Goal: Task Accomplishment & Management: Manage account settings

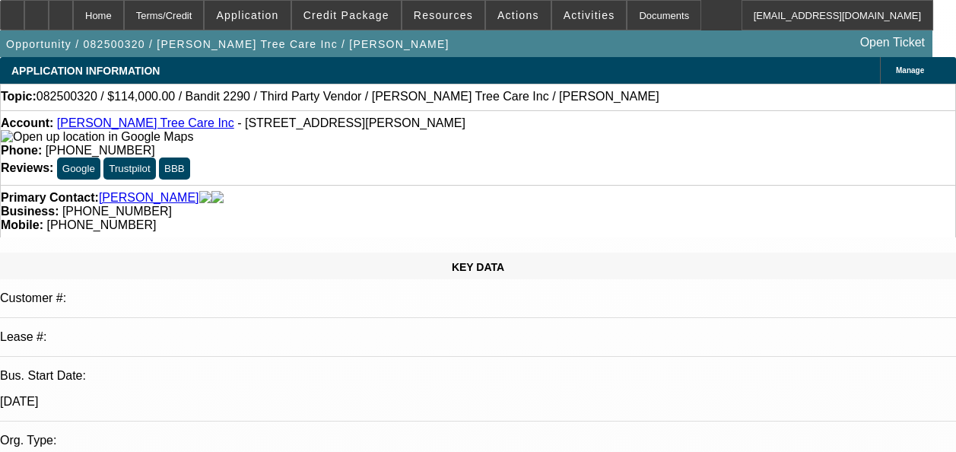
select select "0"
select select "6"
select select "0"
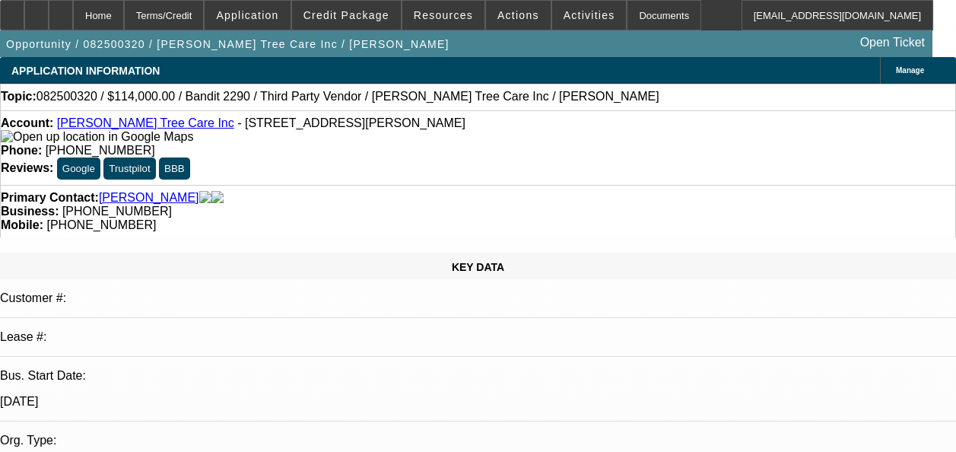
select select "0"
select select "6"
select select "0"
select select "2"
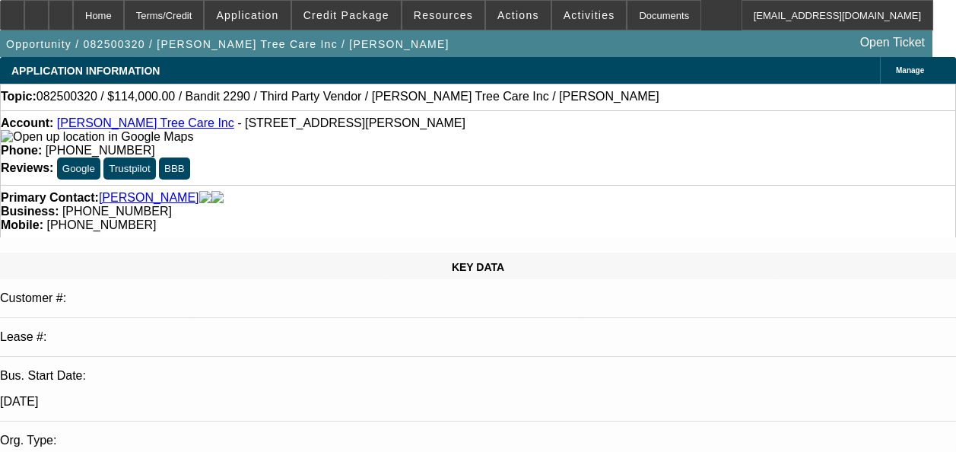
select select "2"
select select "0"
select select "6"
select select "0"
select select "2"
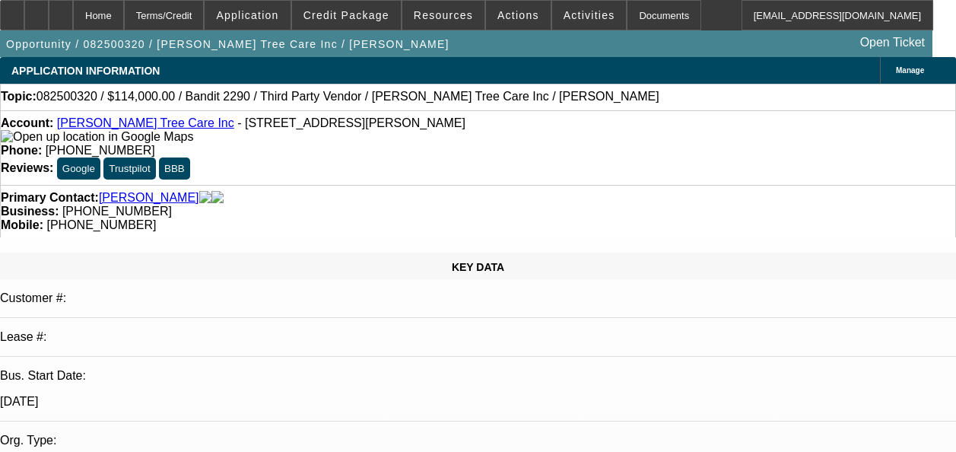
select select "2"
select select "0"
select select "6"
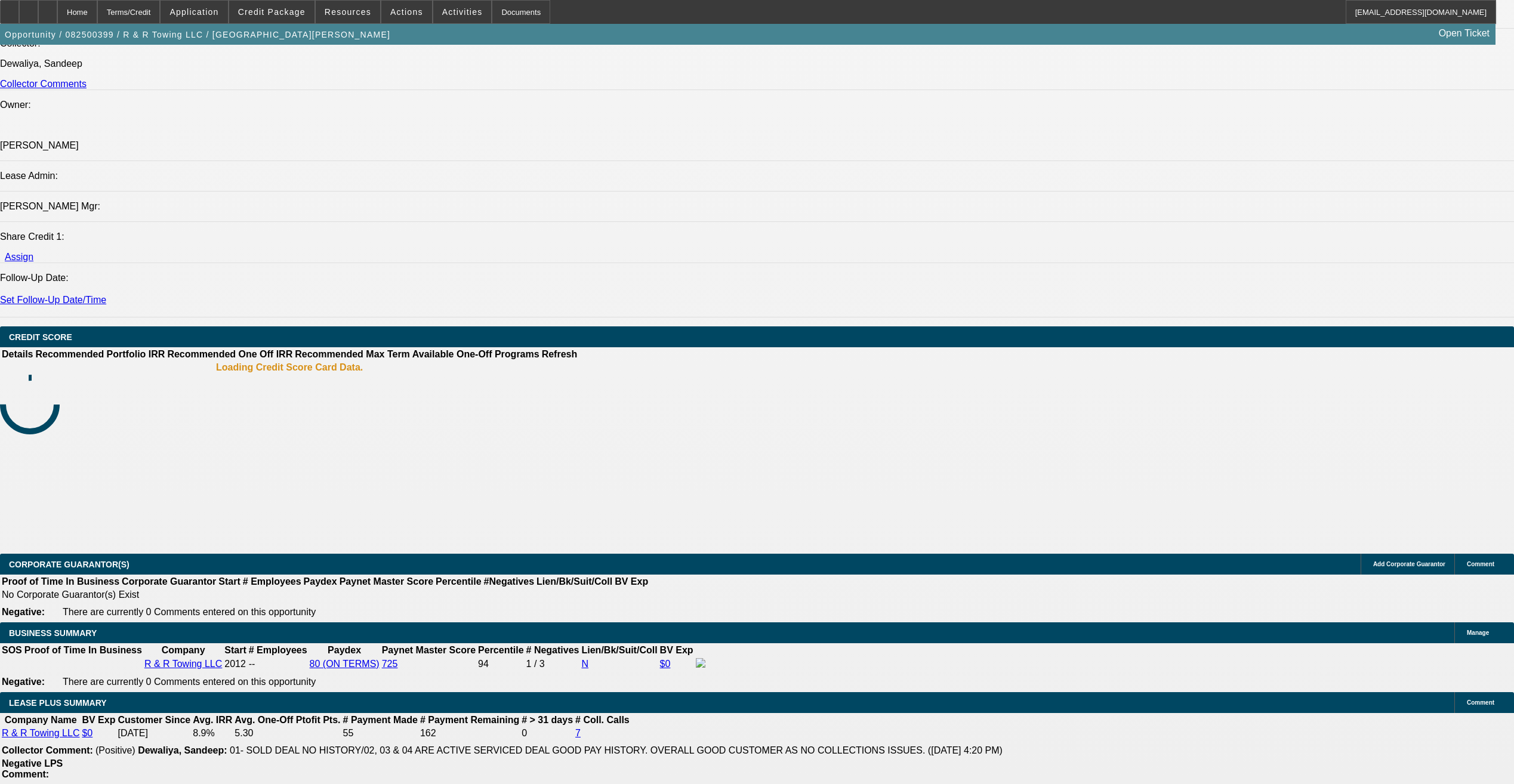
select select "0"
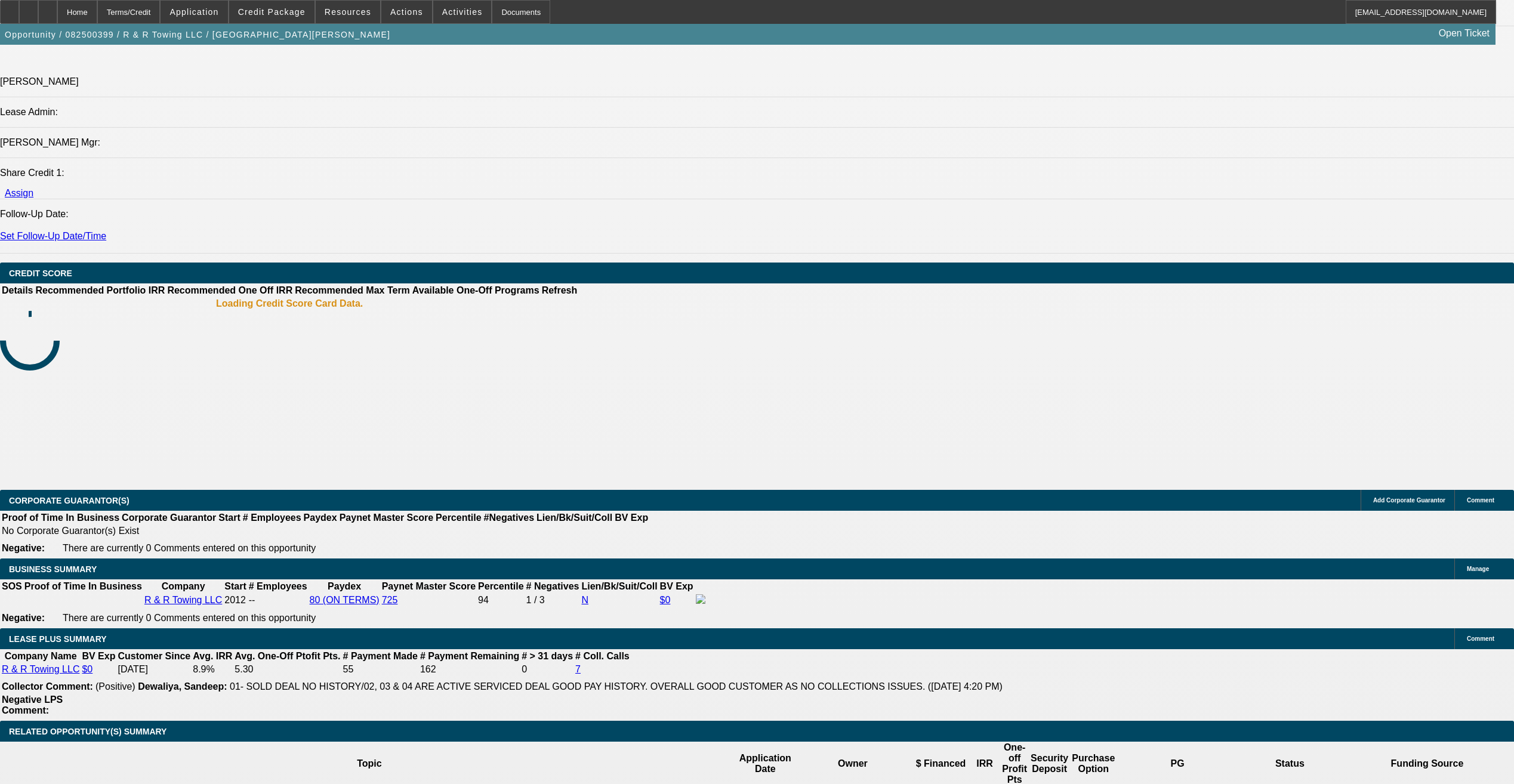
select select "1"
select select "2"
select select "6"
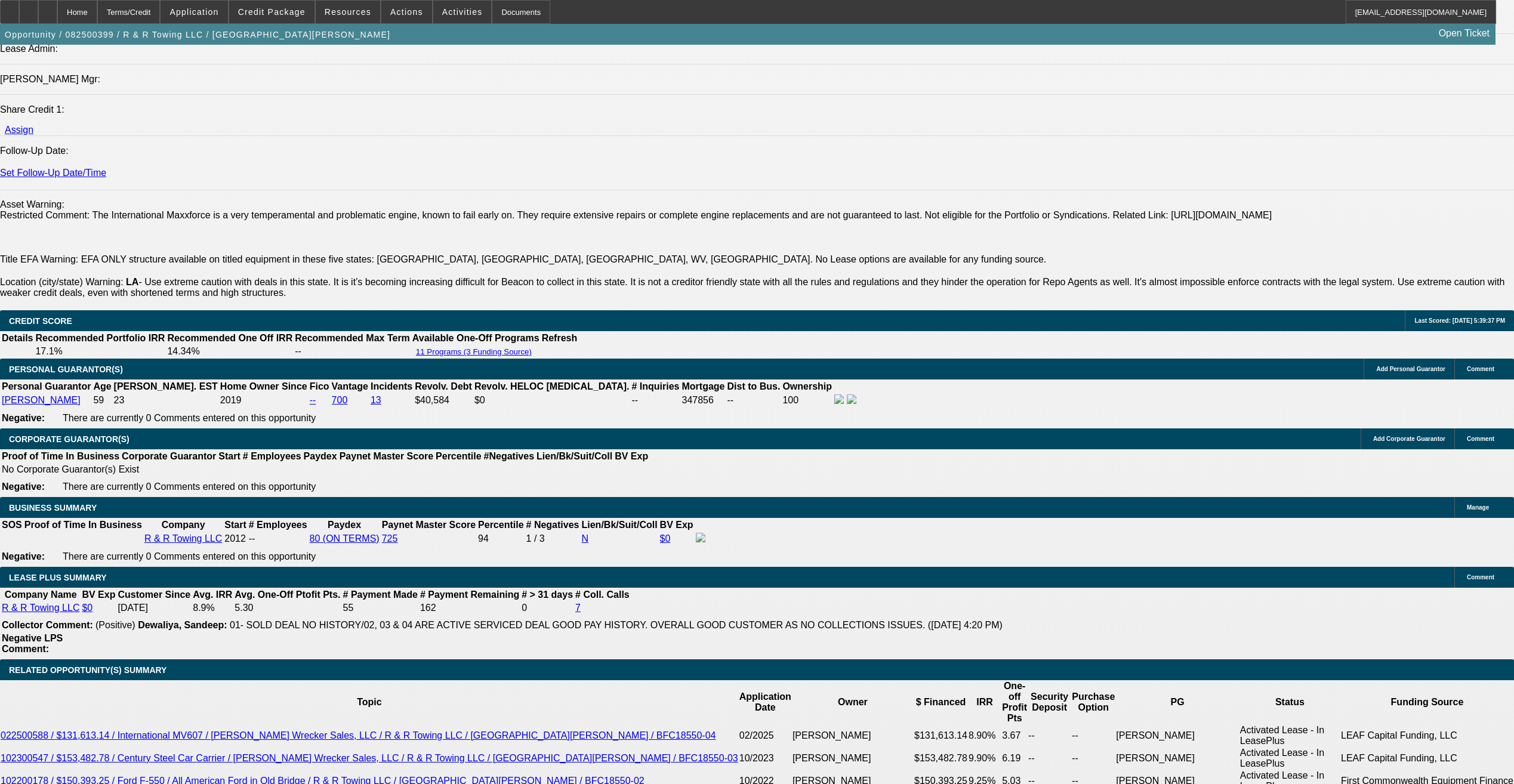
scroll to position [1653, 0]
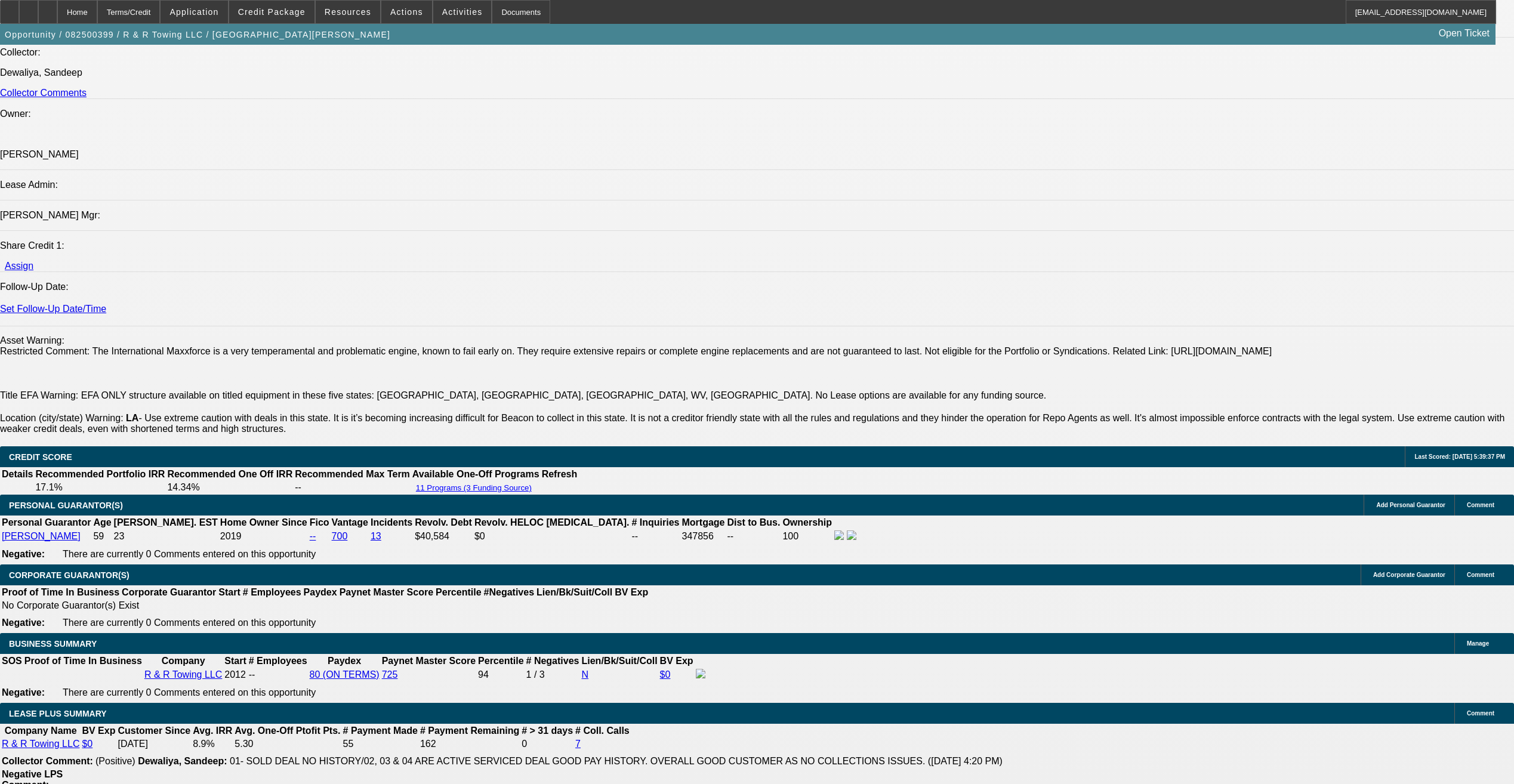
scroll to position [1475, 0]
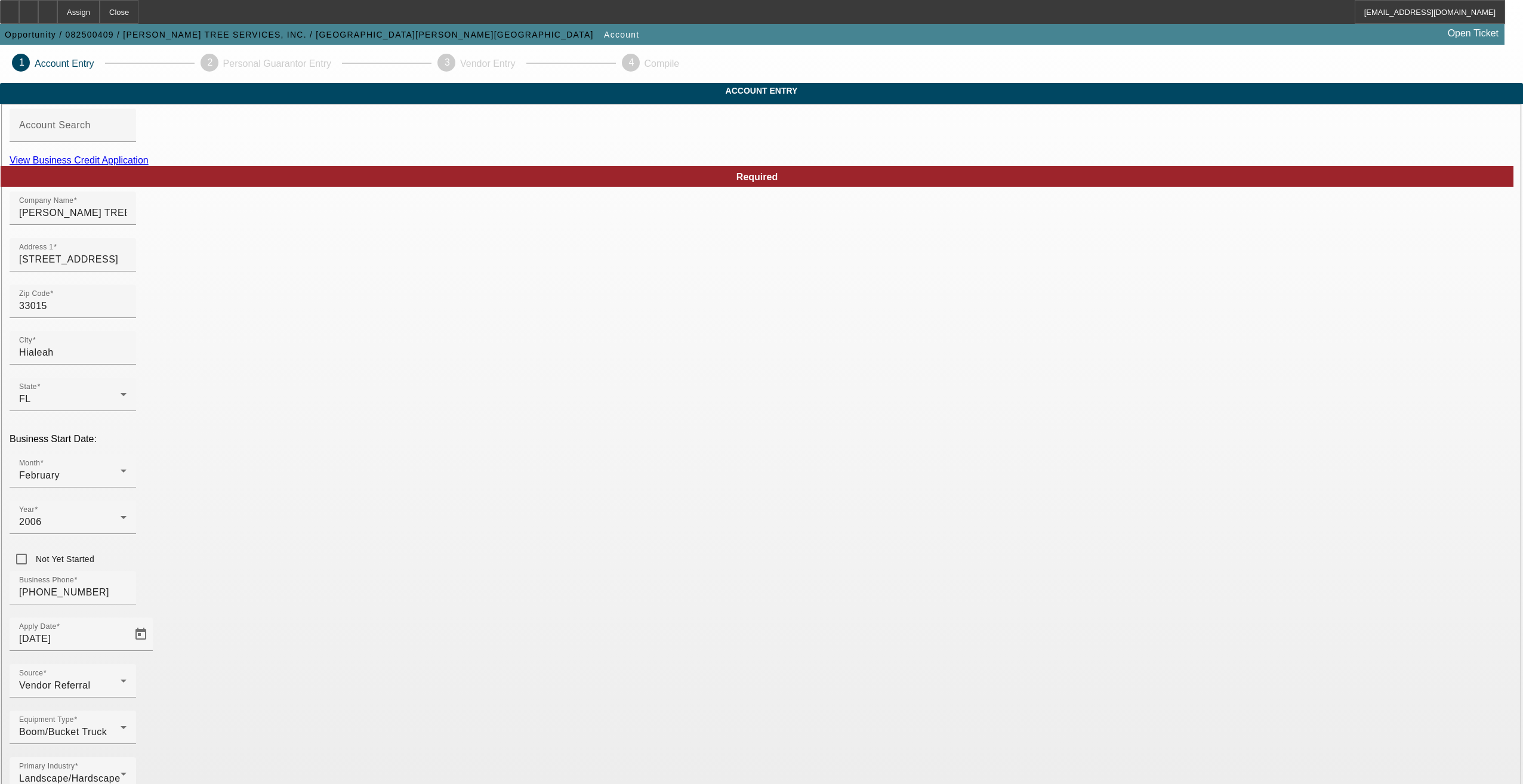
click at [148, 165] on link "View Business Credit Application" at bounding box center [78, 160] width 139 height 10
click at [100, 15] on div "Assign" at bounding box center [78, 12] width 42 height 24
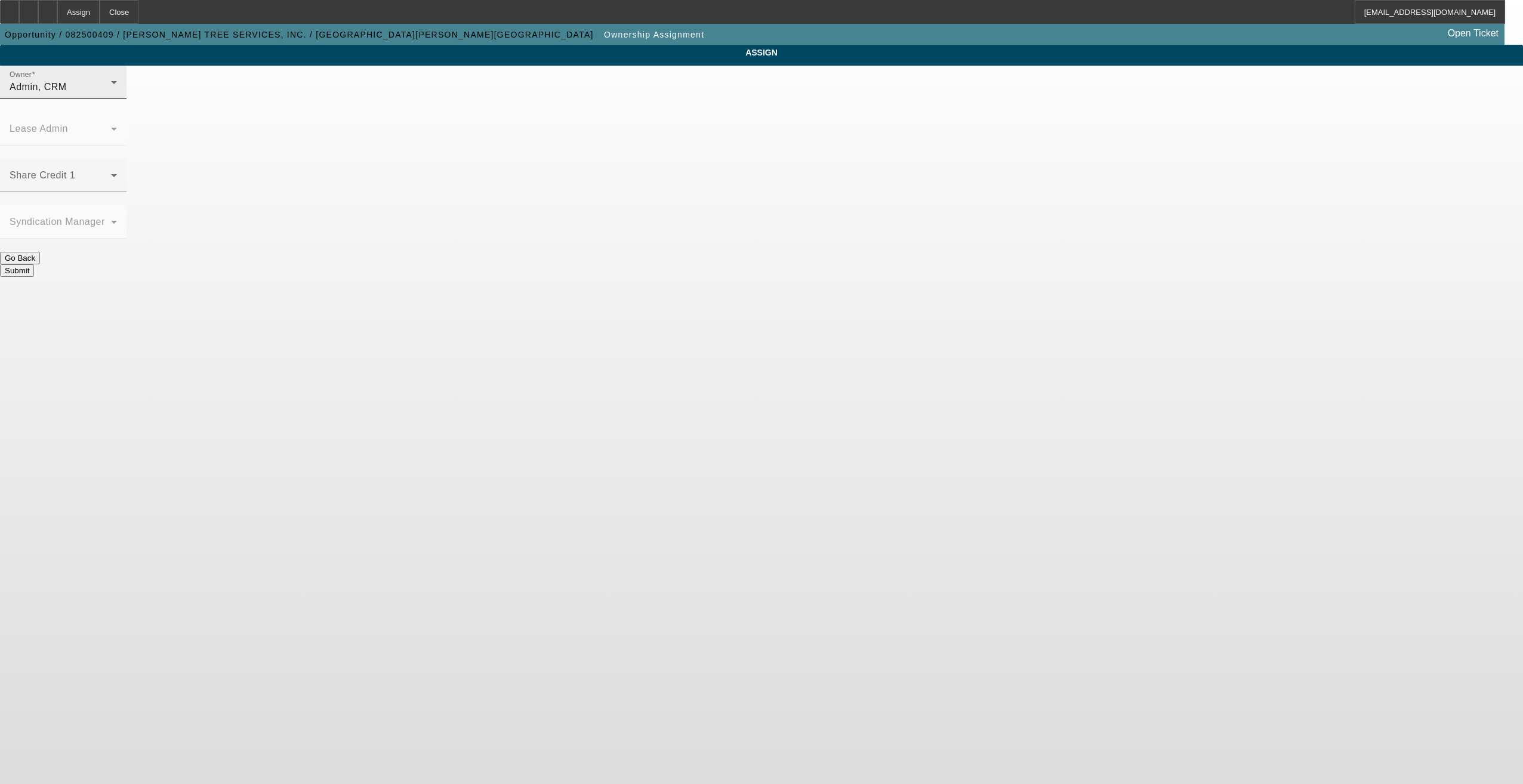
click at [111, 94] on div "Admin, CRM" at bounding box center [60, 87] width 101 height 14
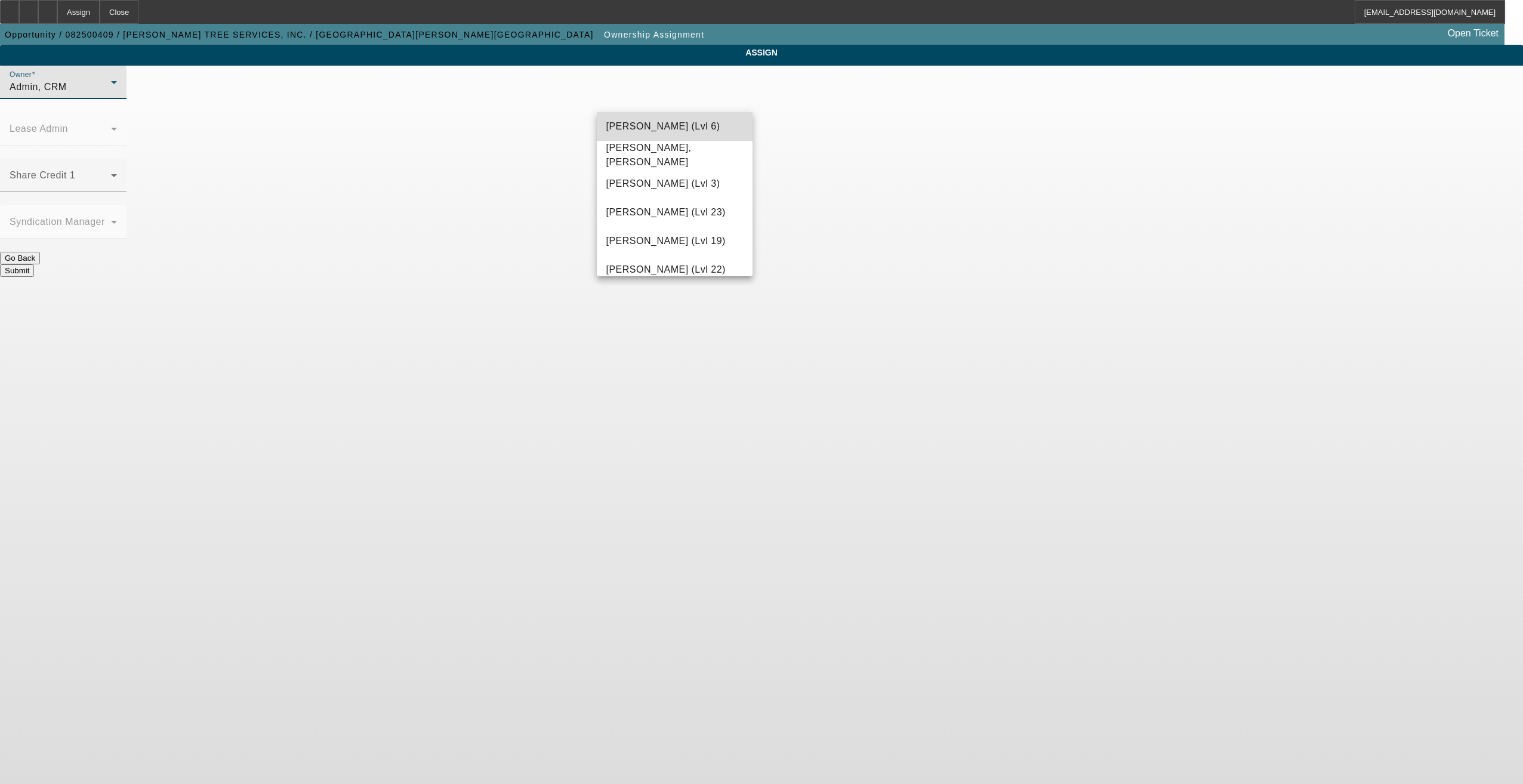
click at [692, 136] on mat-option "[PERSON_NAME] (Lvl 6)" at bounding box center [674, 126] width 156 height 29
click button "Submit"
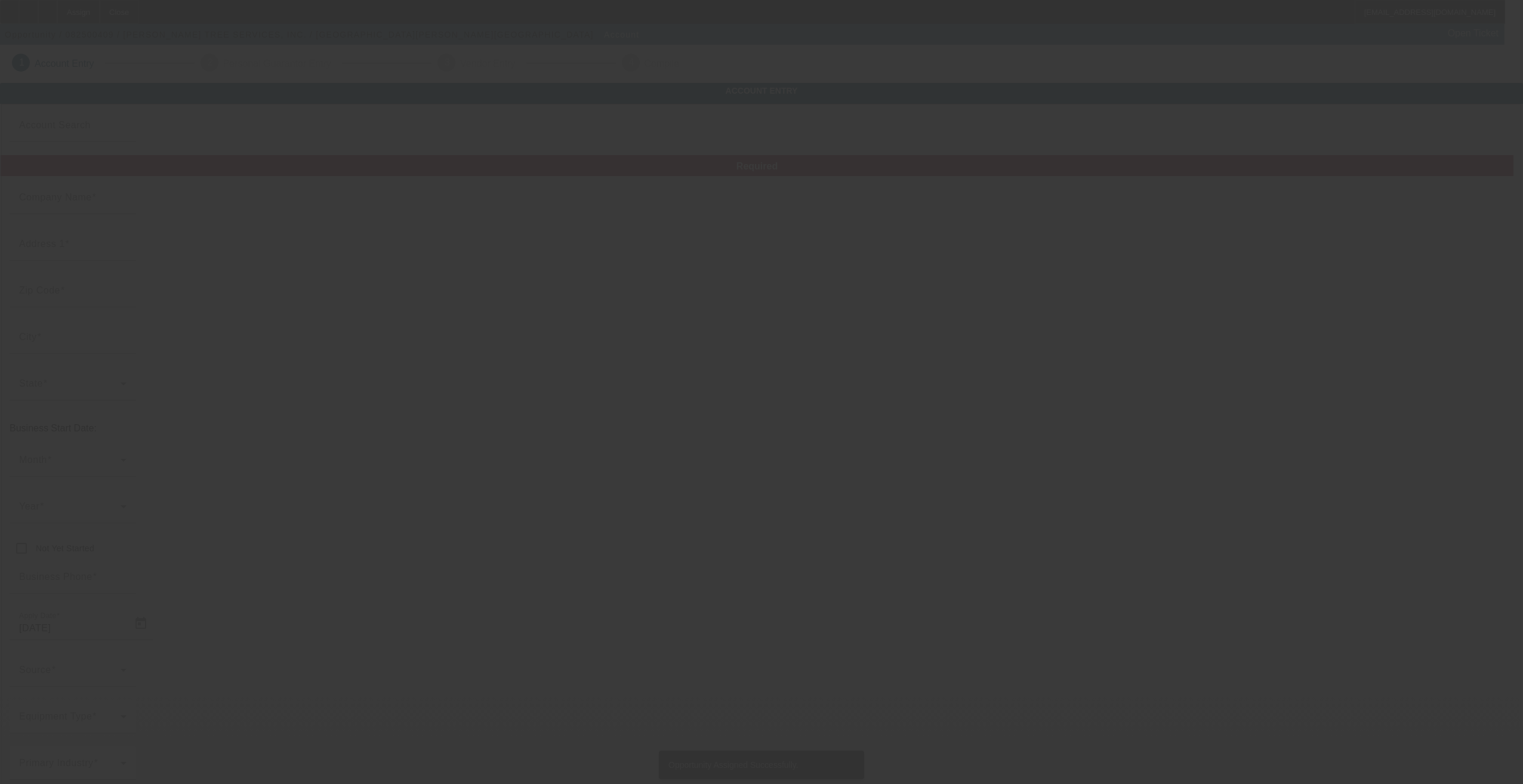
type input "CASTILLO RIVAS TREE SERVICES, INC."
type input "8565 Northwest 196th Terrace"
type input "33015"
type input "Hialeah"
type input "(786) 274-3082"
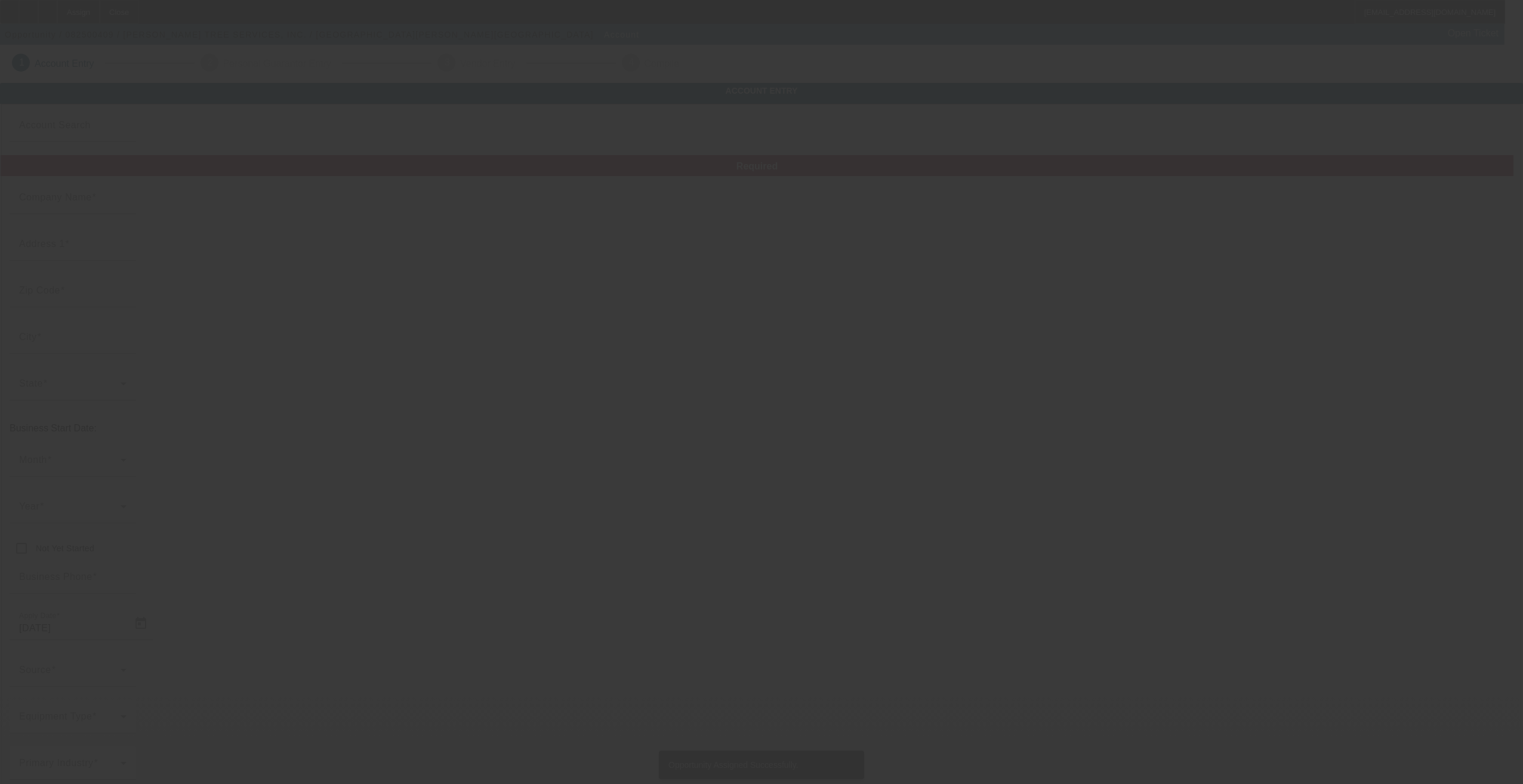
type input "abiezer22@gmail.com"
type input "20-4440007"
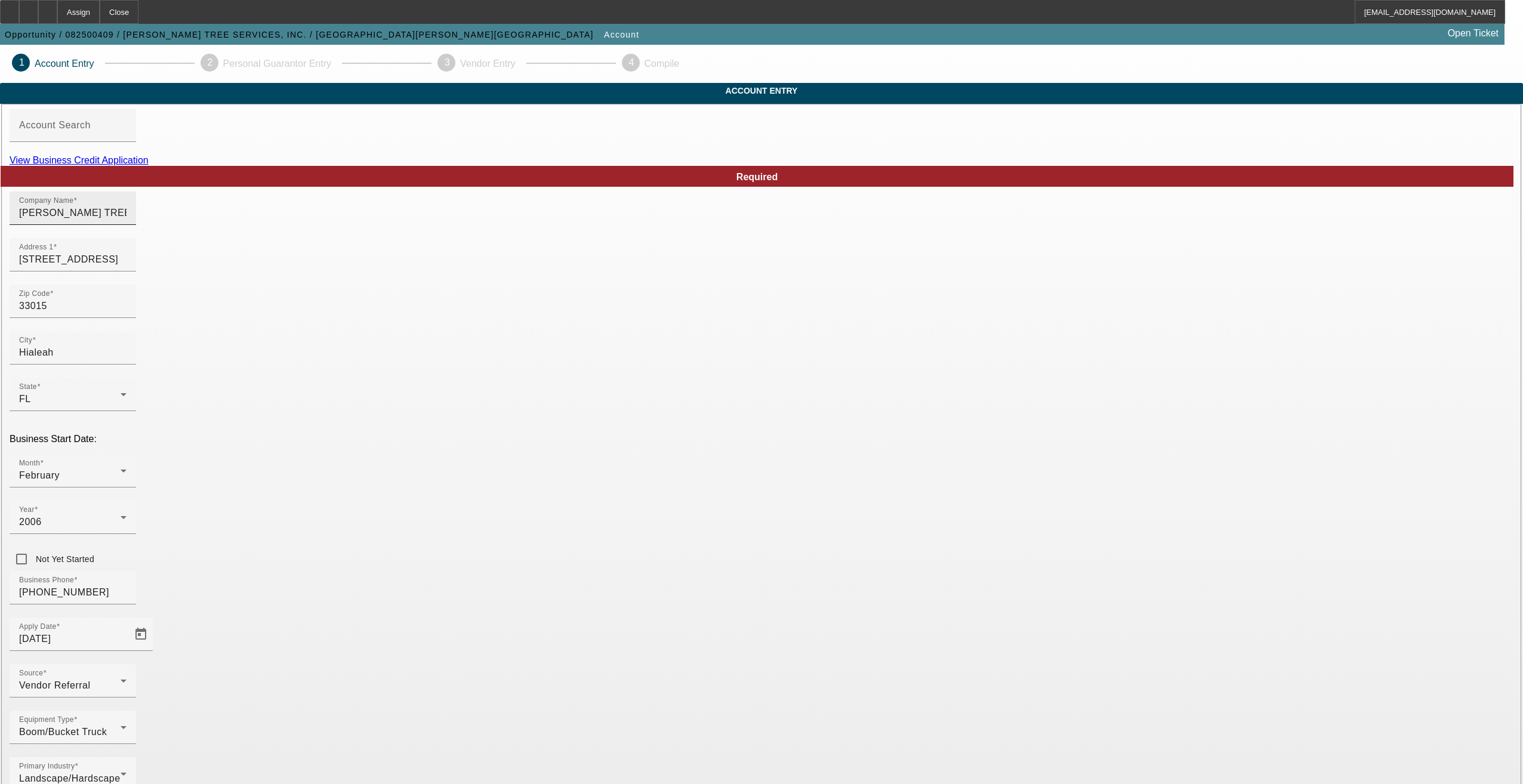
click input "CASTILLO RIVAS TREE SERVICES, INC."
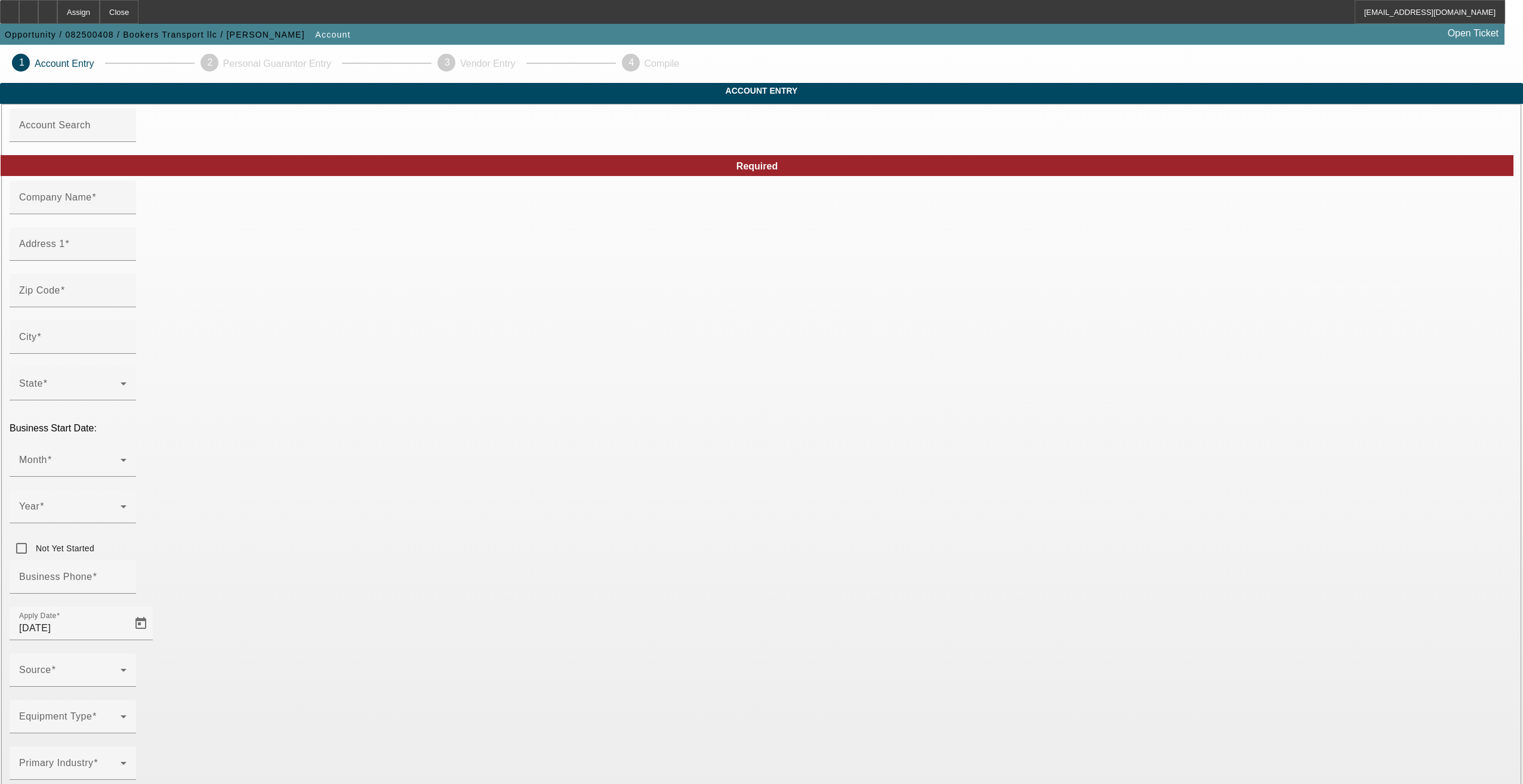
type input "8/14/2025"
type input "Bookers Transport llc"
type input "219 Anthony Street"
type input "75154"
type input "Red Oak"
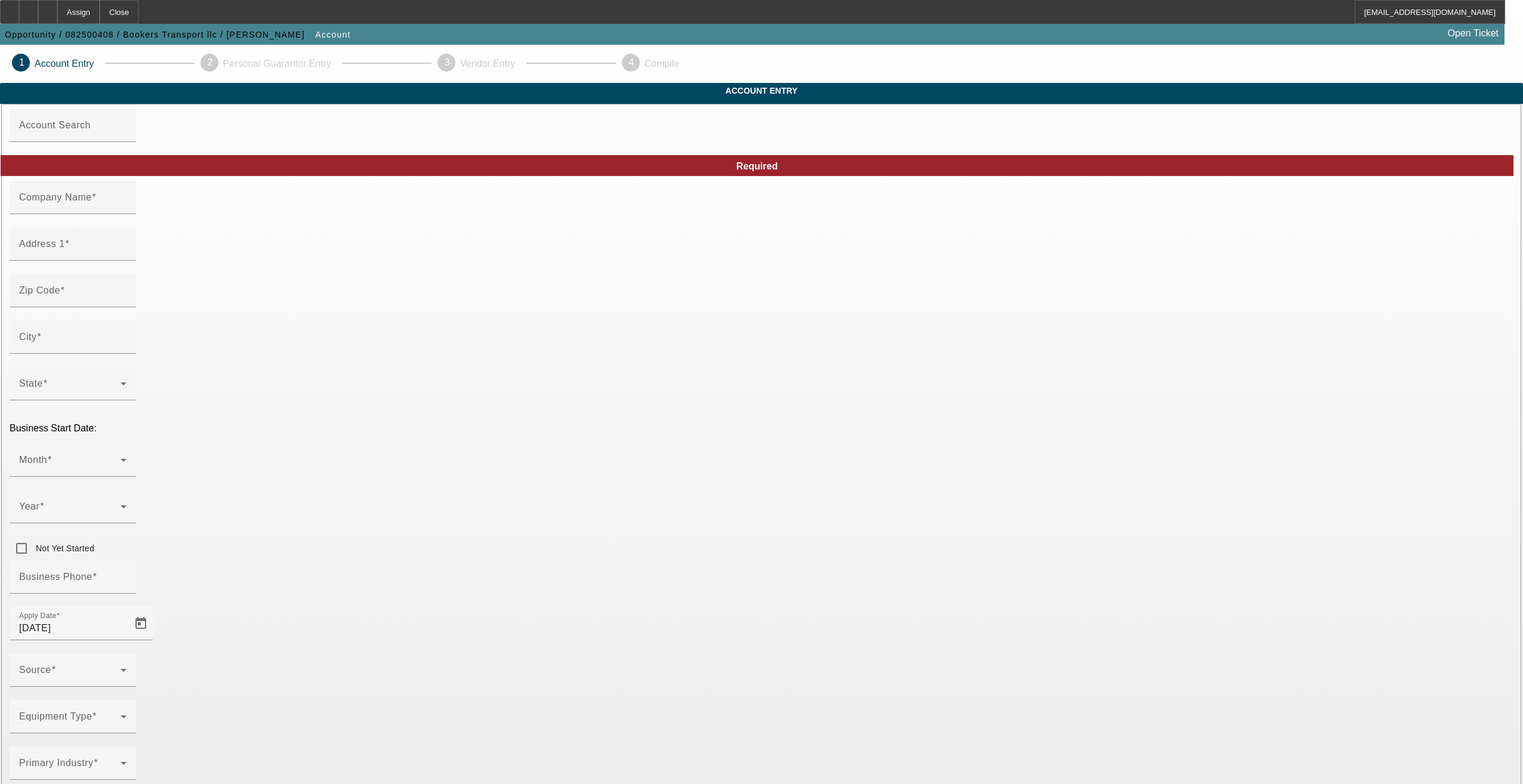
type input "(318) 572-7833"
type input "anikawilliams32@yahoo.com"
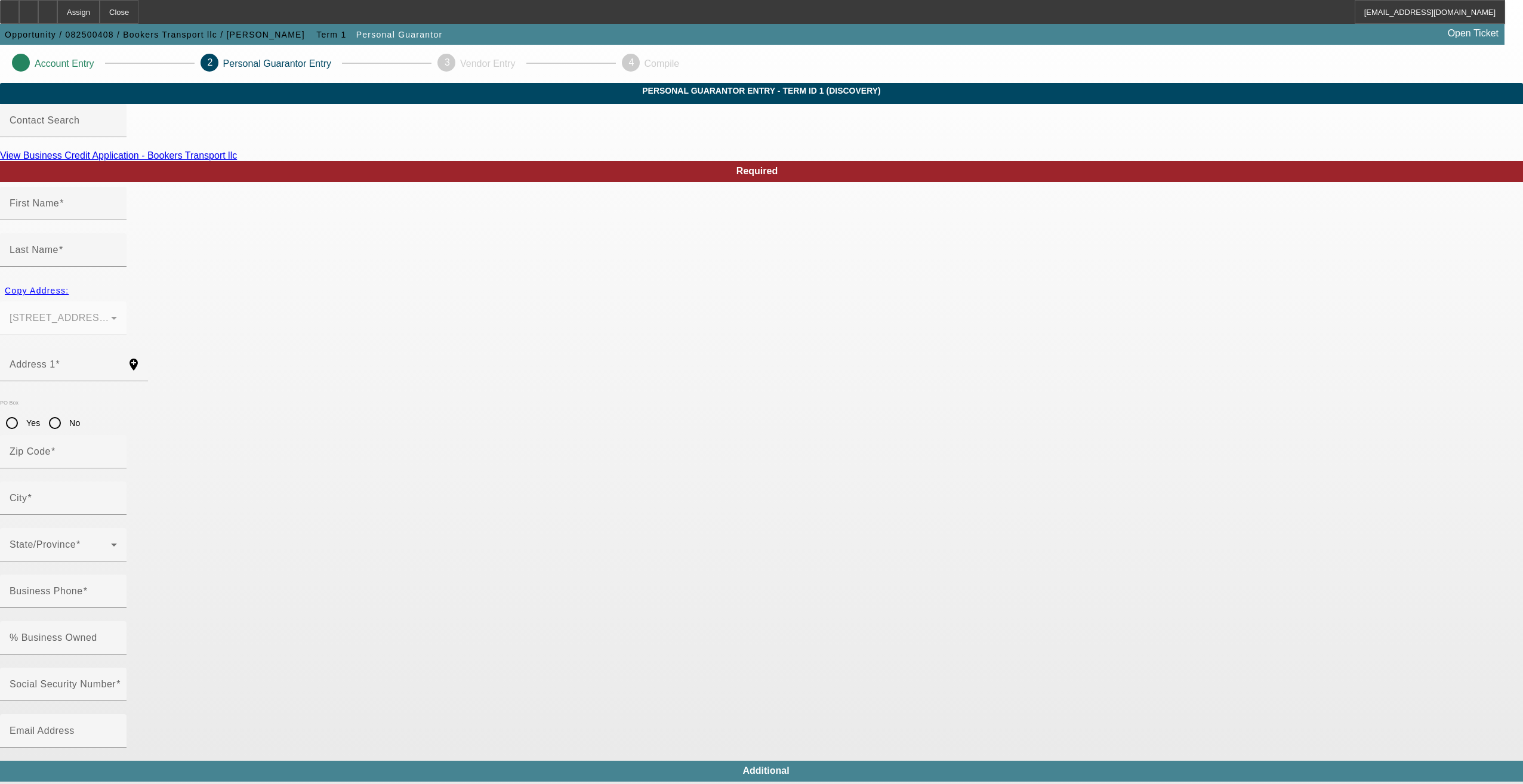
type input "Anika"
type input "Booker"
type input "219 Anthony Street"
radio input "true"
type input "75154"
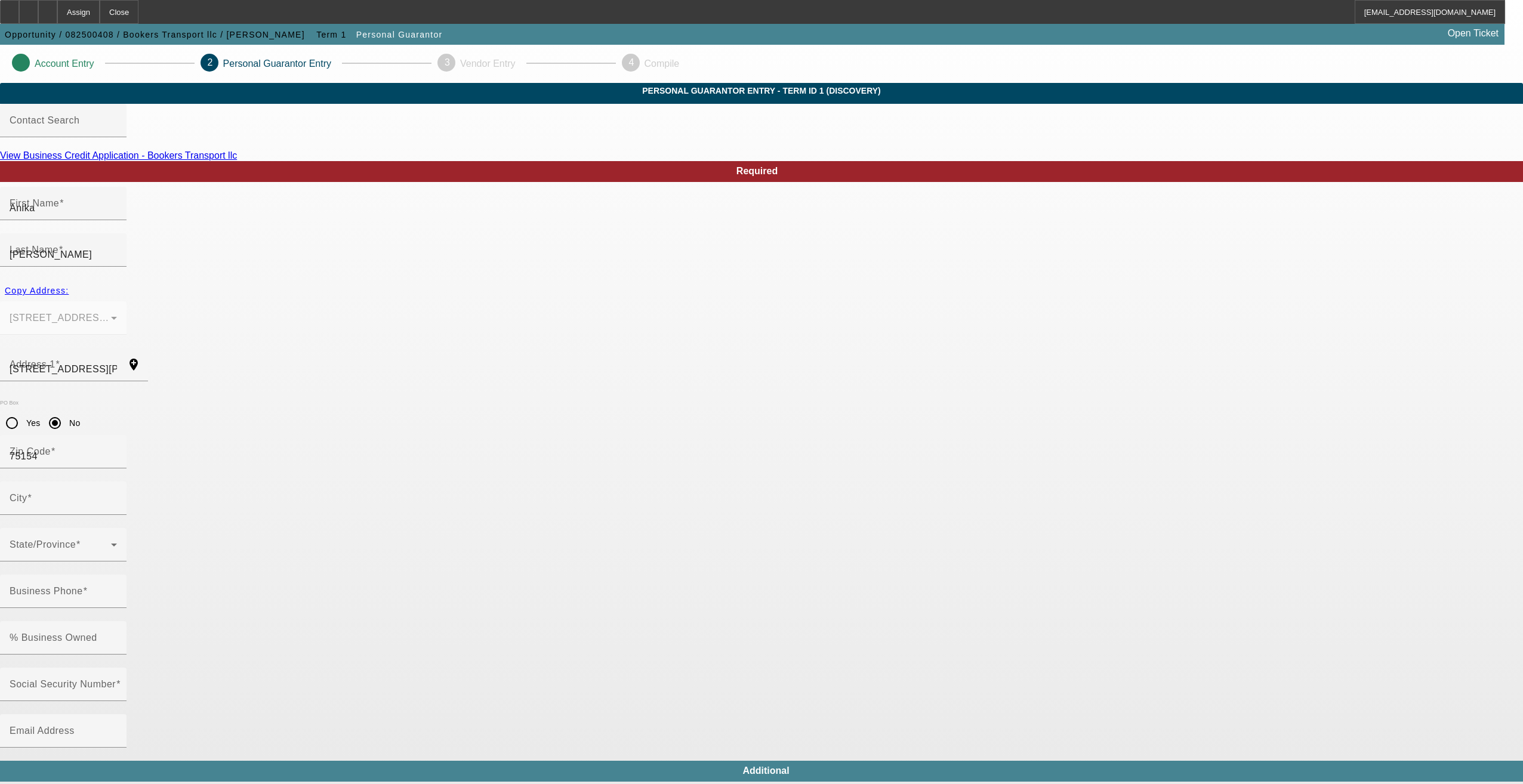
type input "Red Oak"
type input "(318) 572-7833"
type input "100"
type input "429-51-2860"
type input "anikawilliams32@yahoo.com"
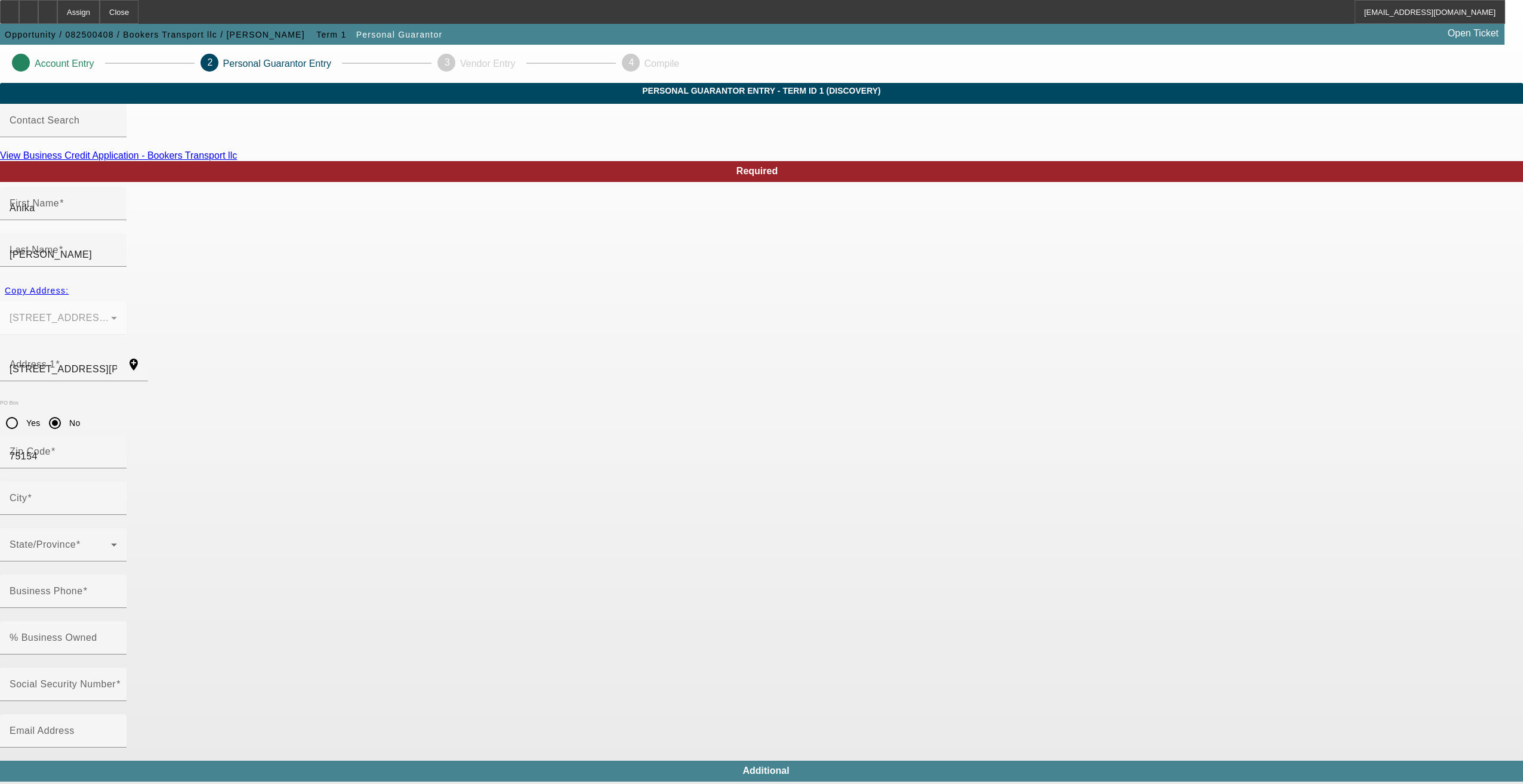
type input "(318) 572-7833"
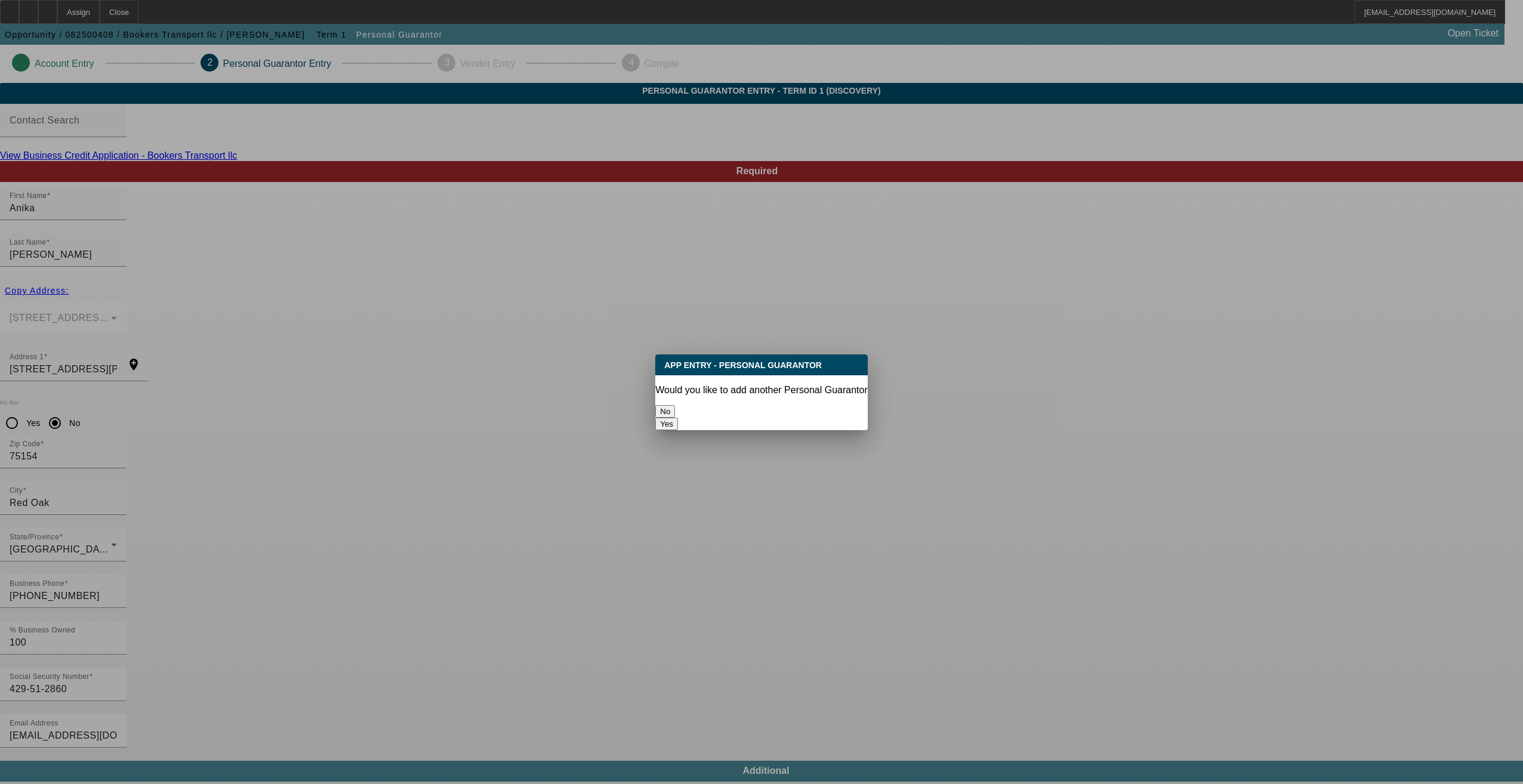
click at [675, 405] on button "No" at bounding box center [664, 412] width 20 height 13
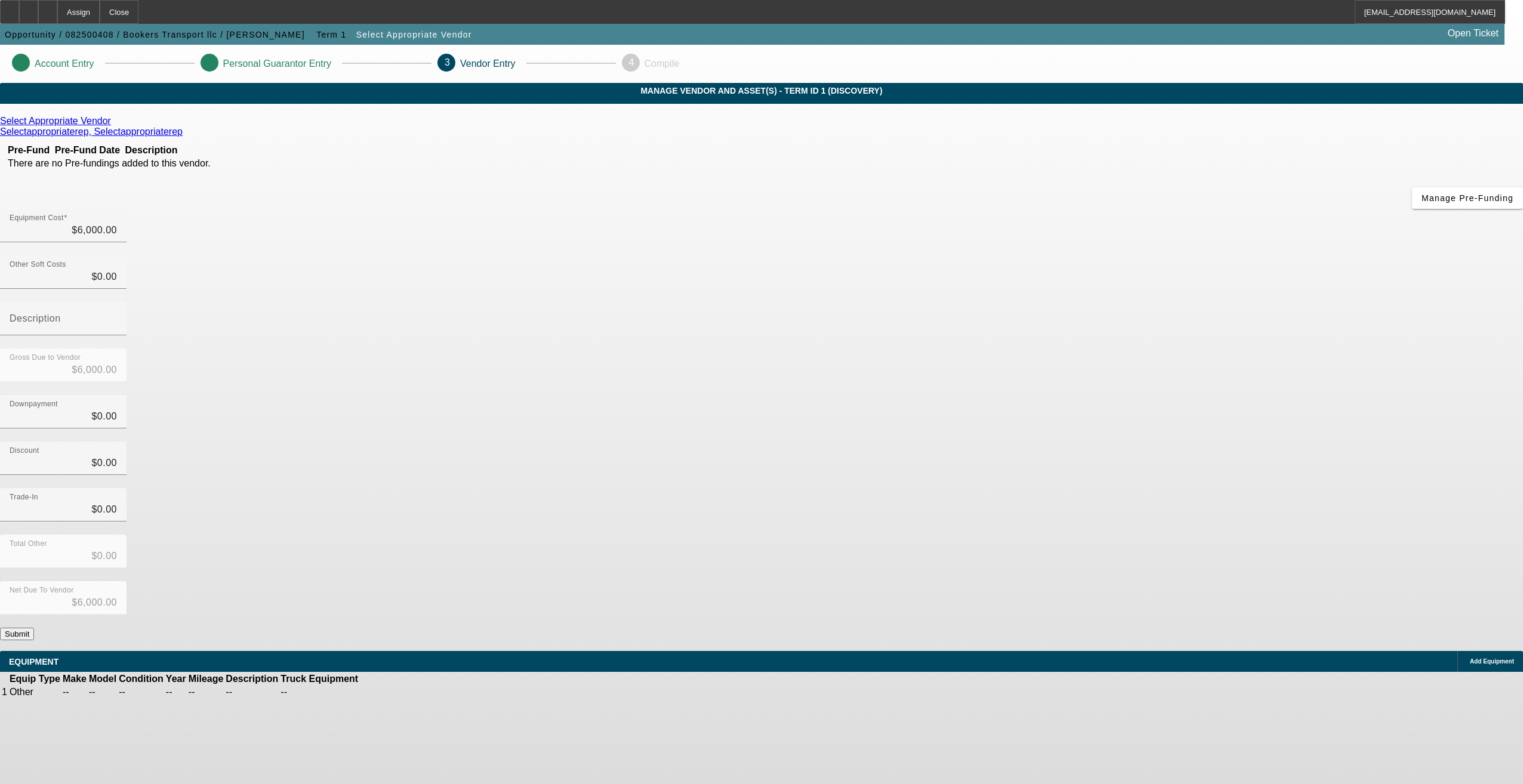
click at [34, 627] on button "Submit" at bounding box center [16, 633] width 34 height 13
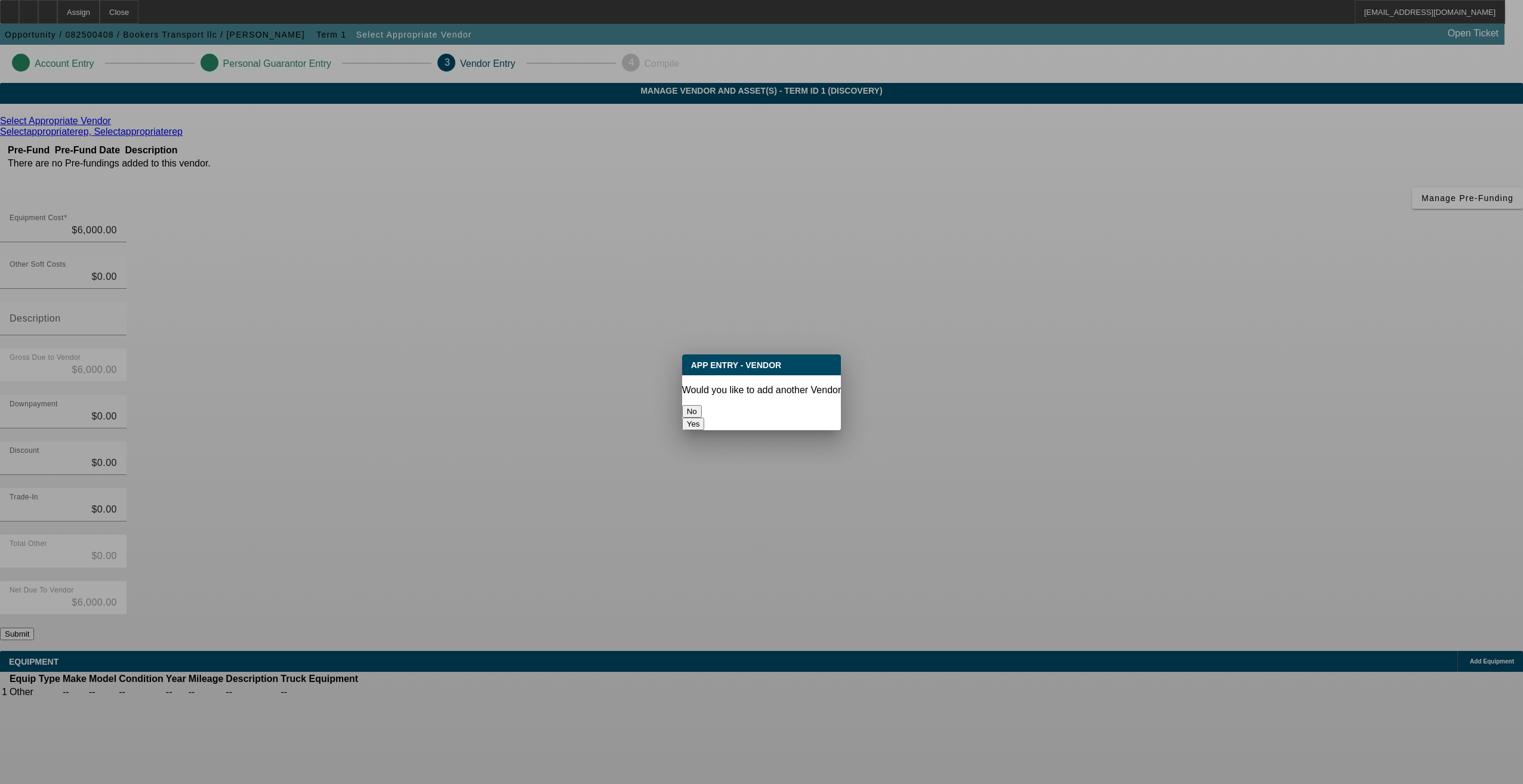
click at [702, 407] on button "No" at bounding box center [692, 412] width 20 height 13
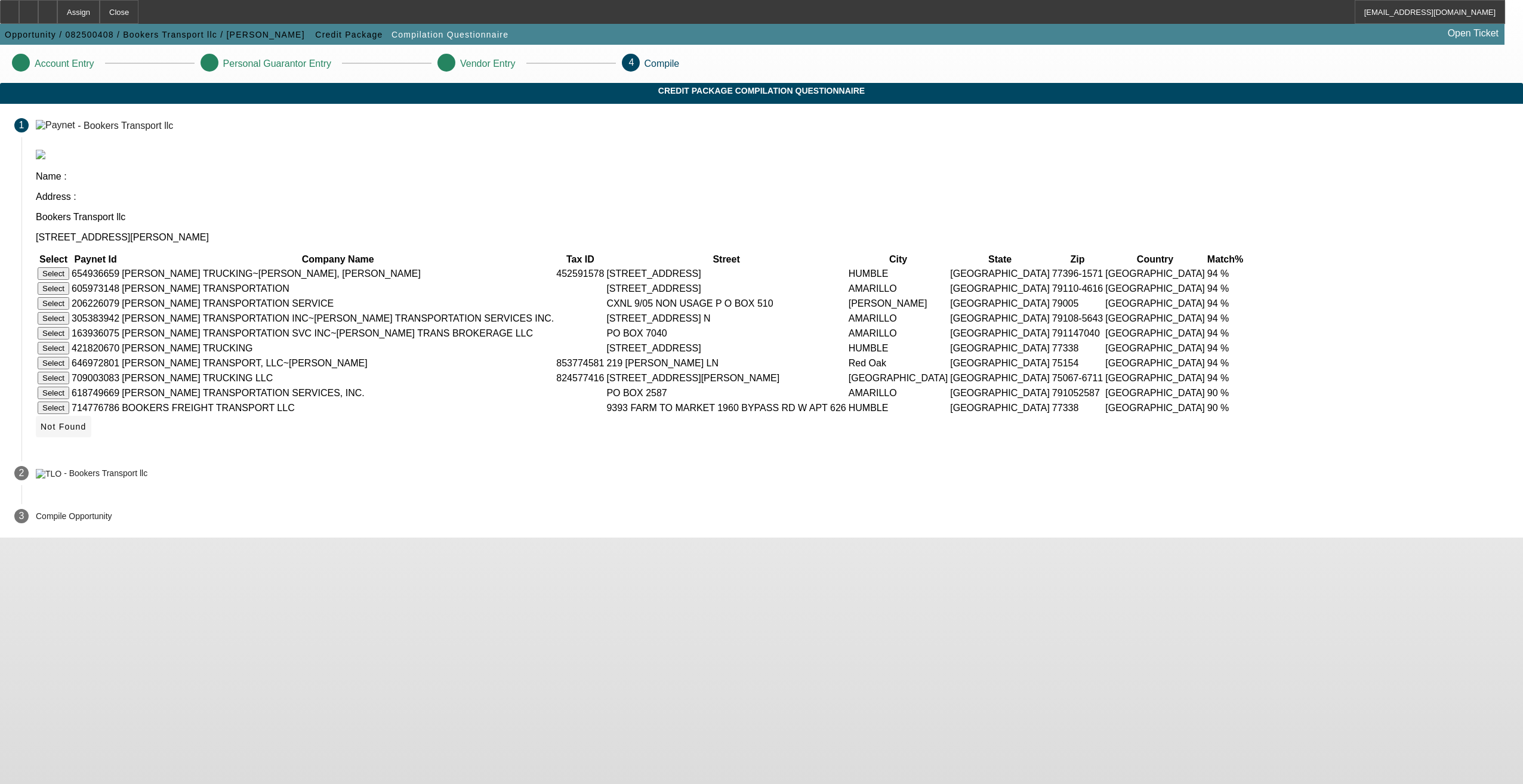
click at [86, 431] on span "Not Found" at bounding box center [64, 426] width 46 height 9
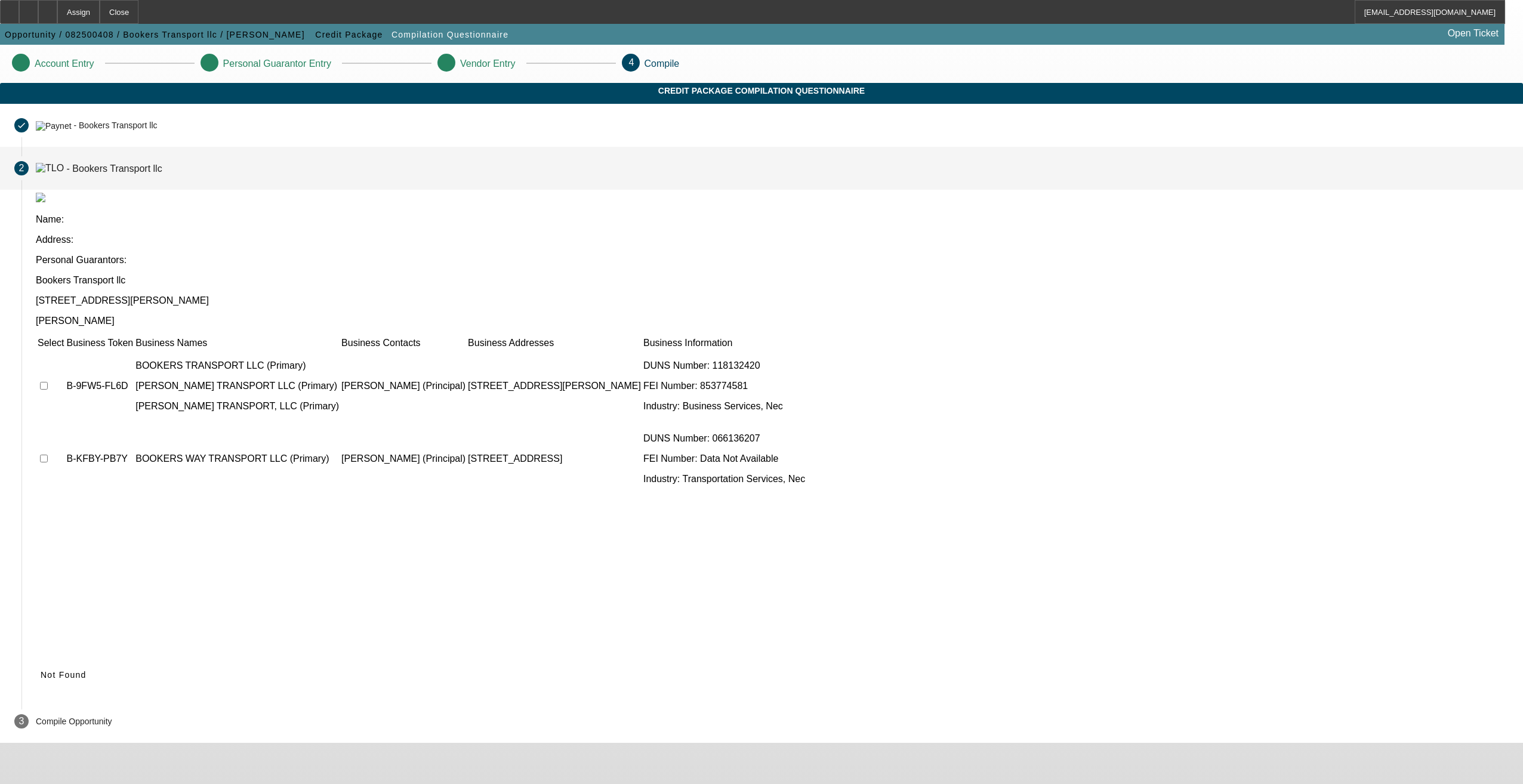
click at [48, 382] on input "checkbox" at bounding box center [44, 386] width 8 height 8
checkbox input "true"
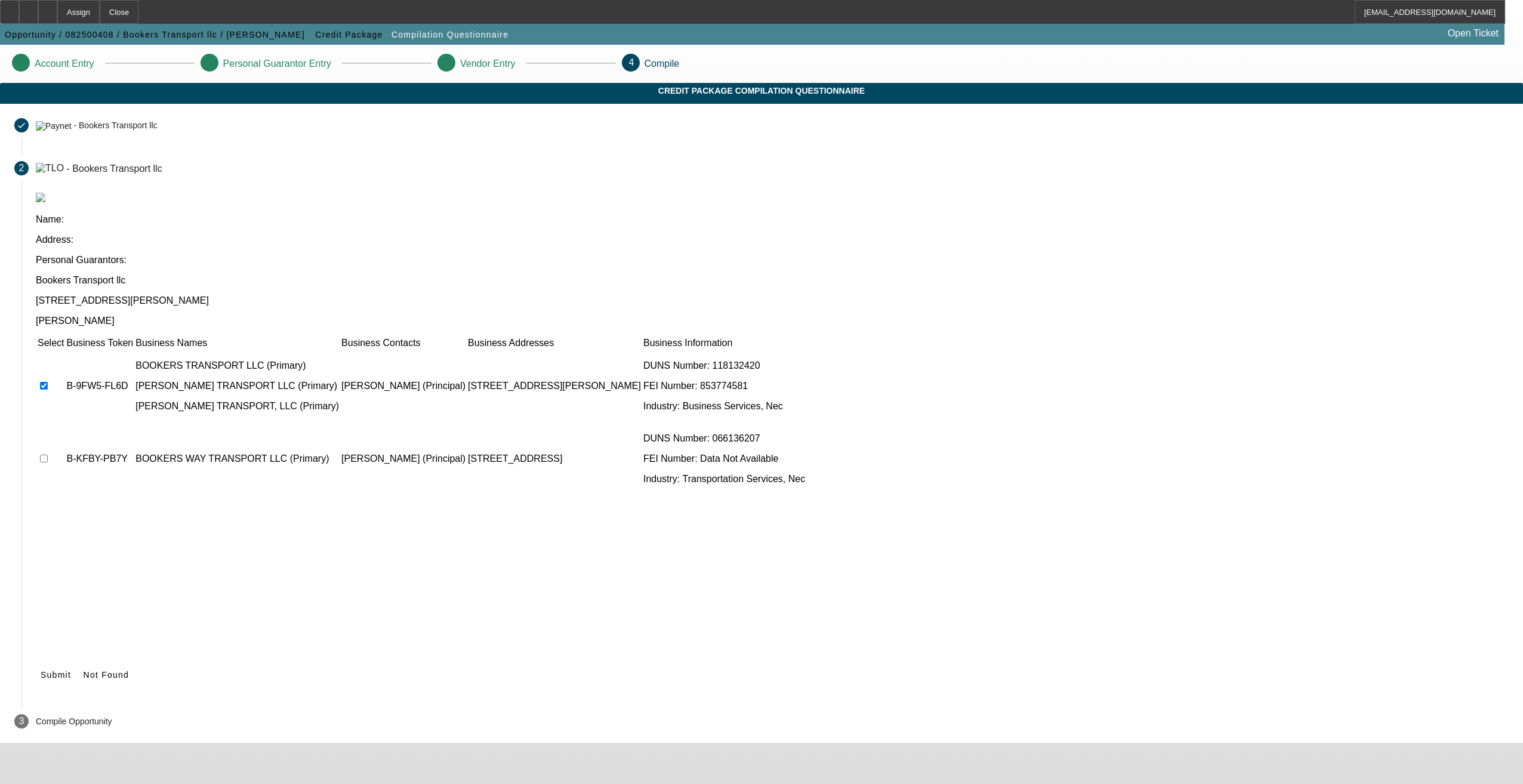
drag, startPoint x: 453, startPoint y: 333, endPoint x: 500, endPoint y: 360, distance: 54.2
click at [48, 455] on input "checkbox" at bounding box center [44, 459] width 8 height 8
checkbox input "true"
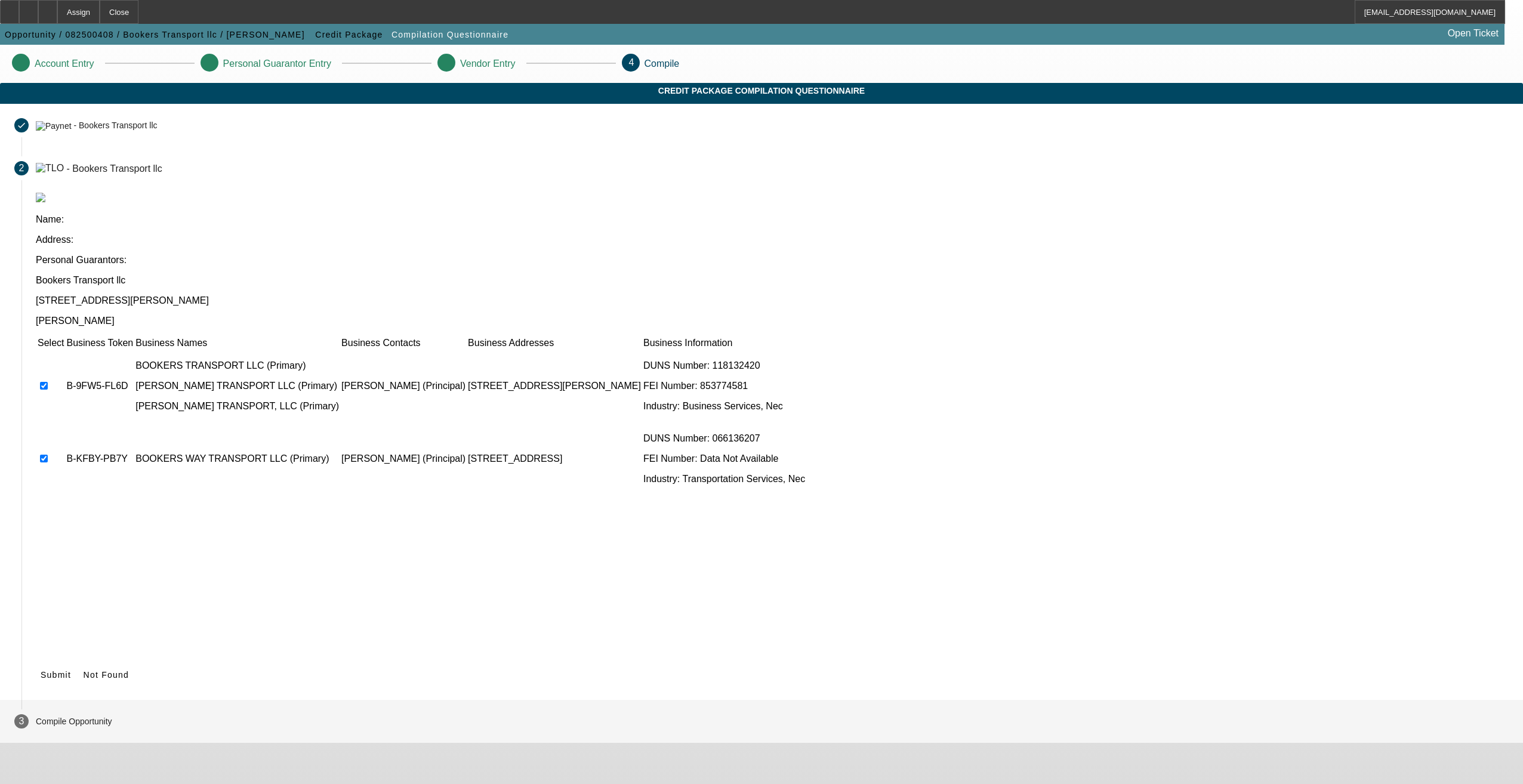
click at [71, 670] on span "Submit" at bounding box center [56, 674] width 31 height 9
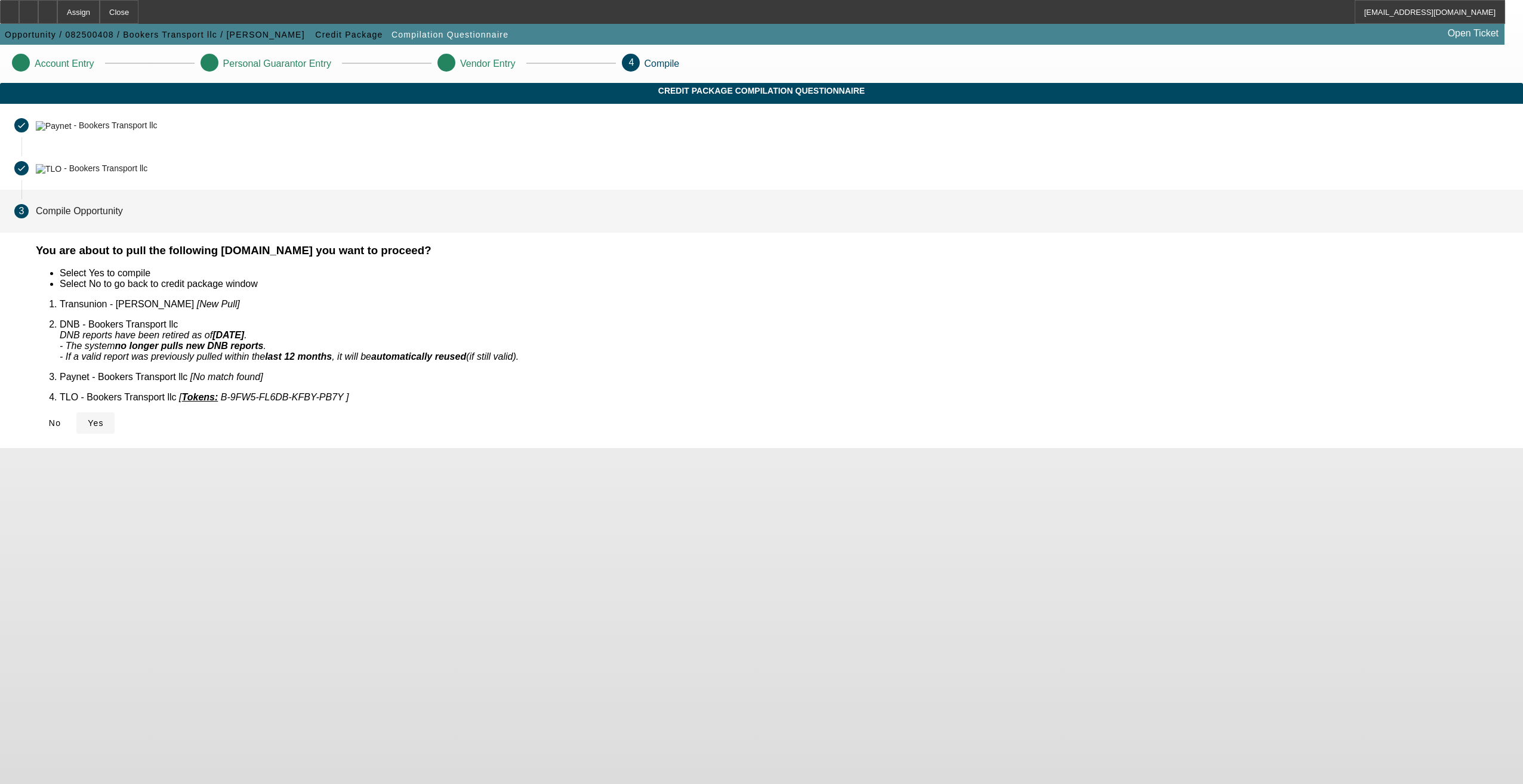
click at [104, 418] on span "Yes" at bounding box center [96, 423] width 16 height 9
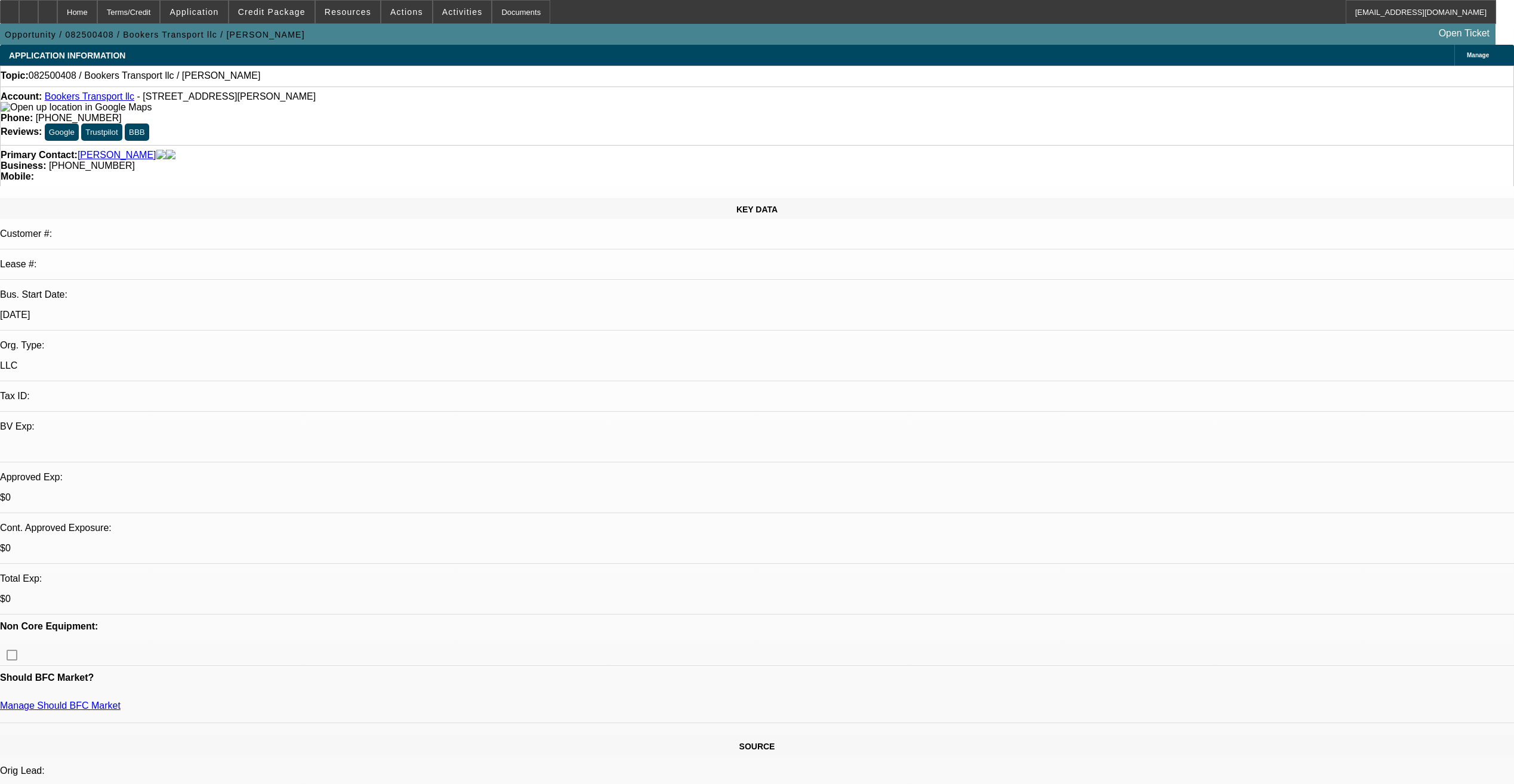
select select "0"
select select "2"
select select "0.1"
select select "4"
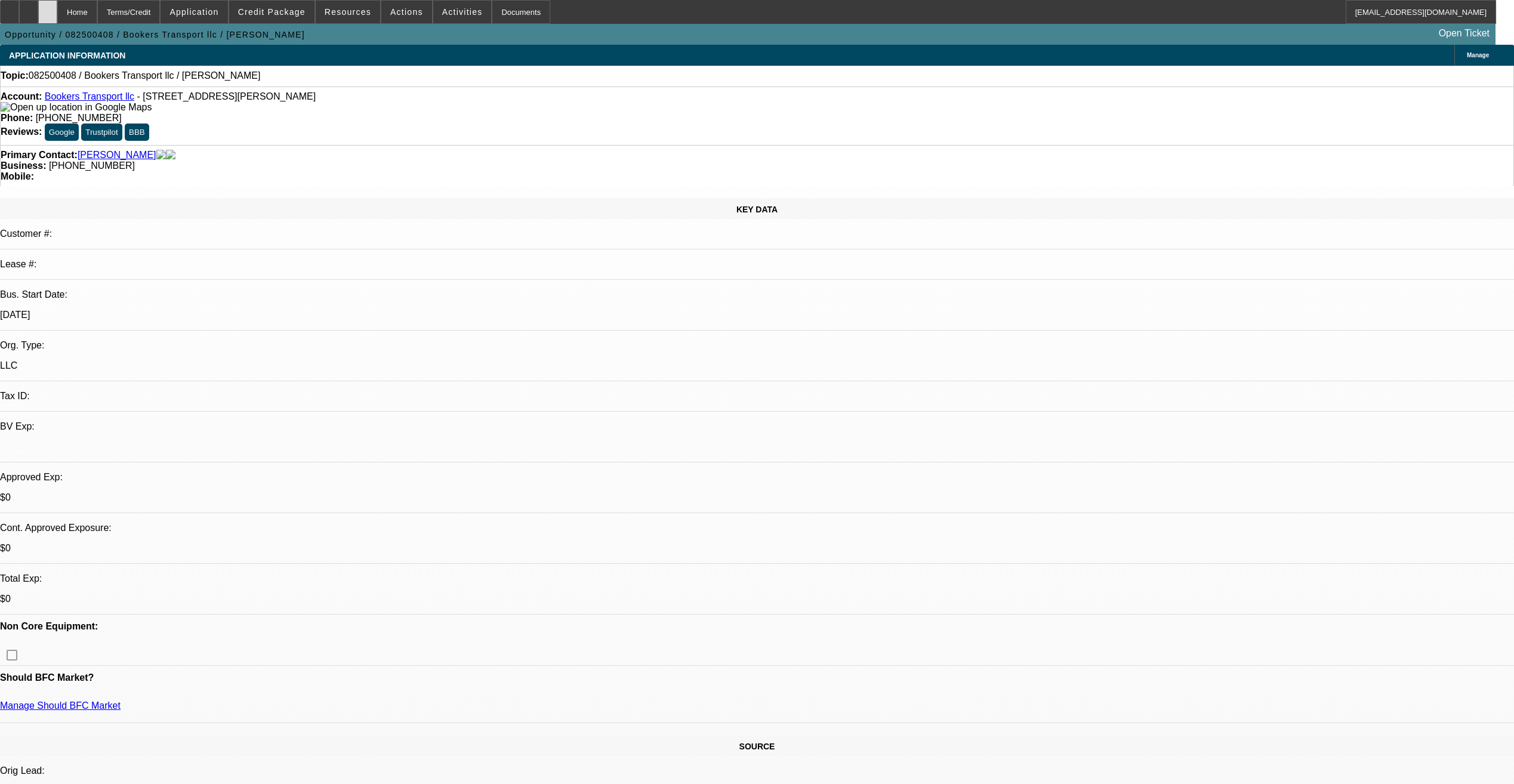
click at [57, 19] on div at bounding box center [48, 12] width 19 height 24
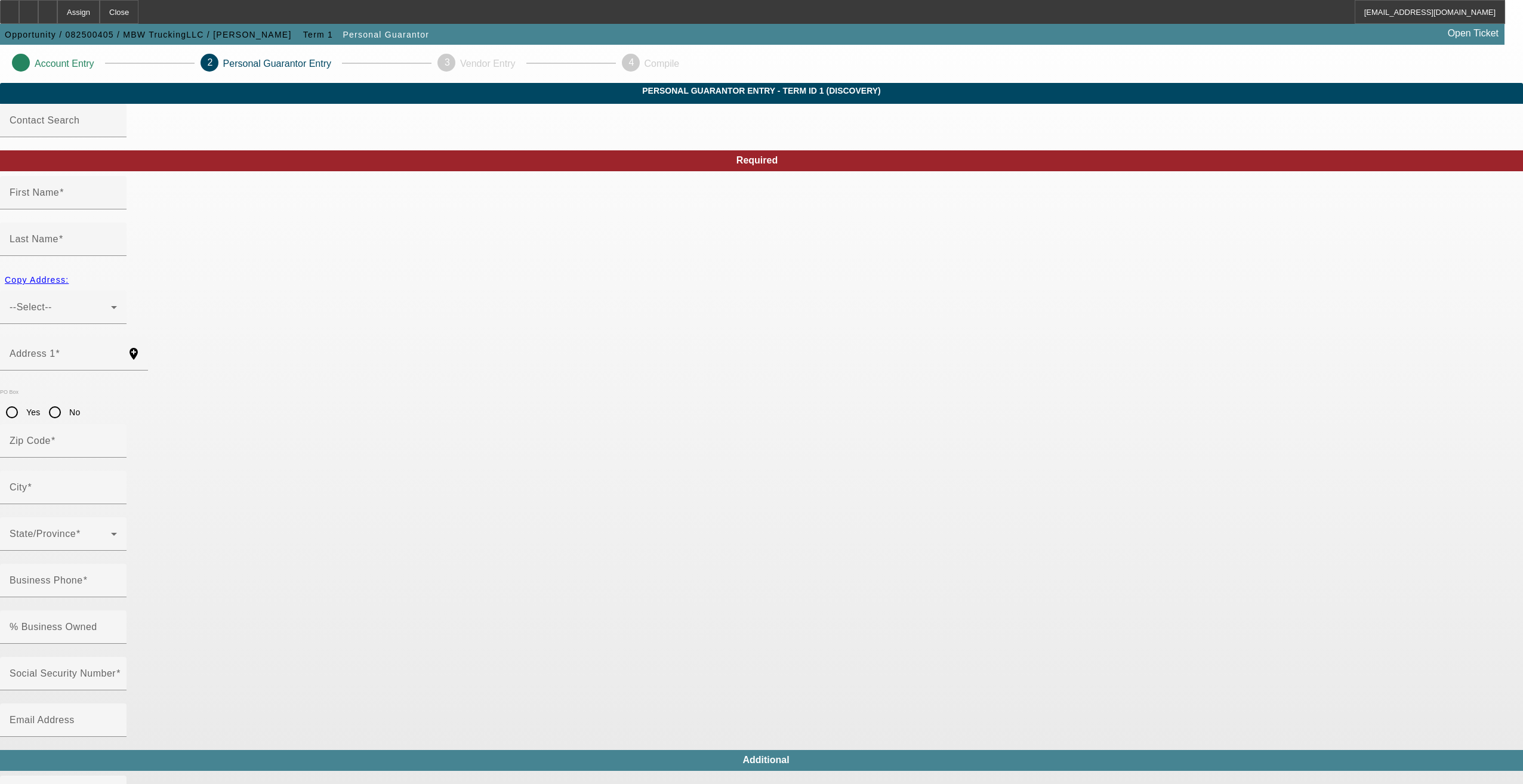
type input "[PERSON_NAME]"
type input "Worthans"
type input "[STREET_ADDRESS]"
radio input "true"
type input "30038"
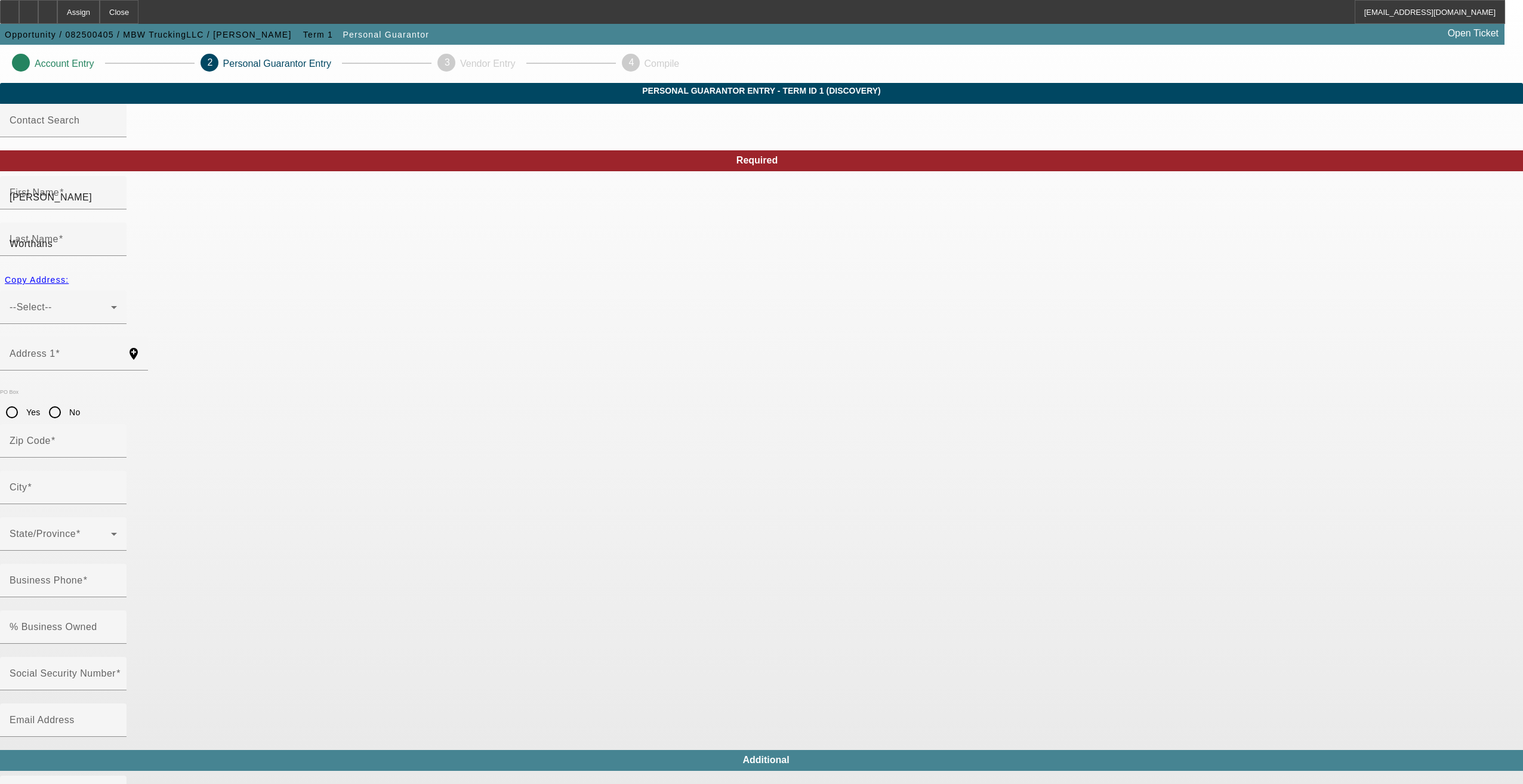
type input "Lithonia"
type input "[PHONE_NUMBER]"
type input "100"
type input "255-08-3600"
type input "mworthans@ymail.com"
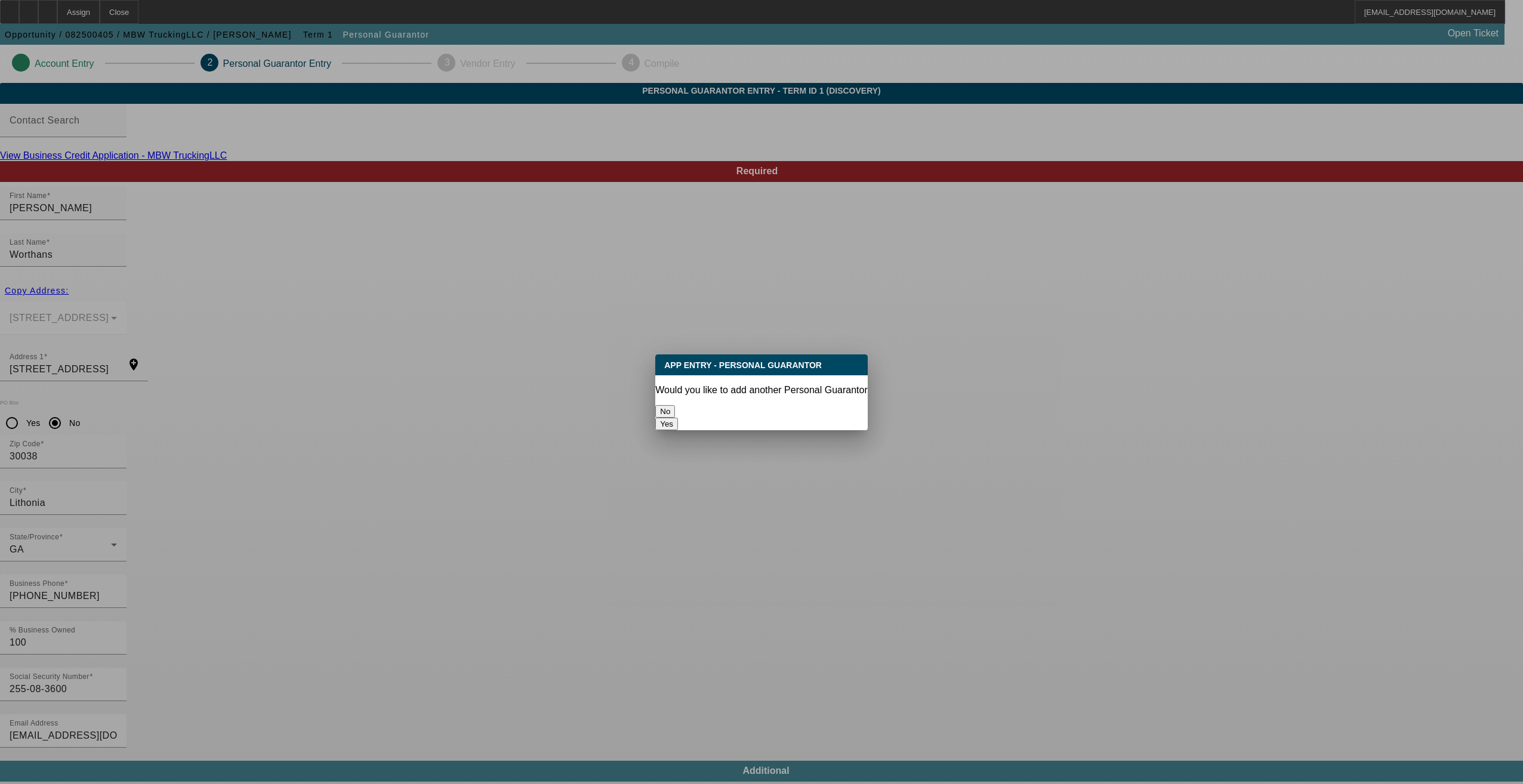
click at [675, 408] on button "No" at bounding box center [664, 412] width 20 height 13
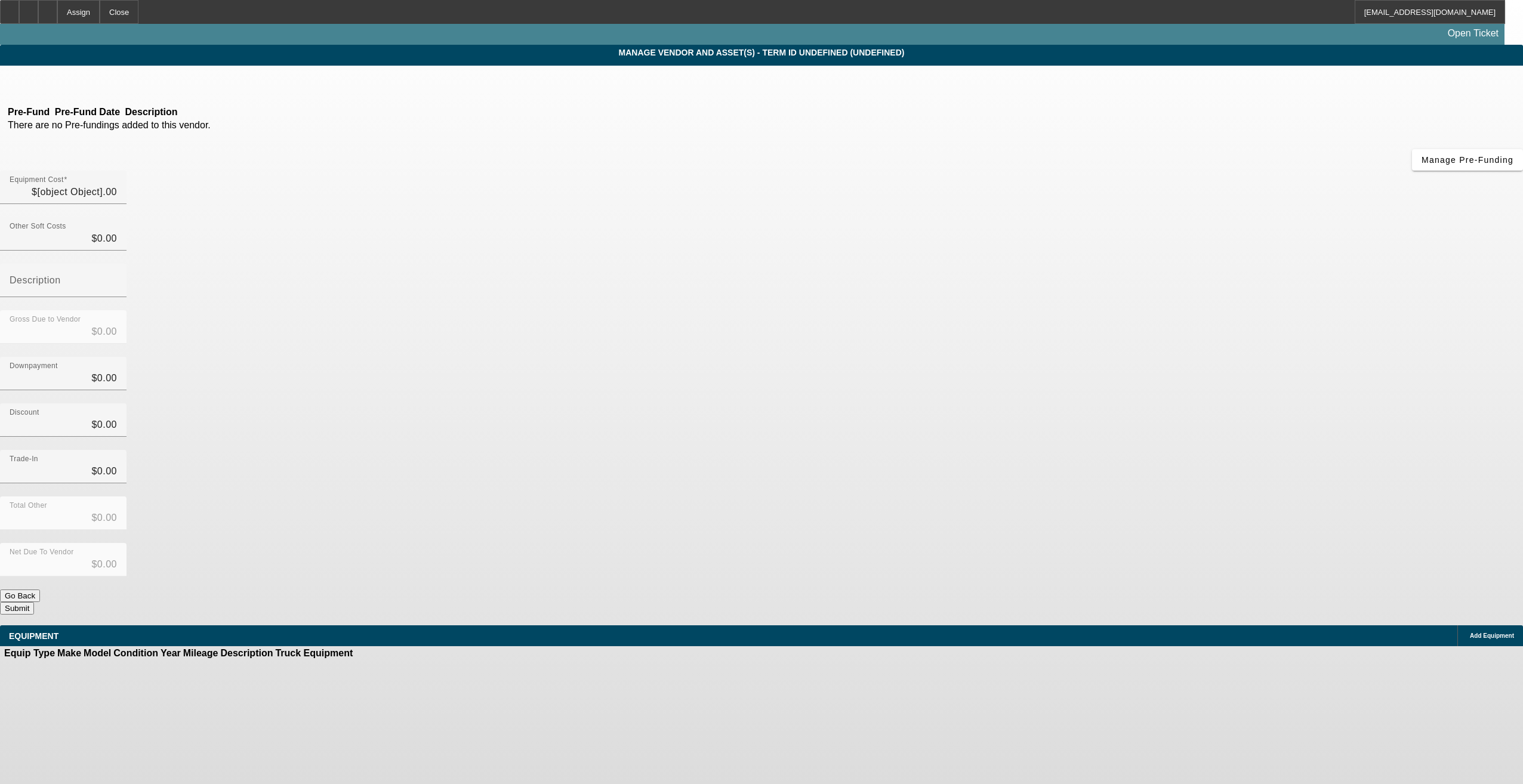
type input "$28,643.00"
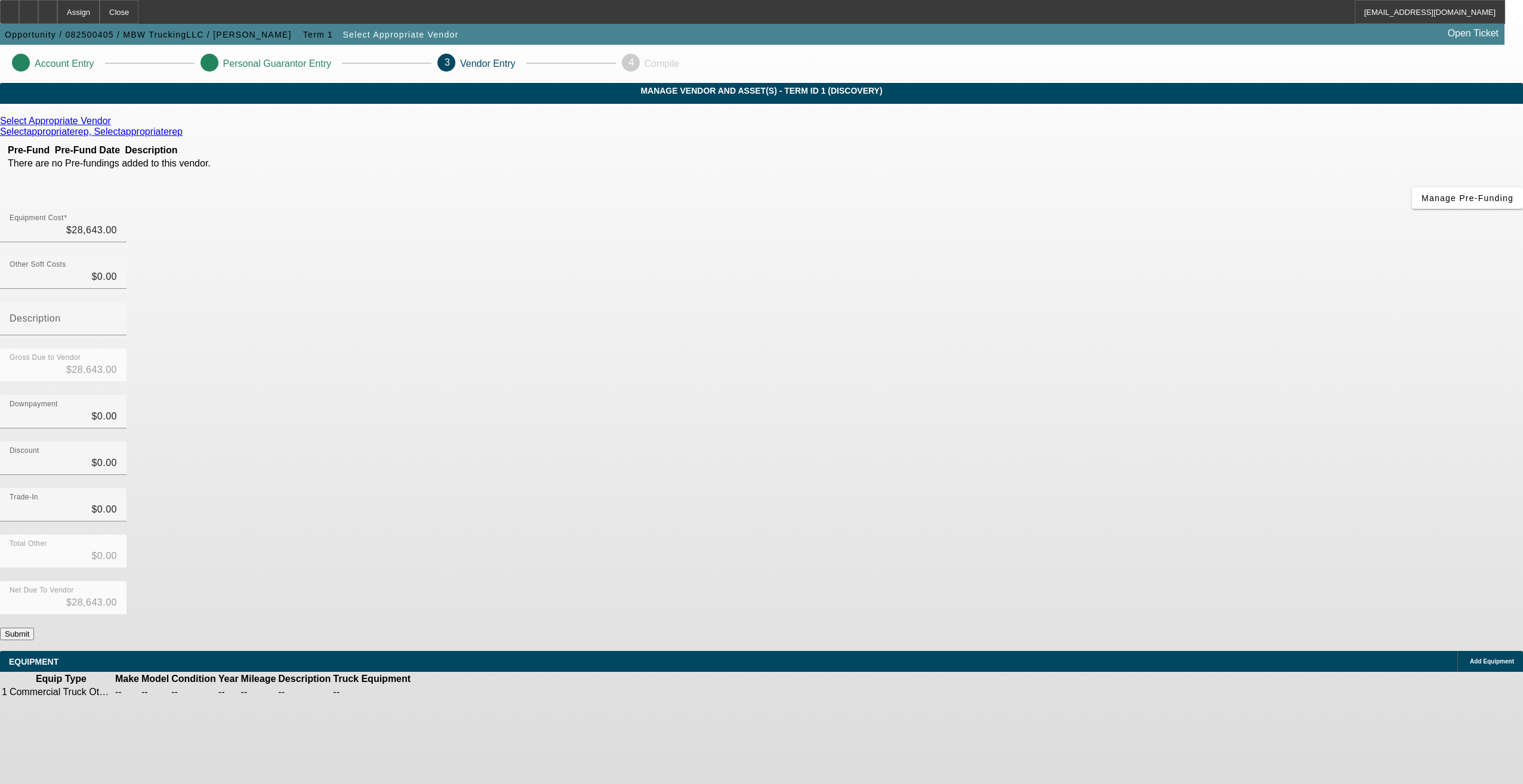
click at [34, 627] on button "Submit" at bounding box center [16, 633] width 34 height 13
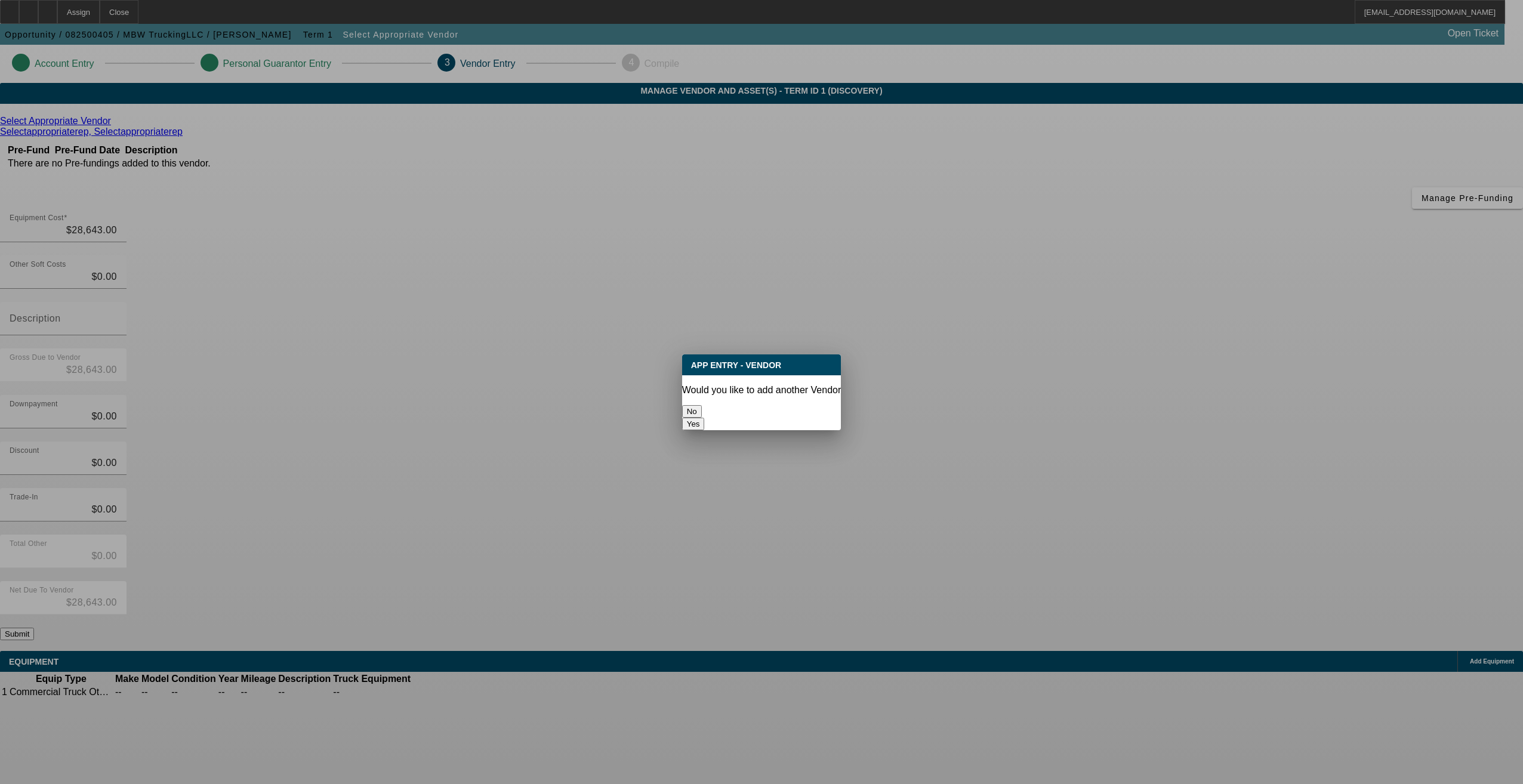
drag, startPoint x: 716, startPoint y: 401, endPoint x: 738, endPoint y: 256, distance: 146.7
click at [702, 405] on button "No" at bounding box center [692, 412] width 20 height 13
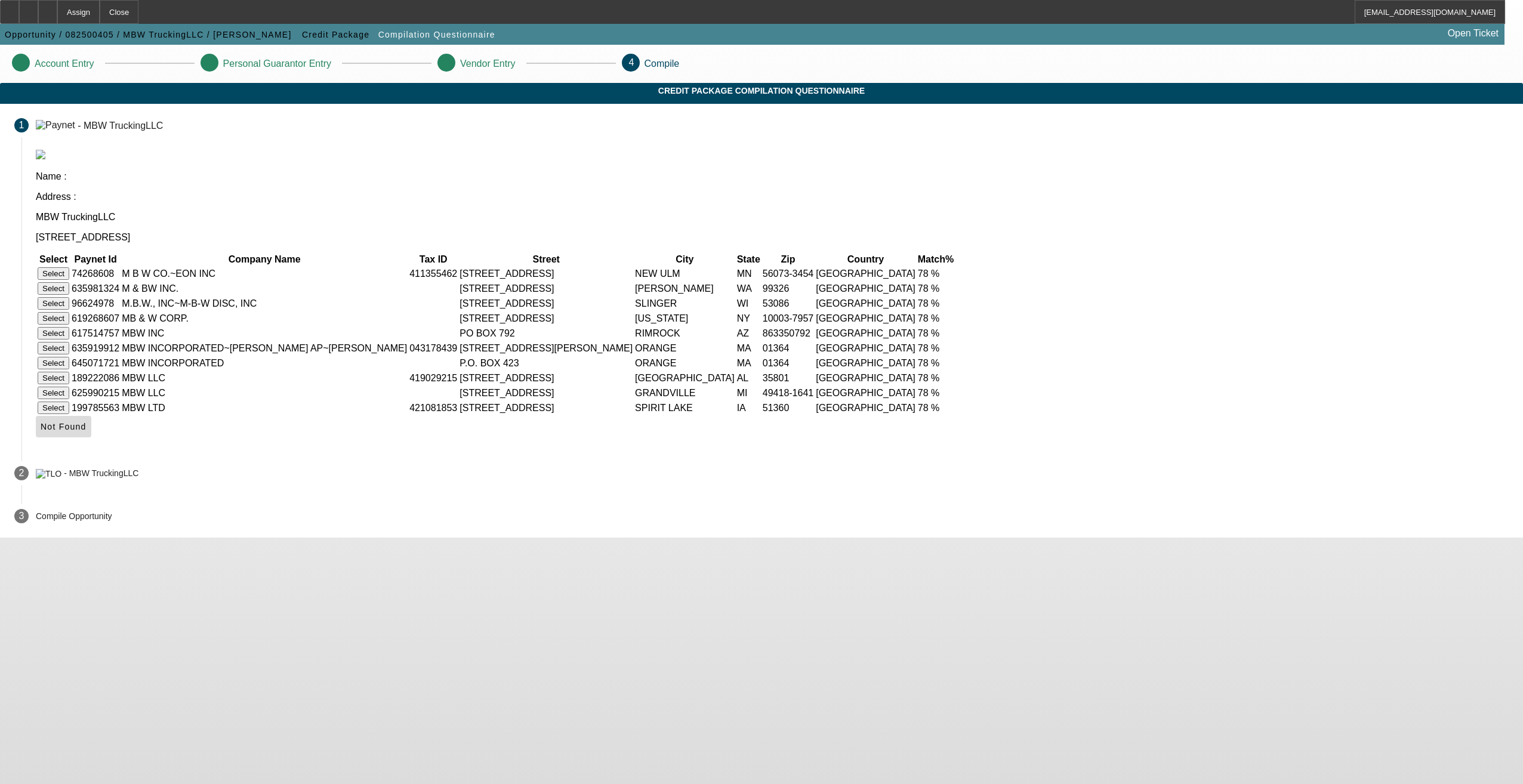
click at [86, 422] on span "Not Found" at bounding box center [64, 426] width 46 height 9
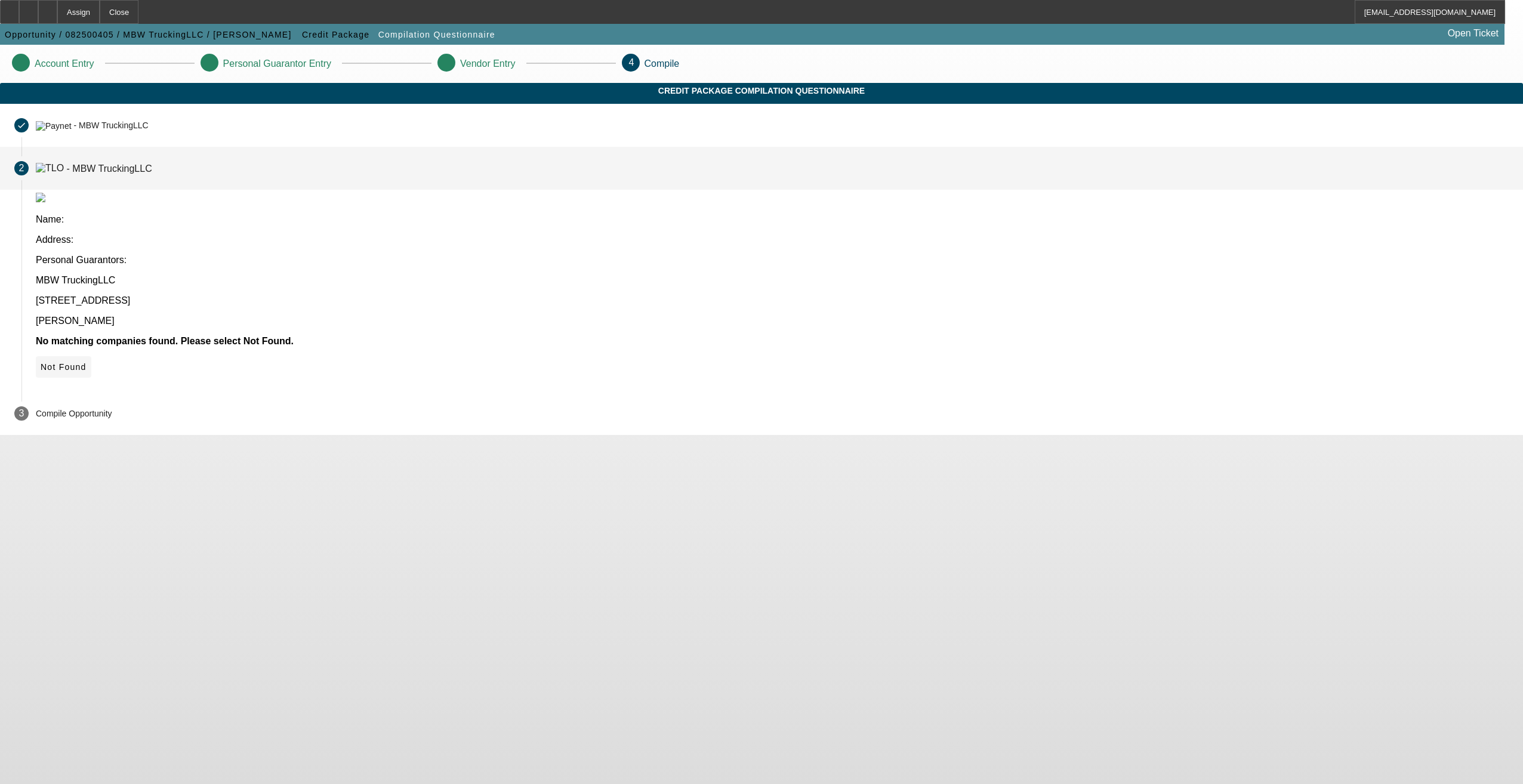
click at [41, 362] on icon at bounding box center [41, 367] width 0 height 9
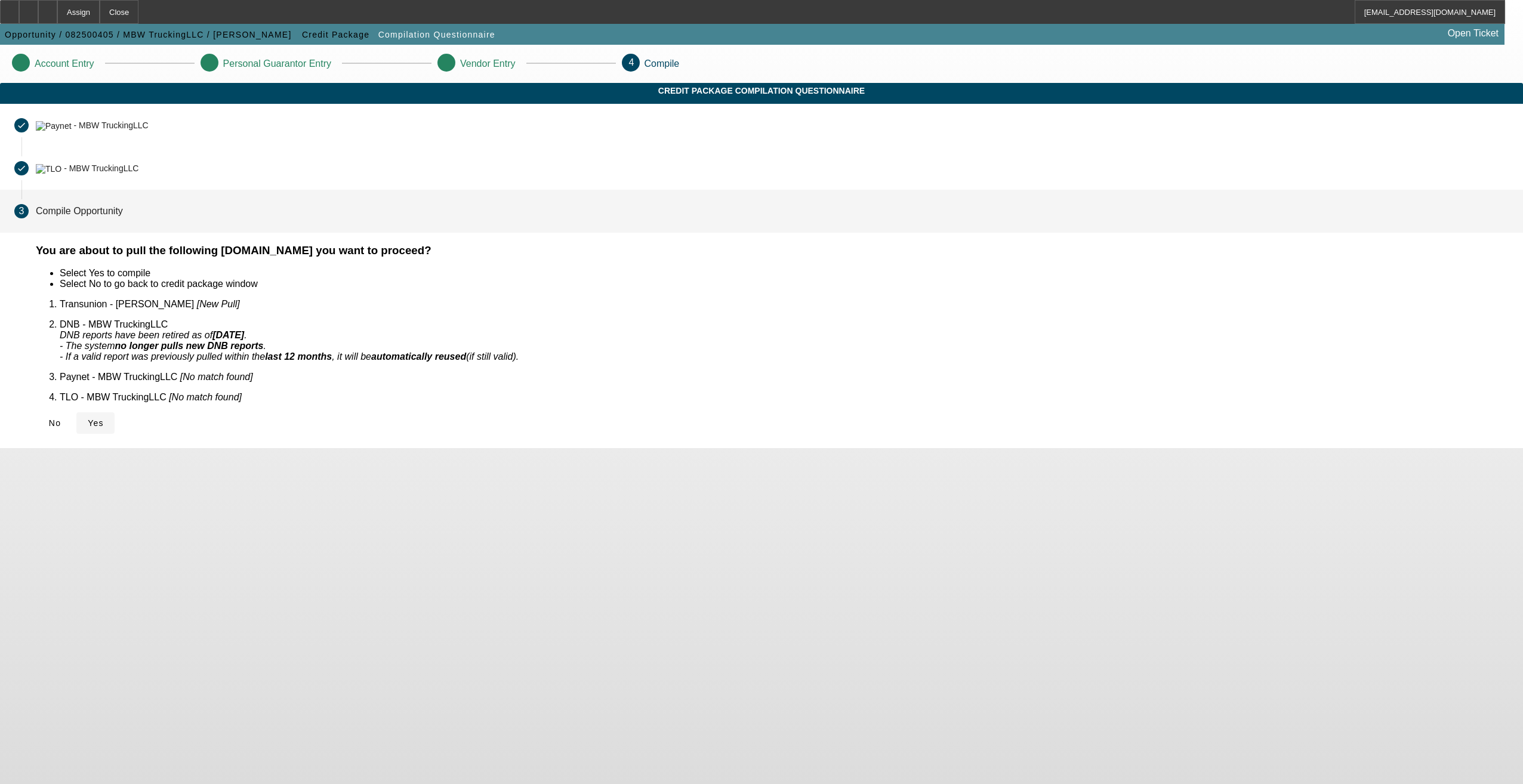
click at [104, 418] on span "Yes" at bounding box center [96, 423] width 16 height 9
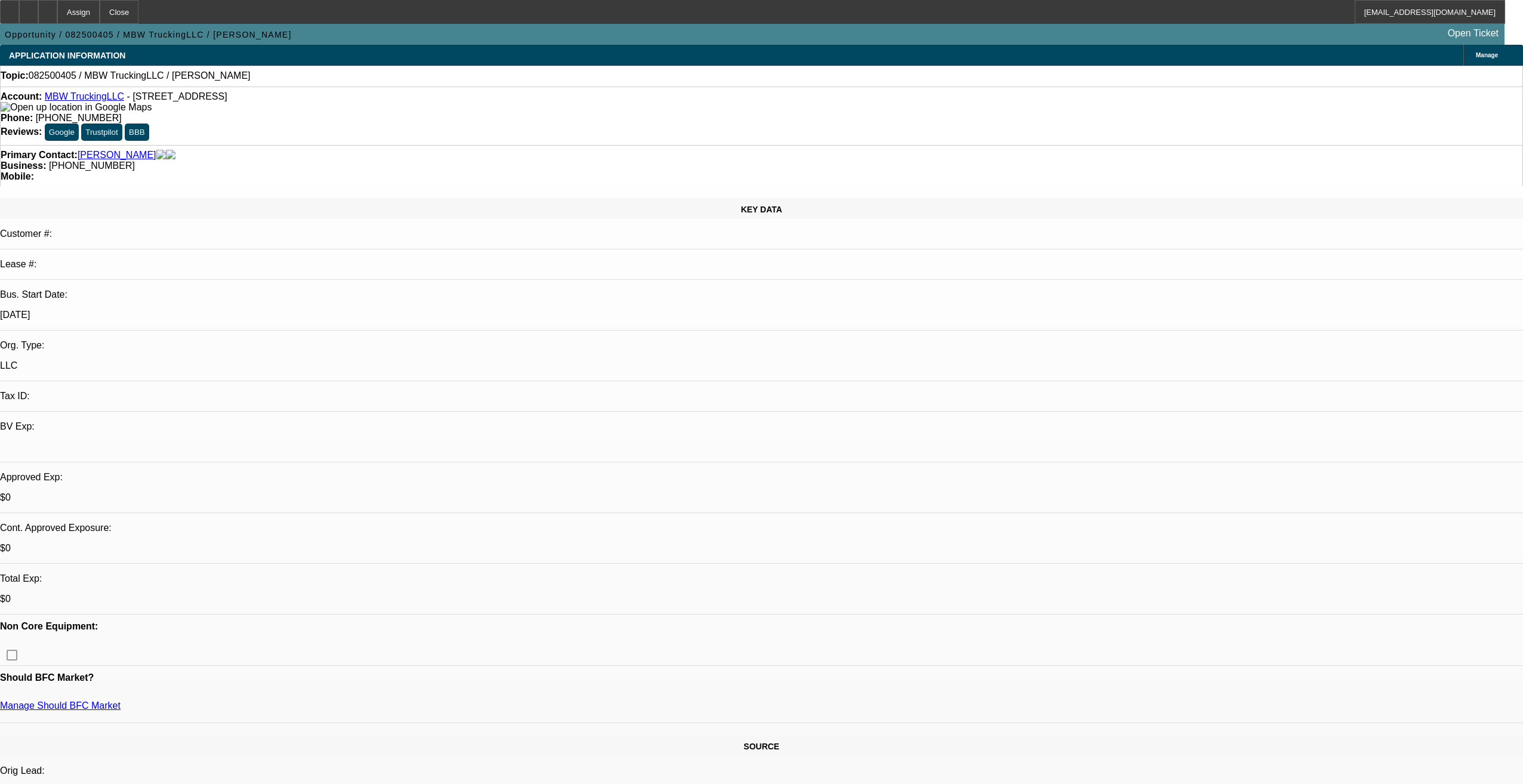
select select "0"
select select "2"
select select "0.1"
select select "4"
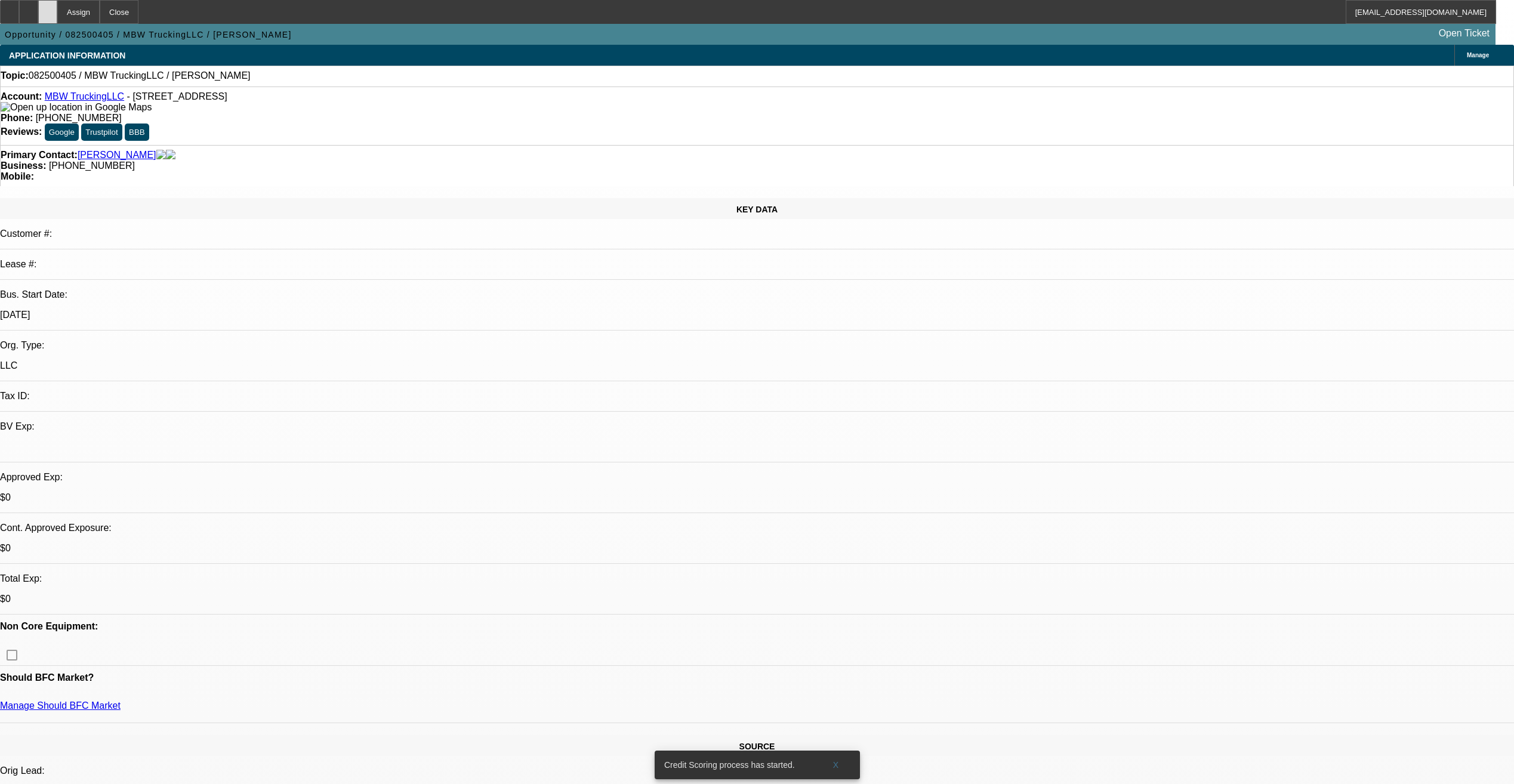
click at [57, 22] on div at bounding box center [48, 12] width 19 height 24
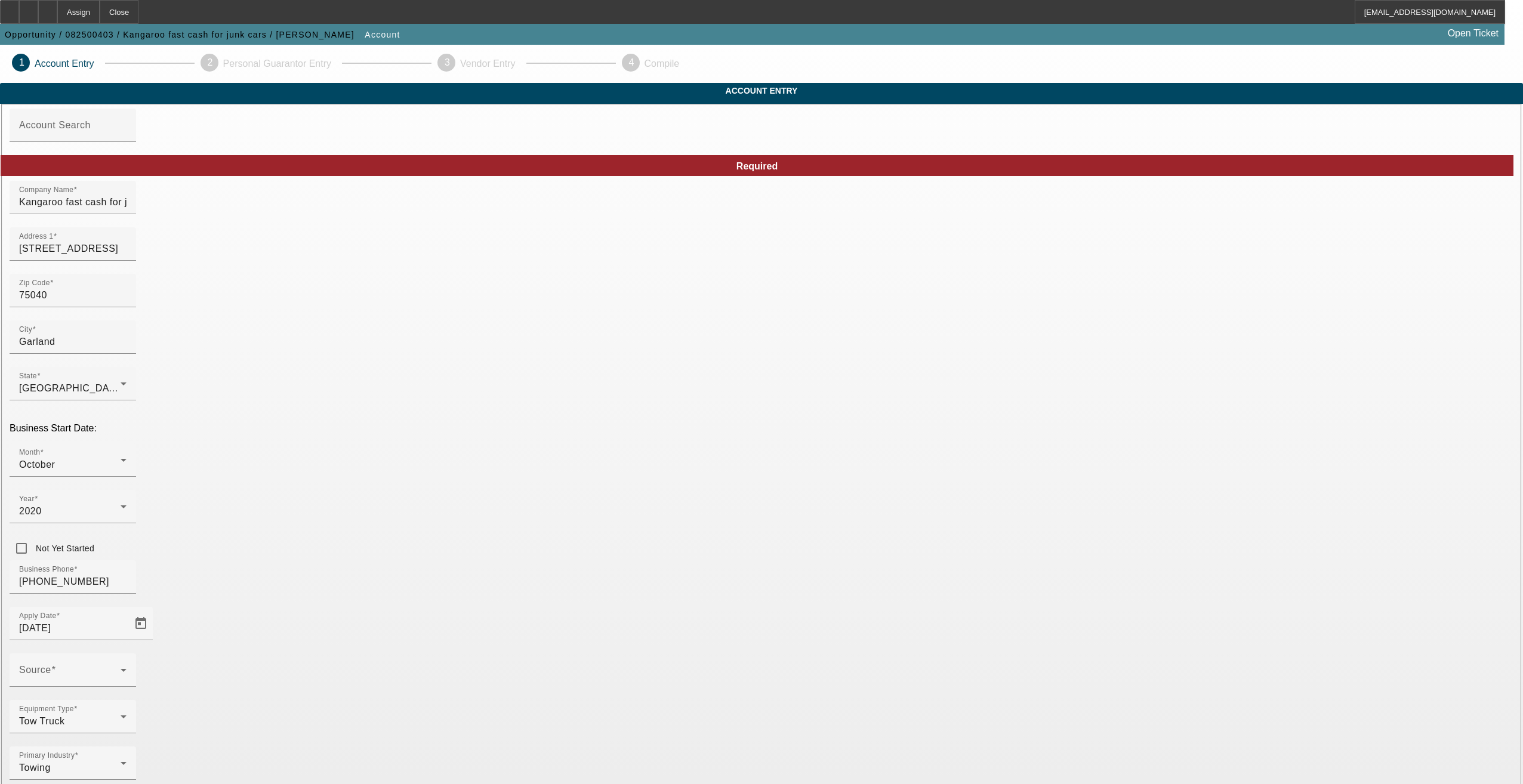
type input "[DATE]"
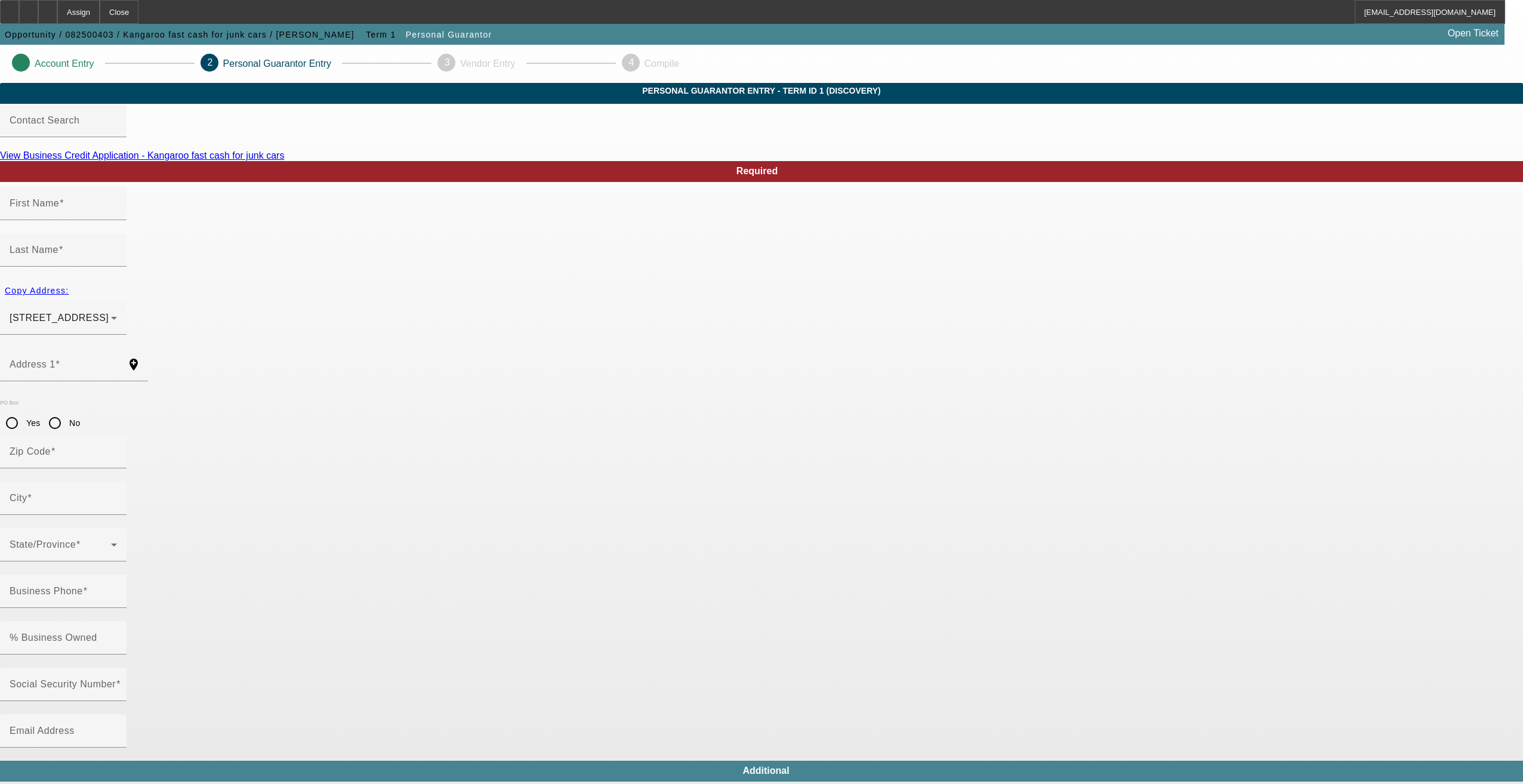
type input "[PERSON_NAME]"
type input "[STREET_ADDRESS]"
radio input "true"
type input "75040"
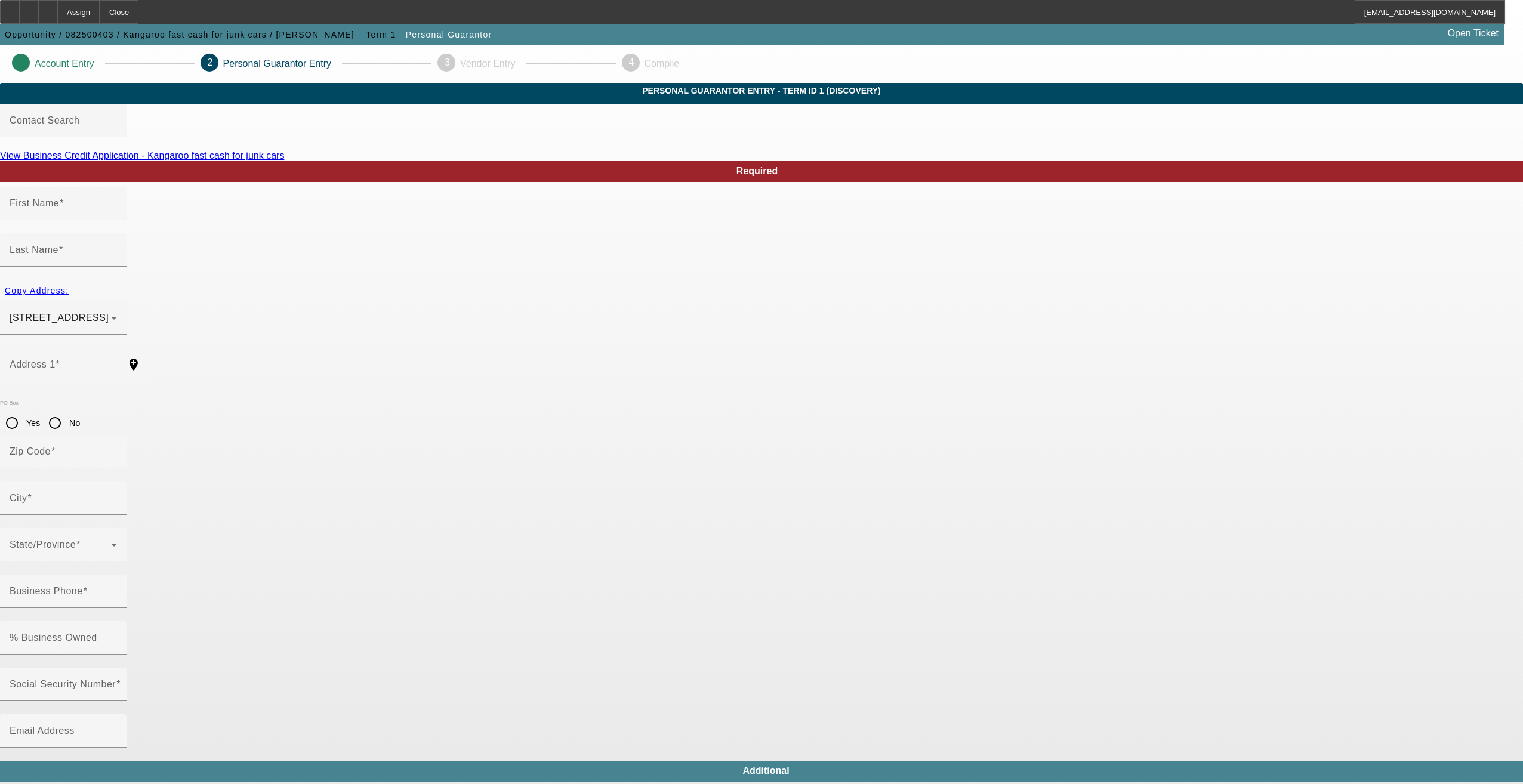
type input "Garland"
type input "[PHONE_NUMBER]"
type input "100"
type input "634-22-5616"
type input "[EMAIL_ADDRESS][DOMAIN_NAME]"
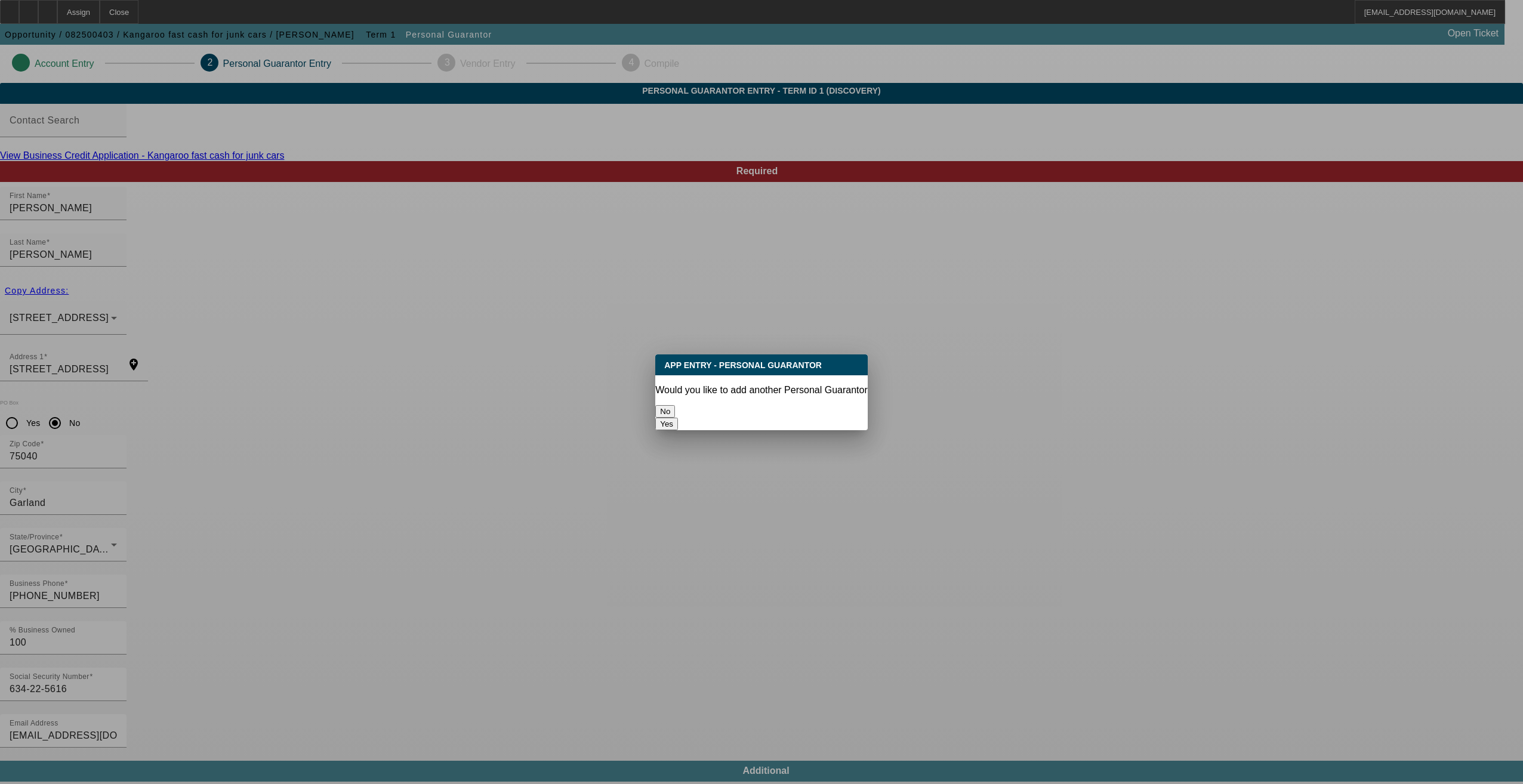
click at [675, 405] on button "No" at bounding box center [664, 412] width 20 height 13
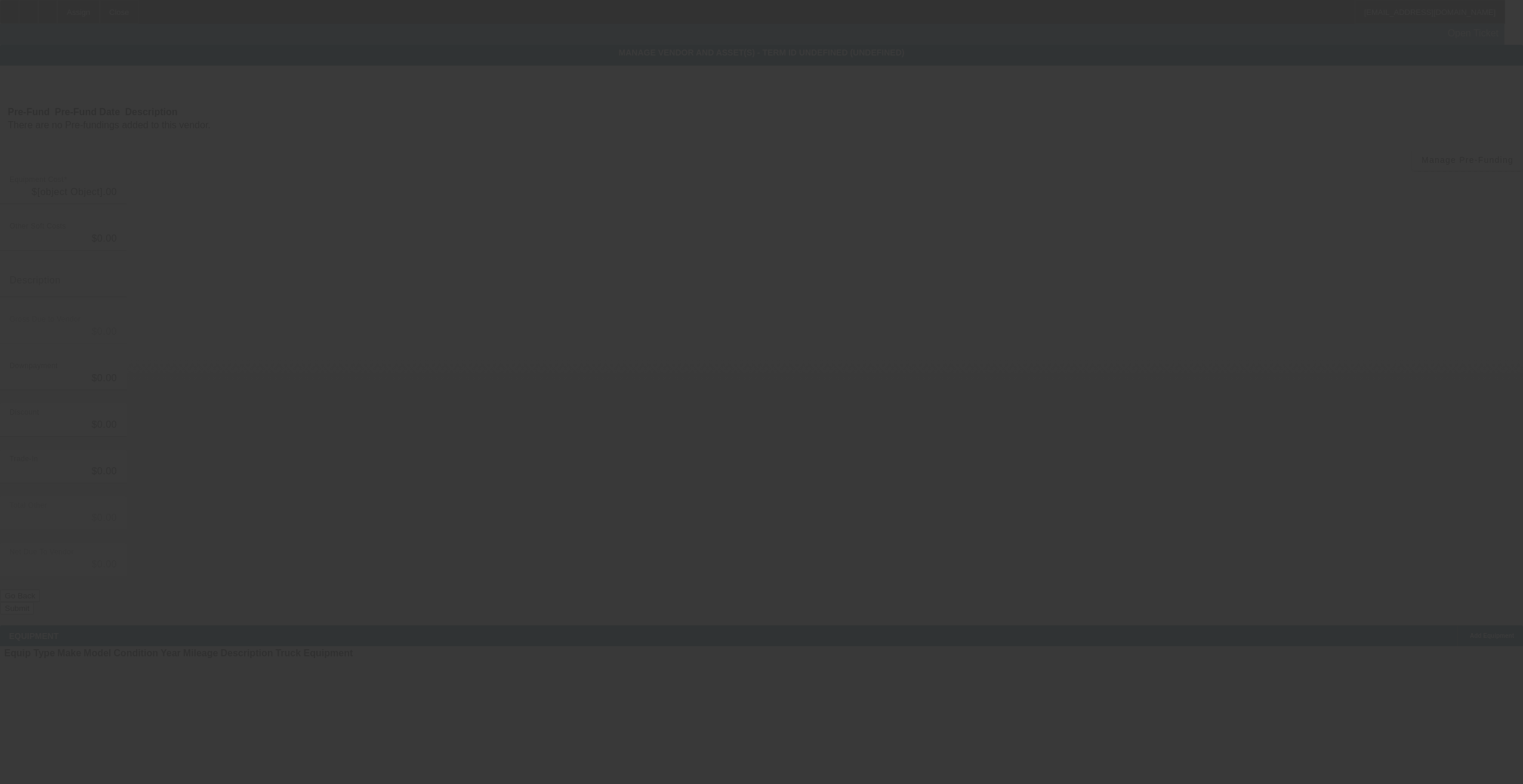
type input "$30,000.00"
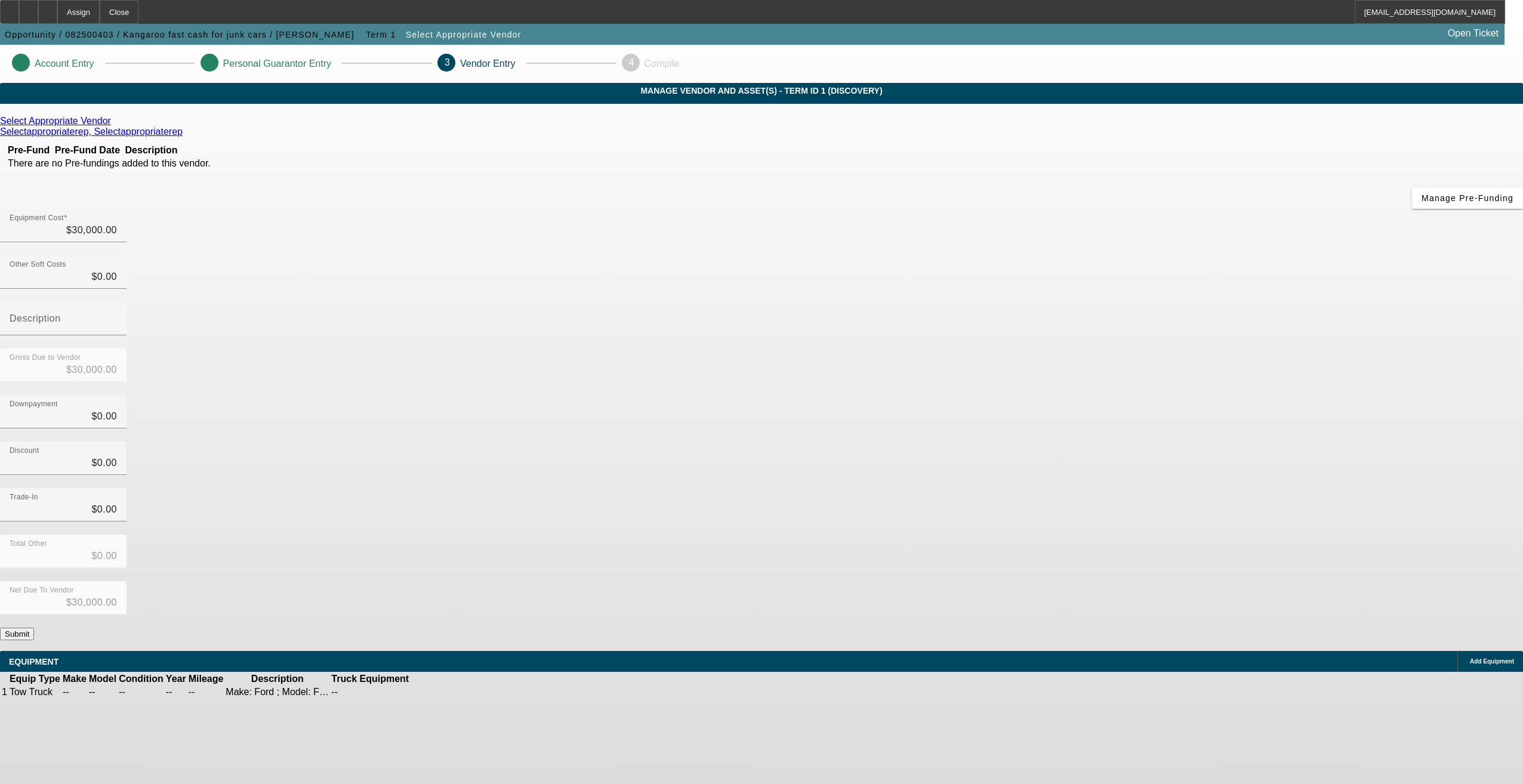
click at [34, 627] on button "Submit" at bounding box center [16, 633] width 34 height 13
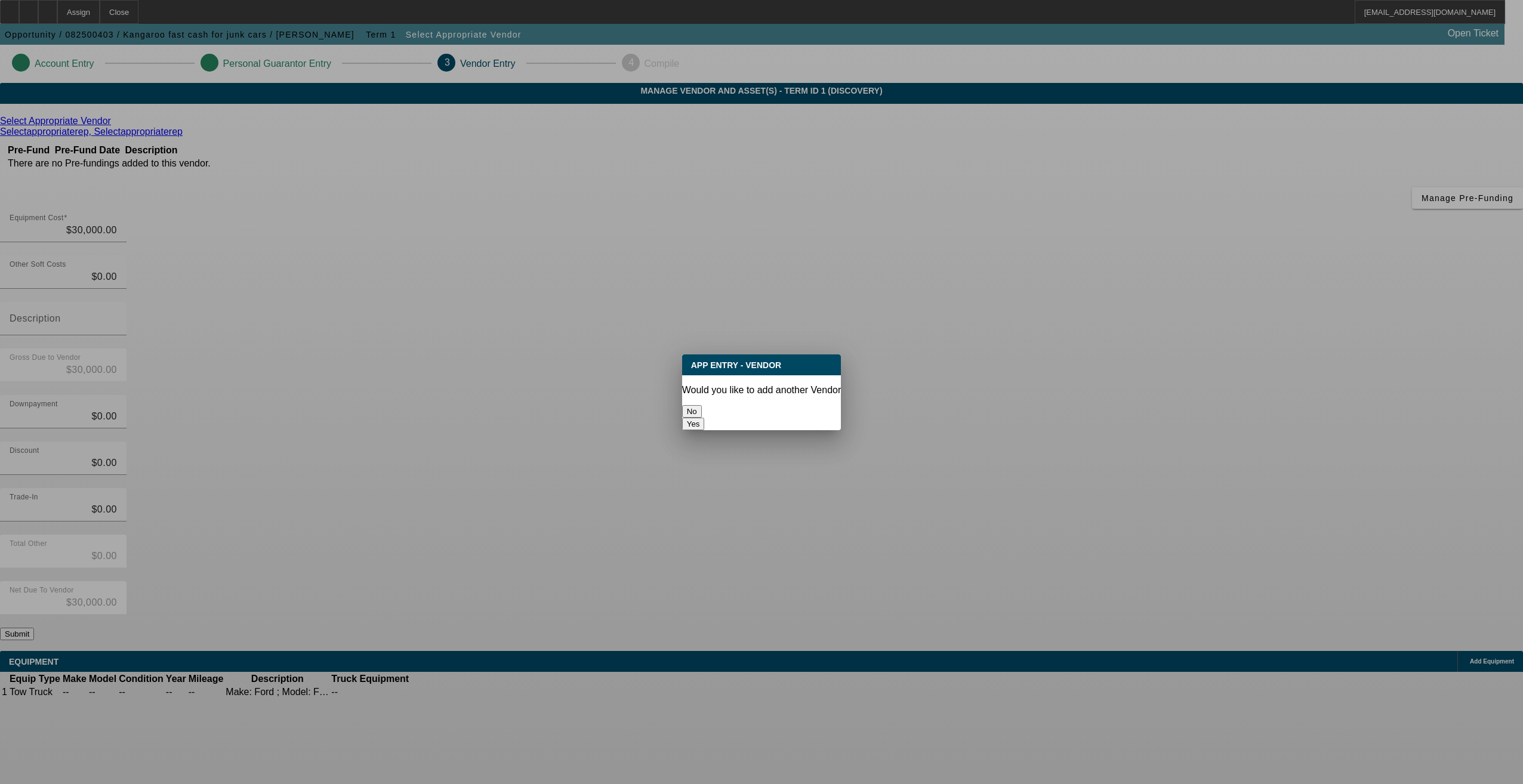
drag, startPoint x: 736, startPoint y: 408, endPoint x: 644, endPoint y: 267, distance: 168.4
click at [702, 406] on button "No" at bounding box center [692, 412] width 20 height 13
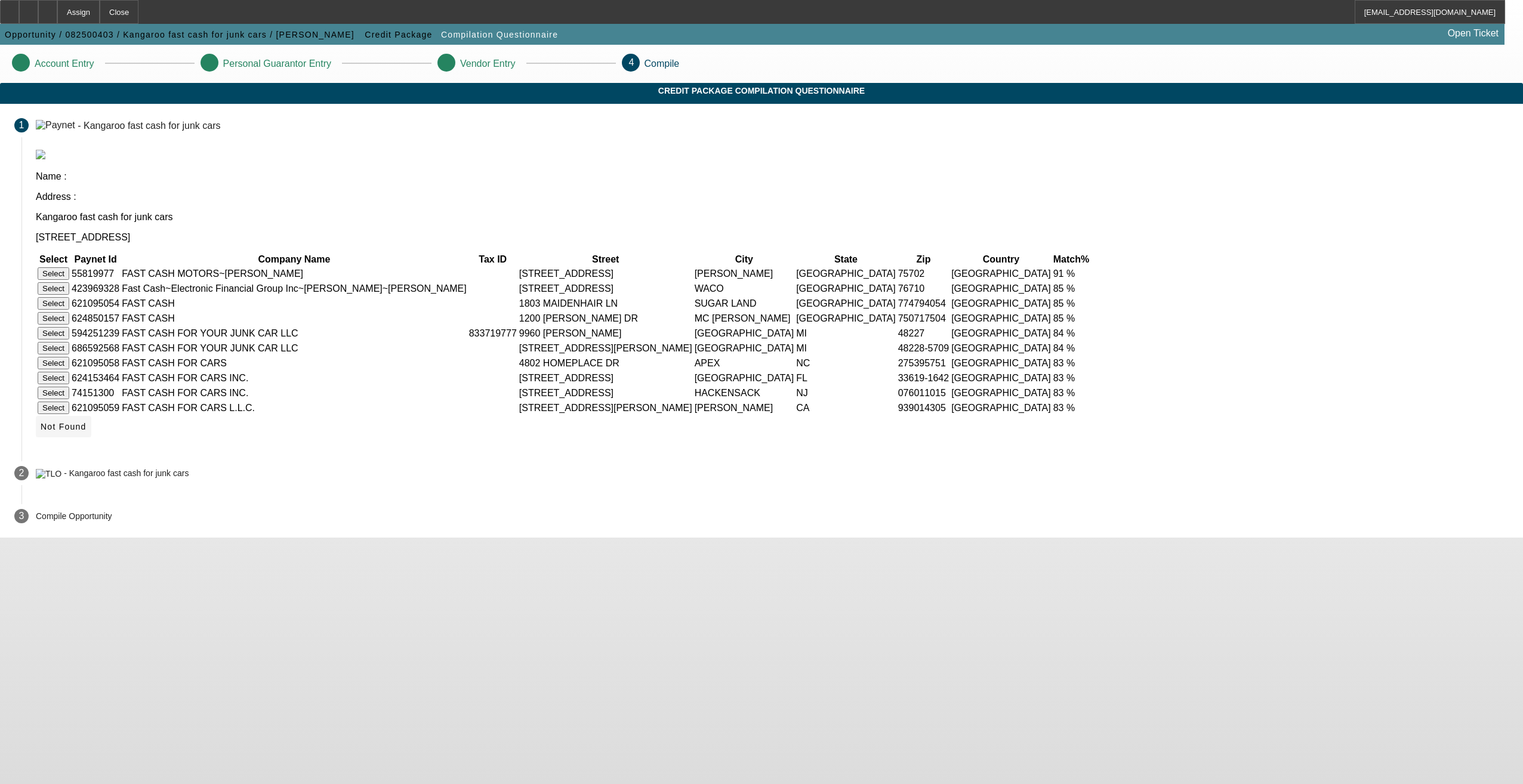
click at [91, 441] on span at bounding box center [64, 426] width 56 height 29
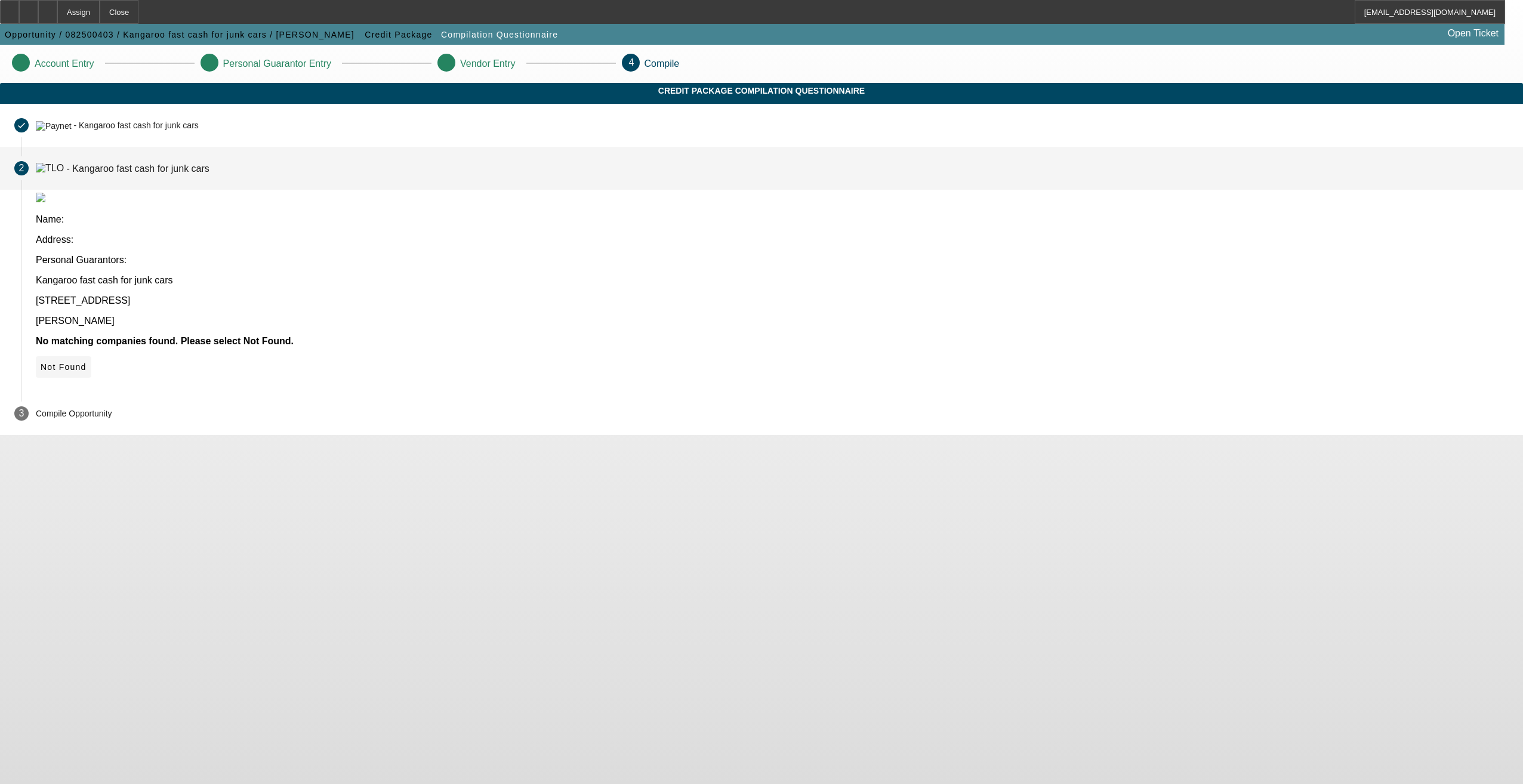
click at [86, 362] on span "Not Found" at bounding box center [64, 367] width 46 height 9
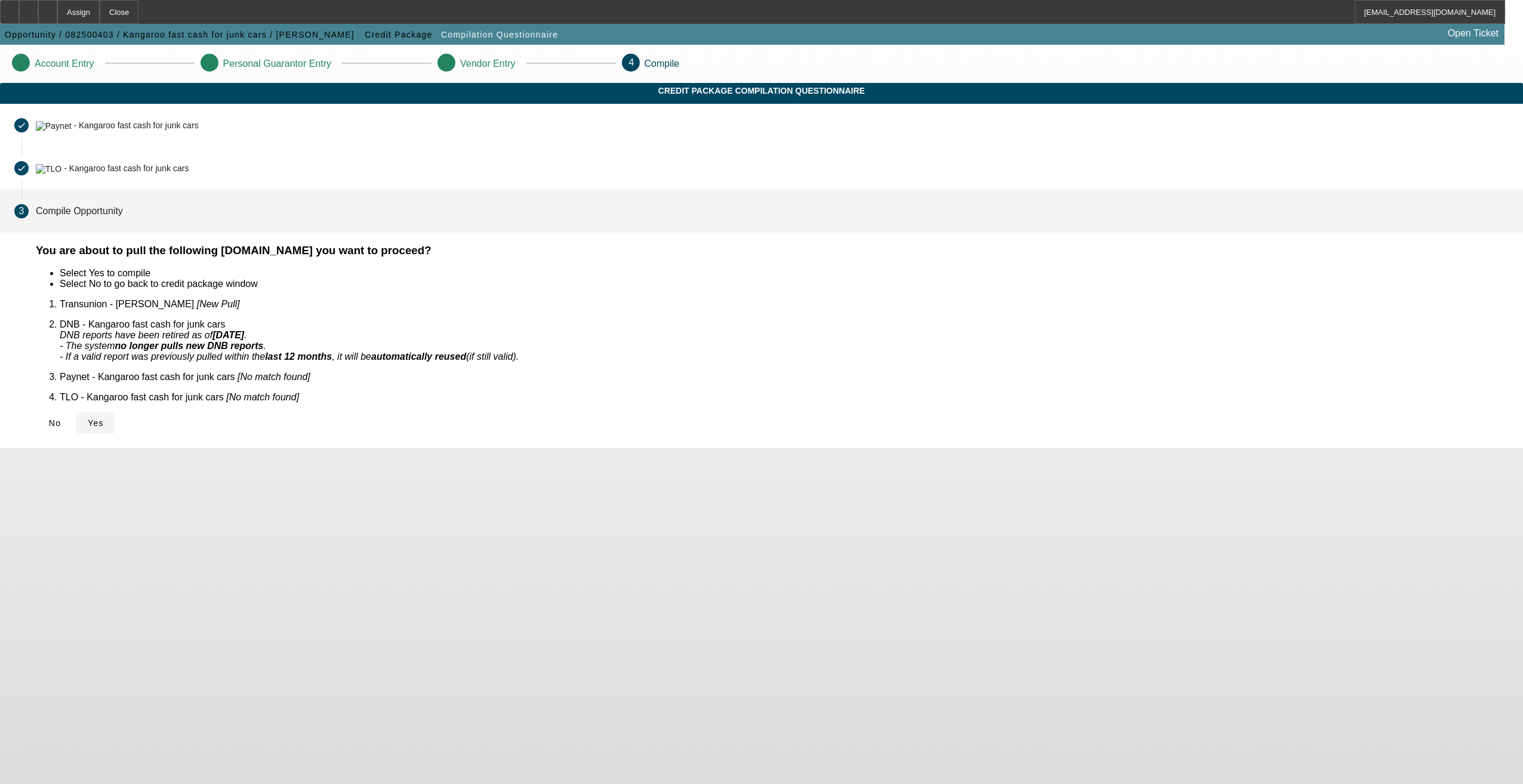
click at [114, 416] on span at bounding box center [95, 423] width 38 height 29
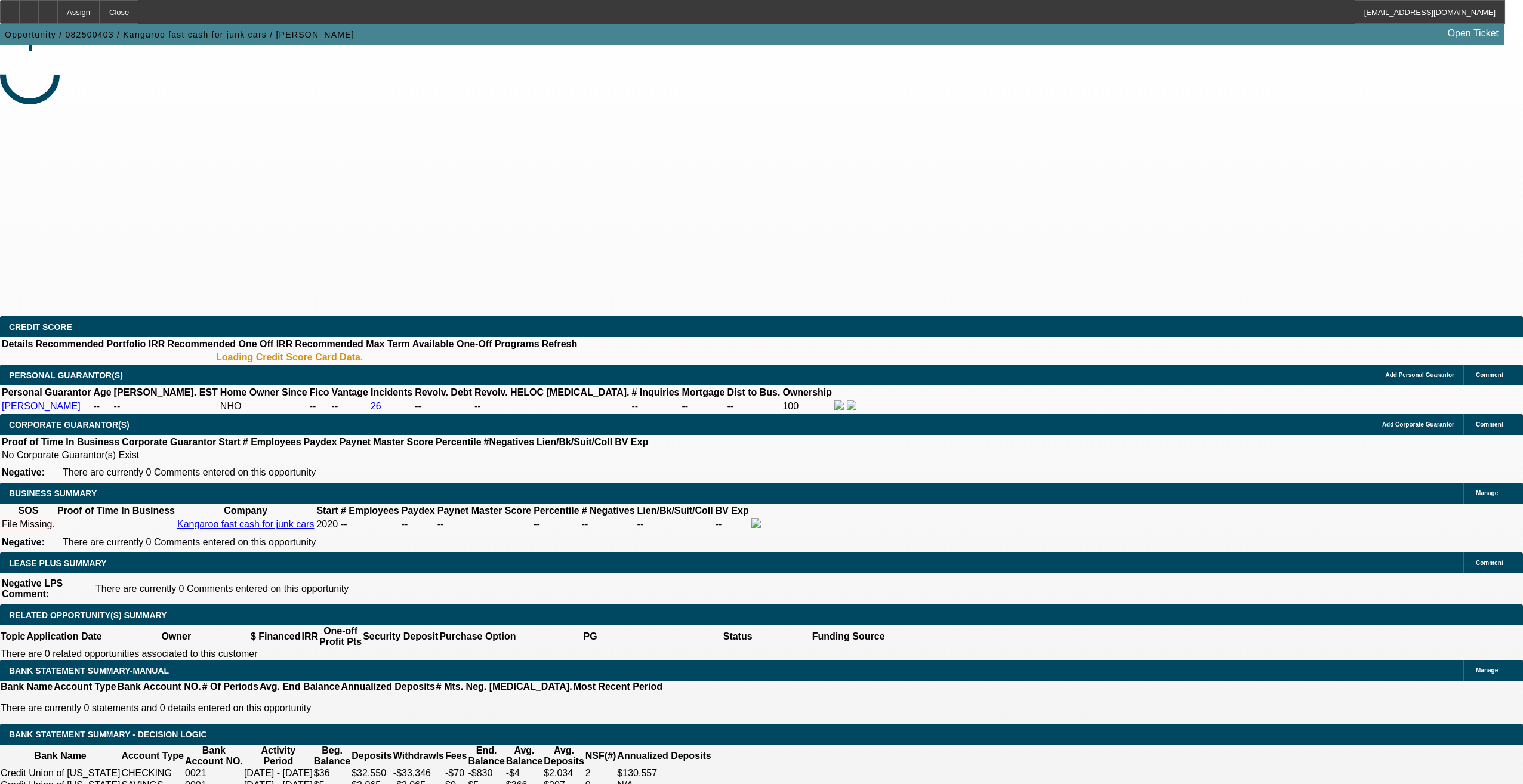
select select "0"
select select "2"
select select "0.1"
select select "4"
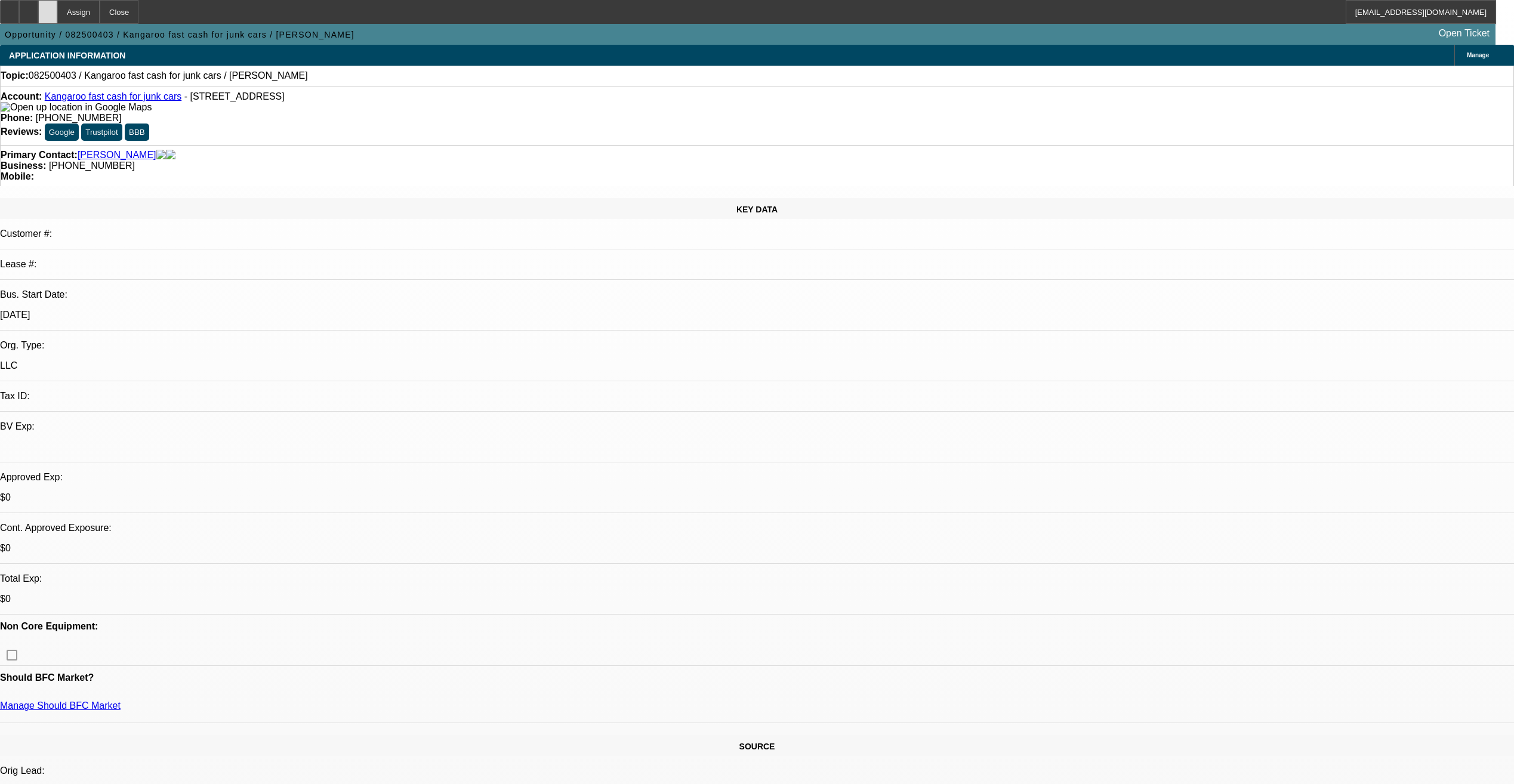
click at [57, 9] on div at bounding box center [48, 12] width 19 height 24
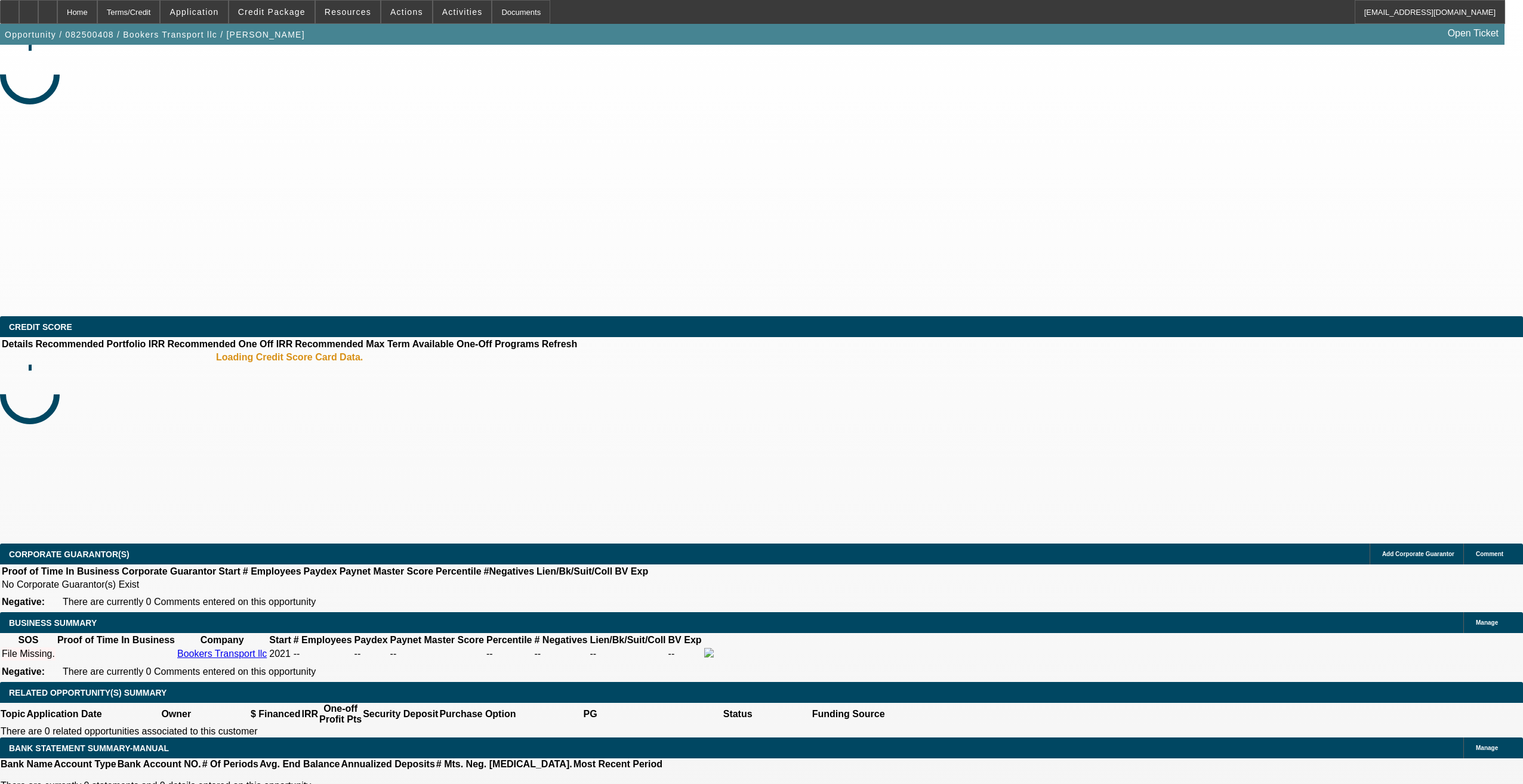
select select "0"
select select "2"
select select "0.1"
select select "4"
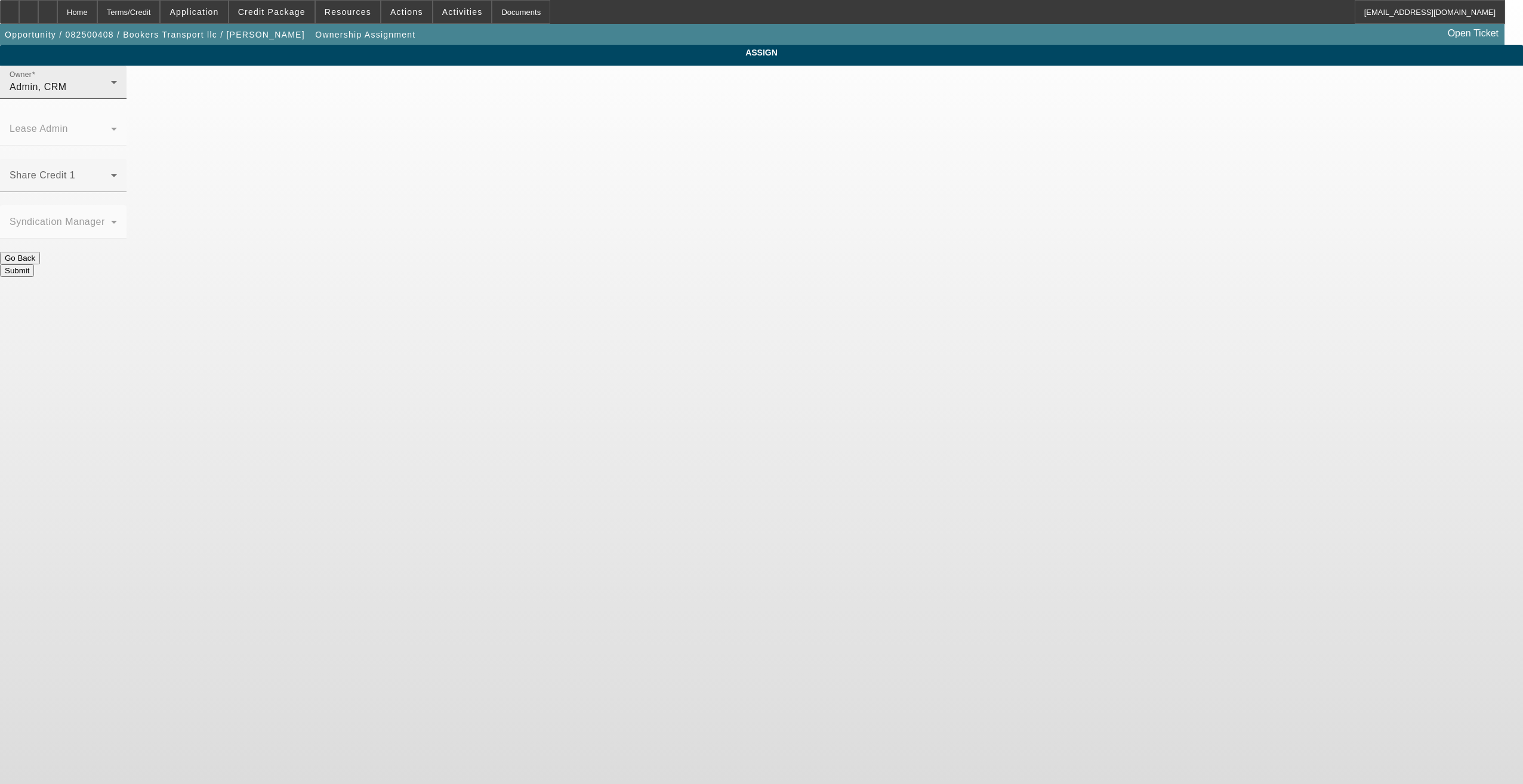
click at [117, 99] on div "Owner Admin, CRM" at bounding box center [63, 82] width 107 height 34
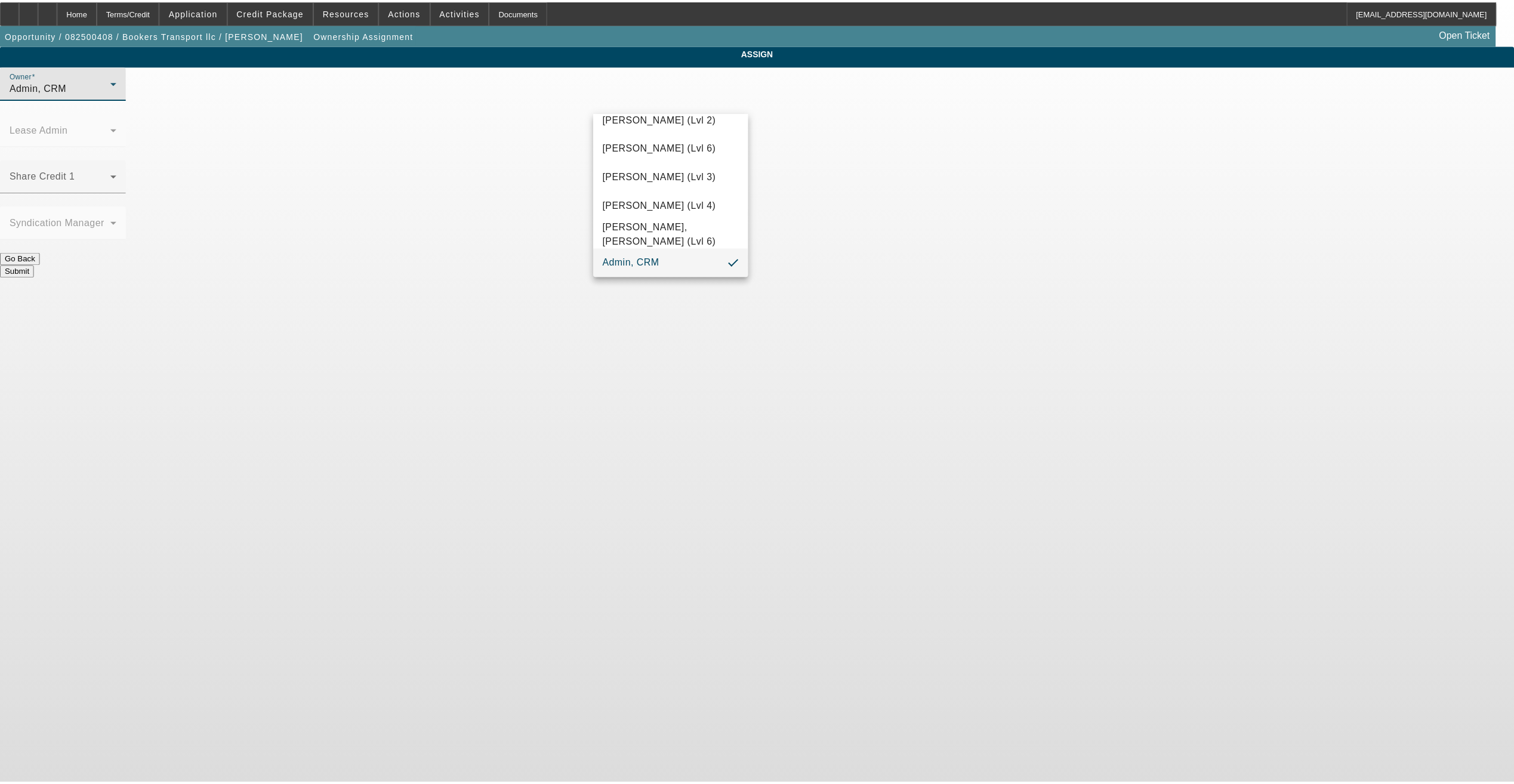
scroll to position [62, 0]
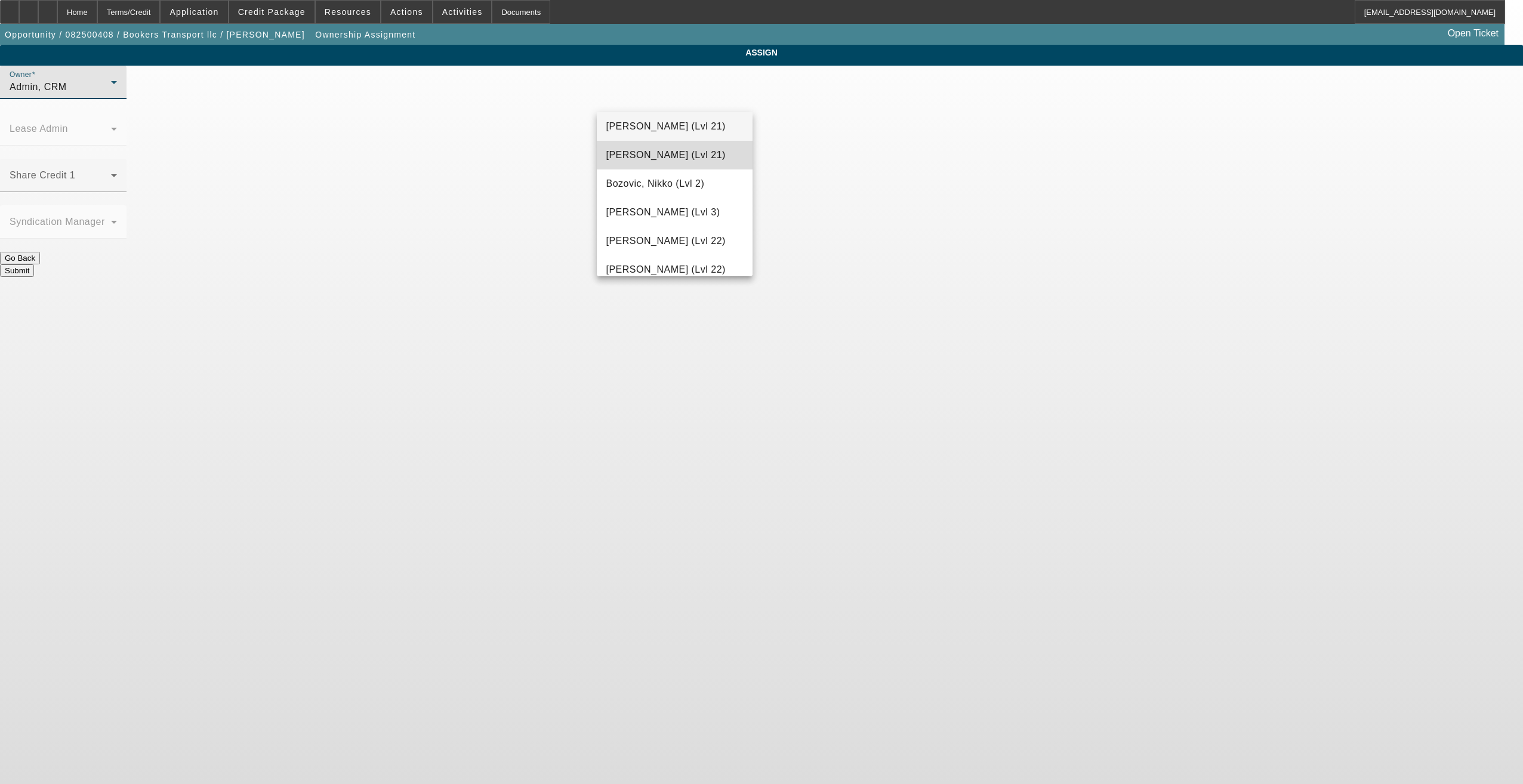
click at [678, 154] on span "[PERSON_NAME] (Lvl 21)" at bounding box center [666, 155] width 119 height 14
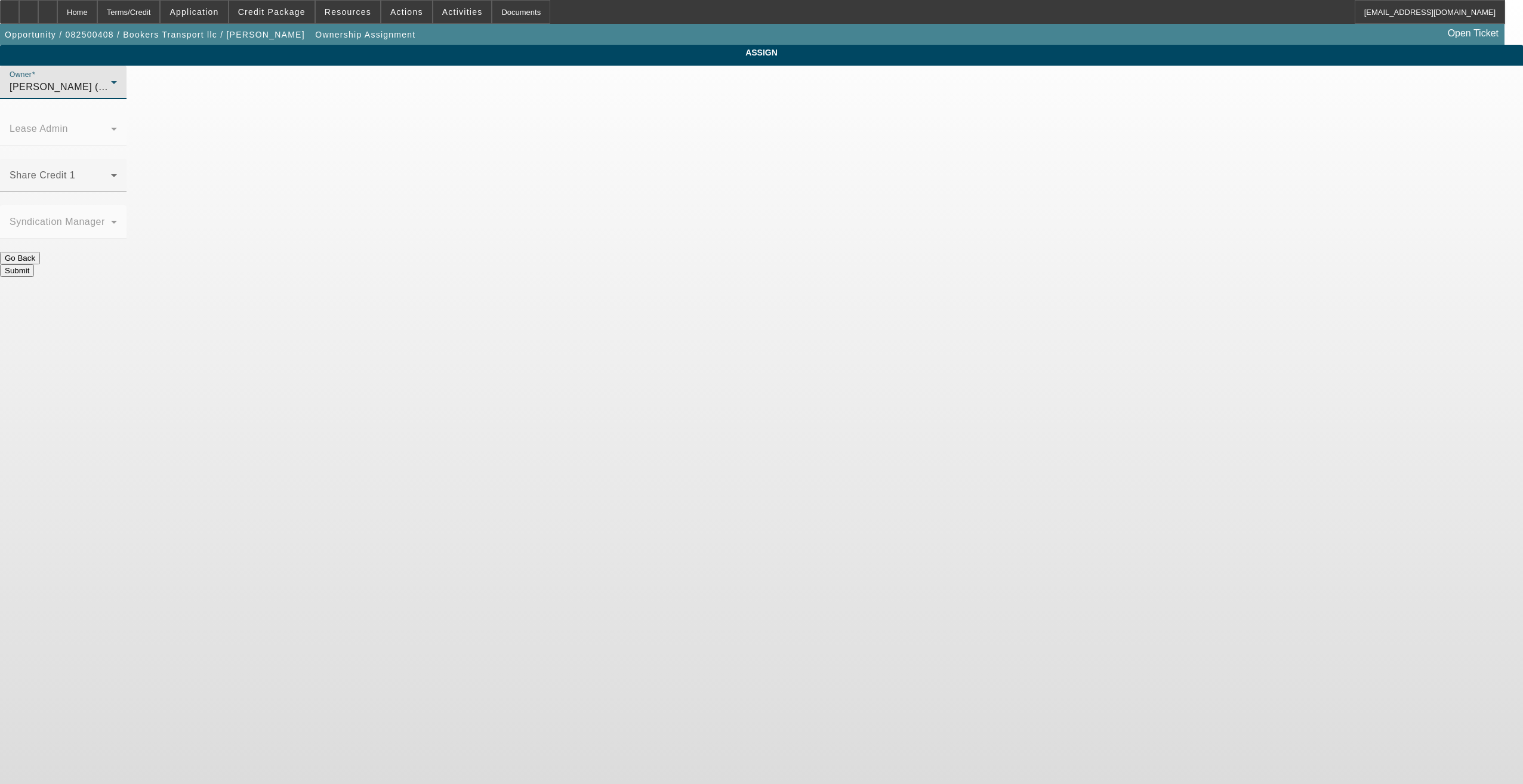
click at [34, 264] on button "Submit" at bounding box center [16, 270] width 34 height 13
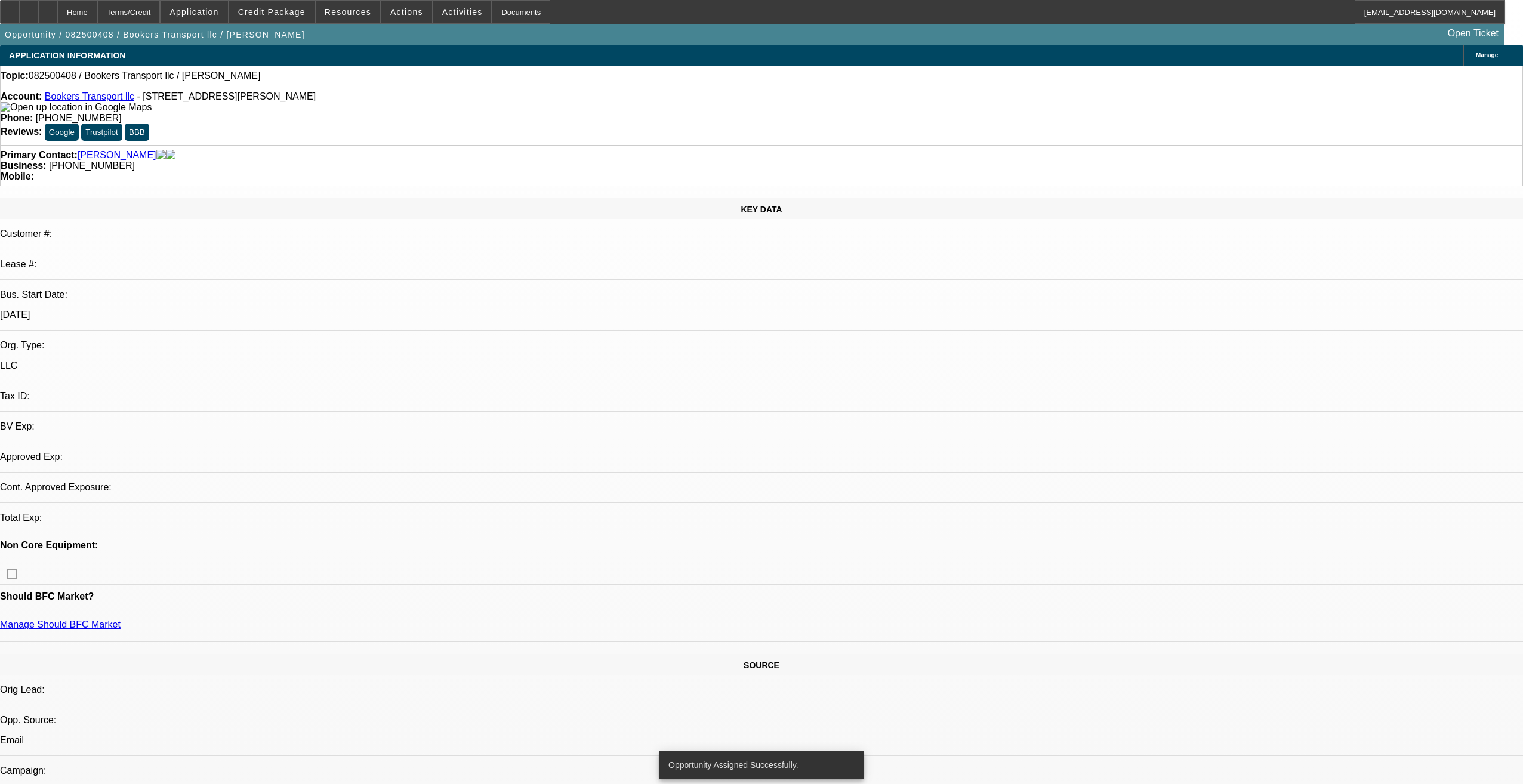
select select "0"
select select "2"
select select "0.1"
select select "4"
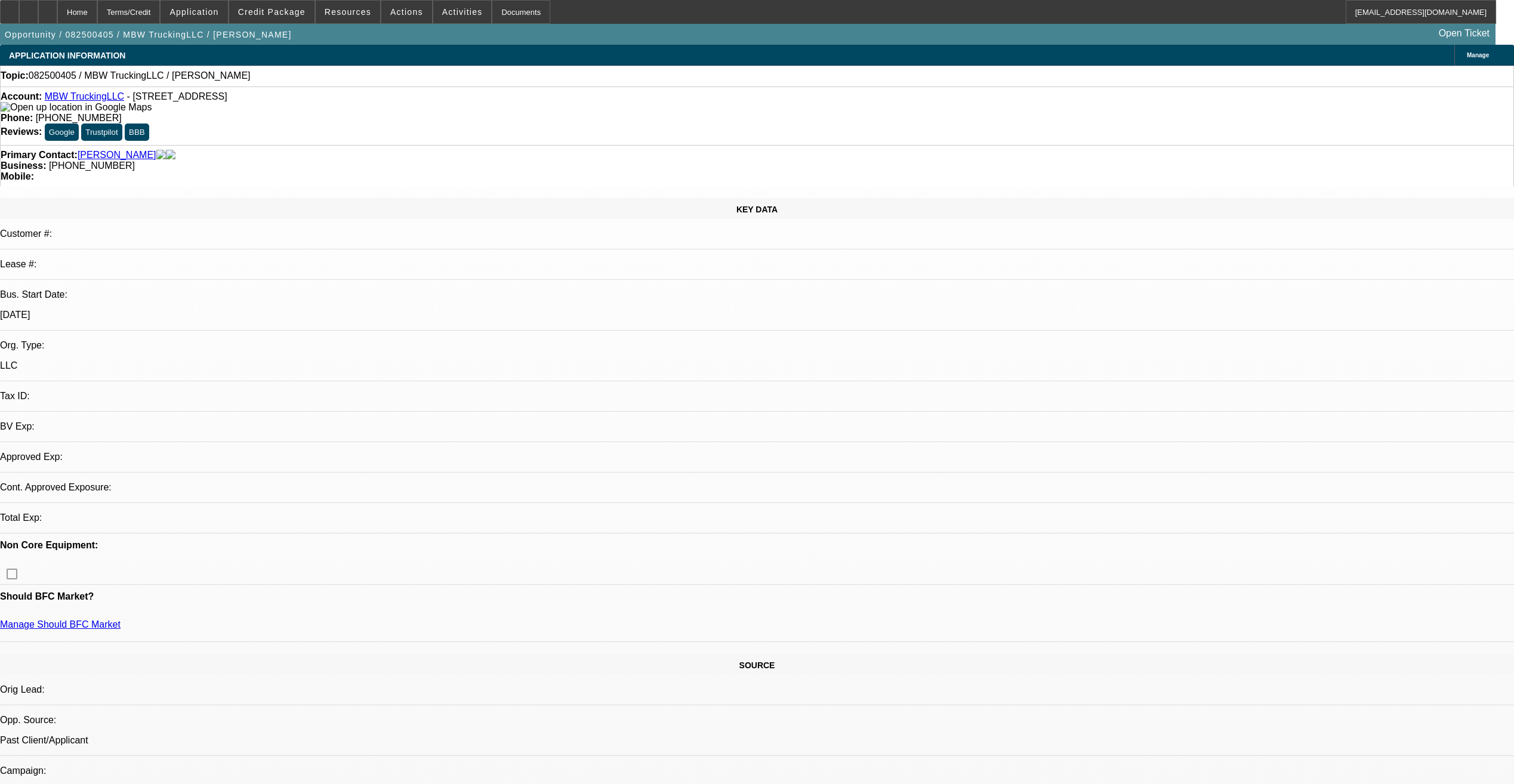
select select "0"
select select "2"
select select "0.1"
select select "1"
select select "2"
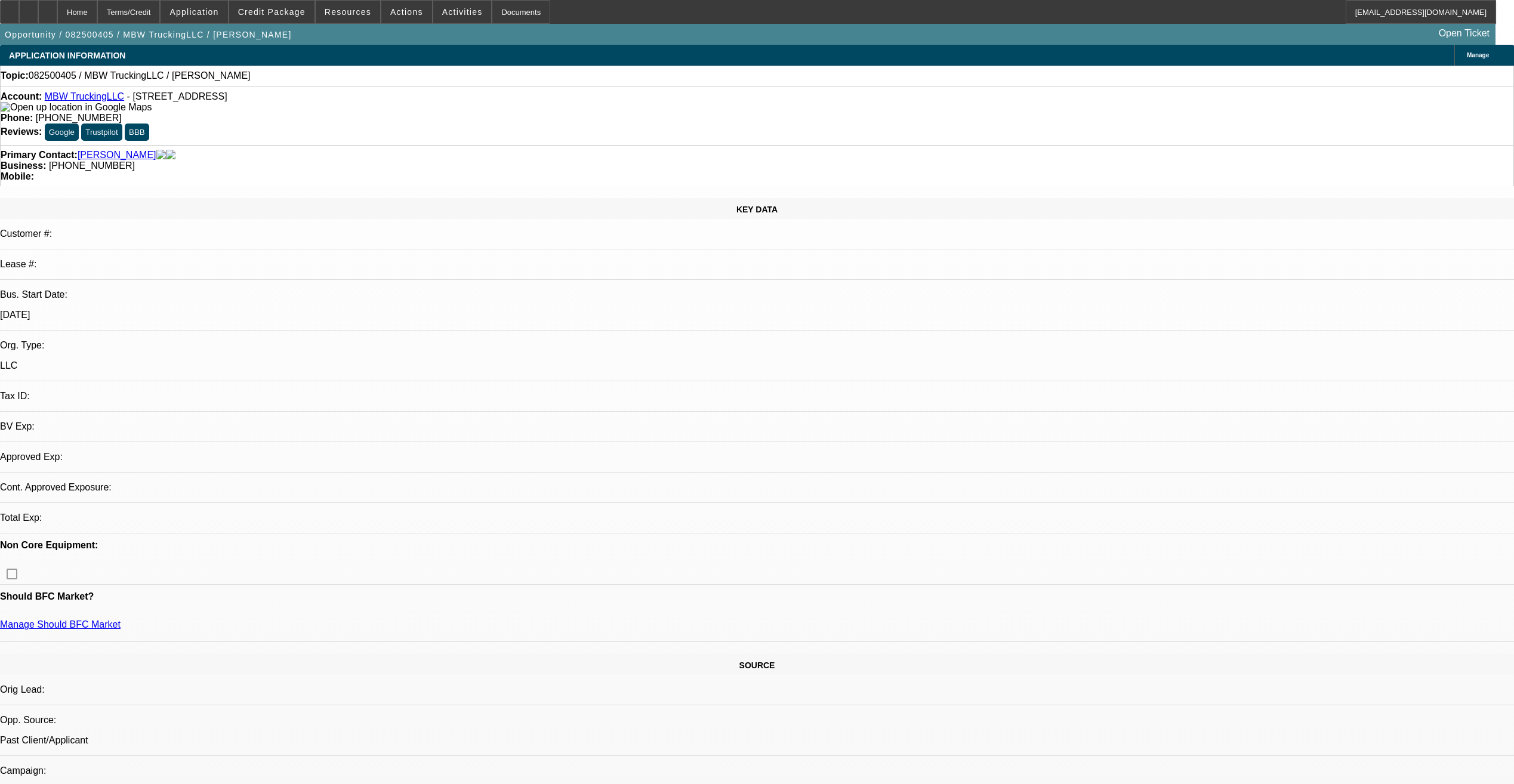
select select "4"
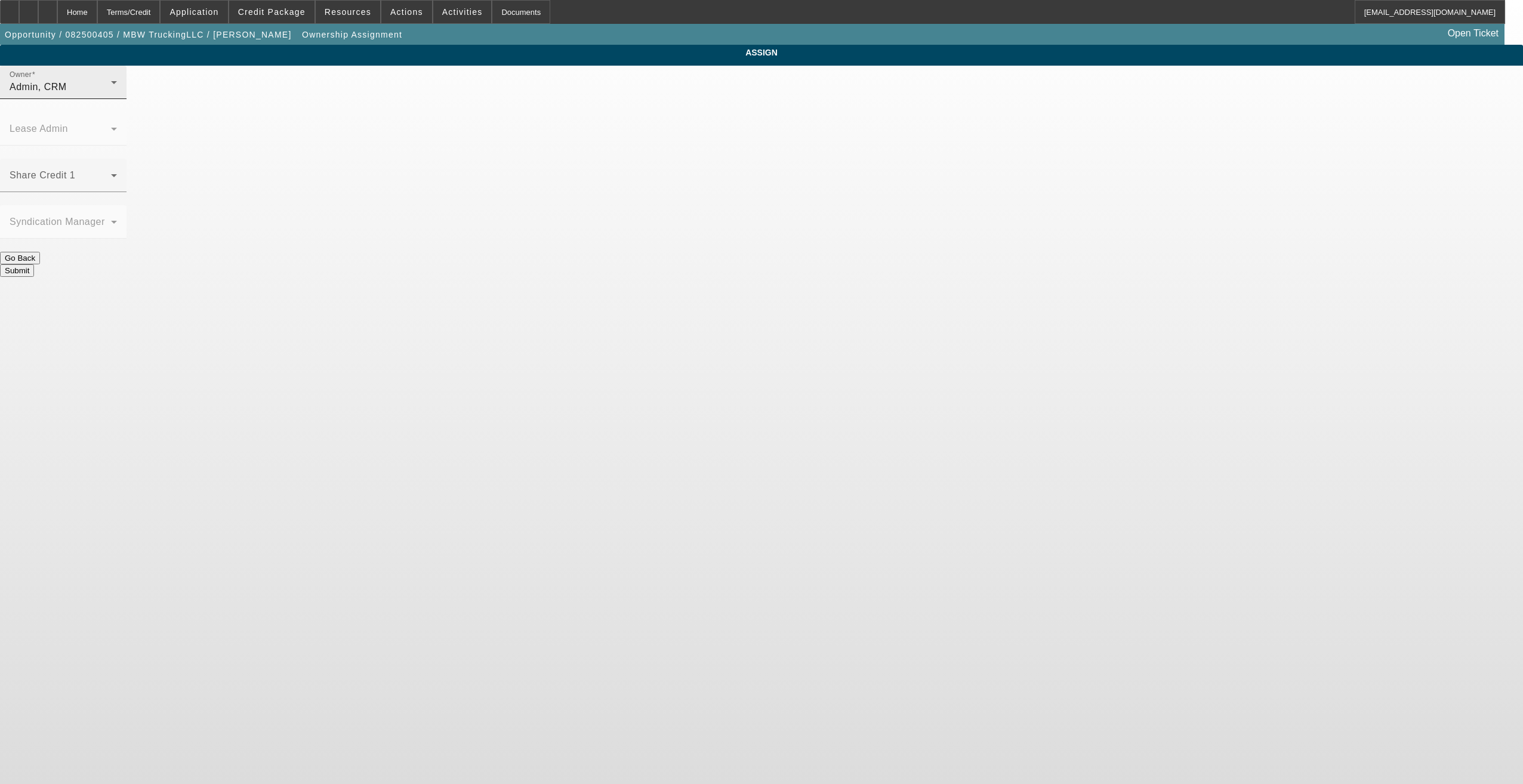
click at [111, 94] on div "Admin, CRM" at bounding box center [60, 87] width 101 height 14
click at [678, 152] on span "[PERSON_NAME] (Lvl 21)" at bounding box center [666, 155] width 119 height 14
click at [34, 264] on button "Submit" at bounding box center [16, 270] width 34 height 13
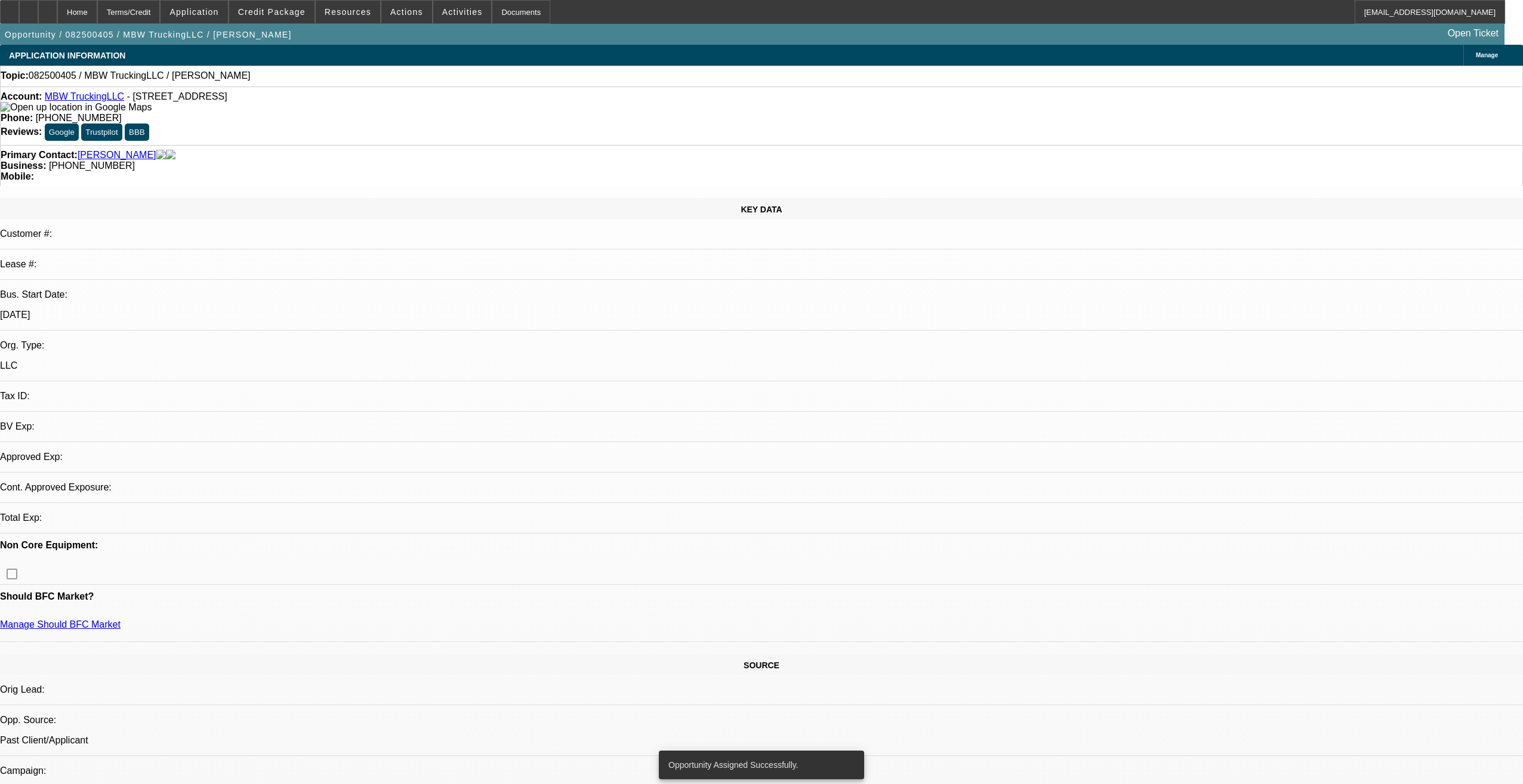
select select "0"
select select "2"
select select "0.1"
select select "4"
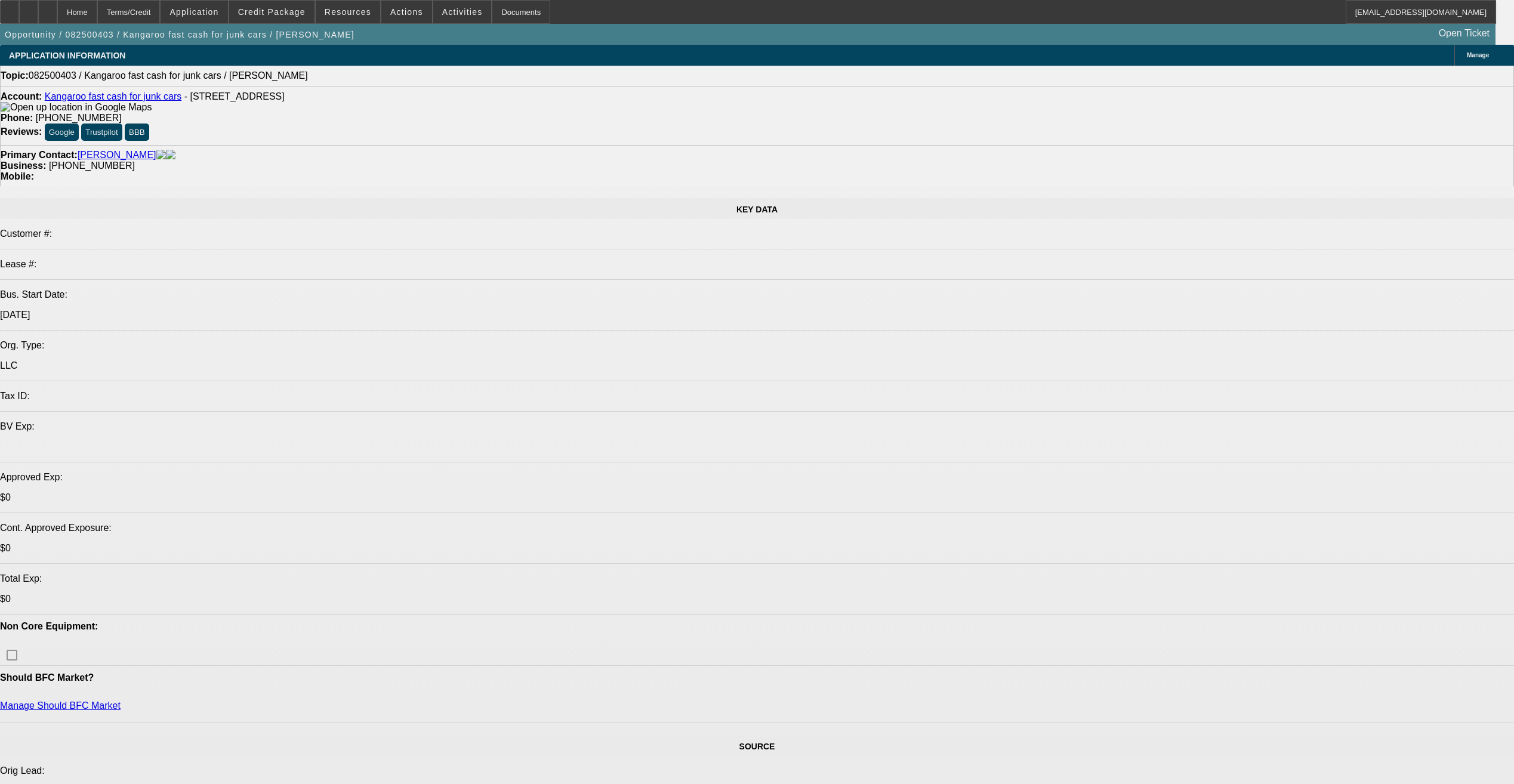
select select "0"
select select "2"
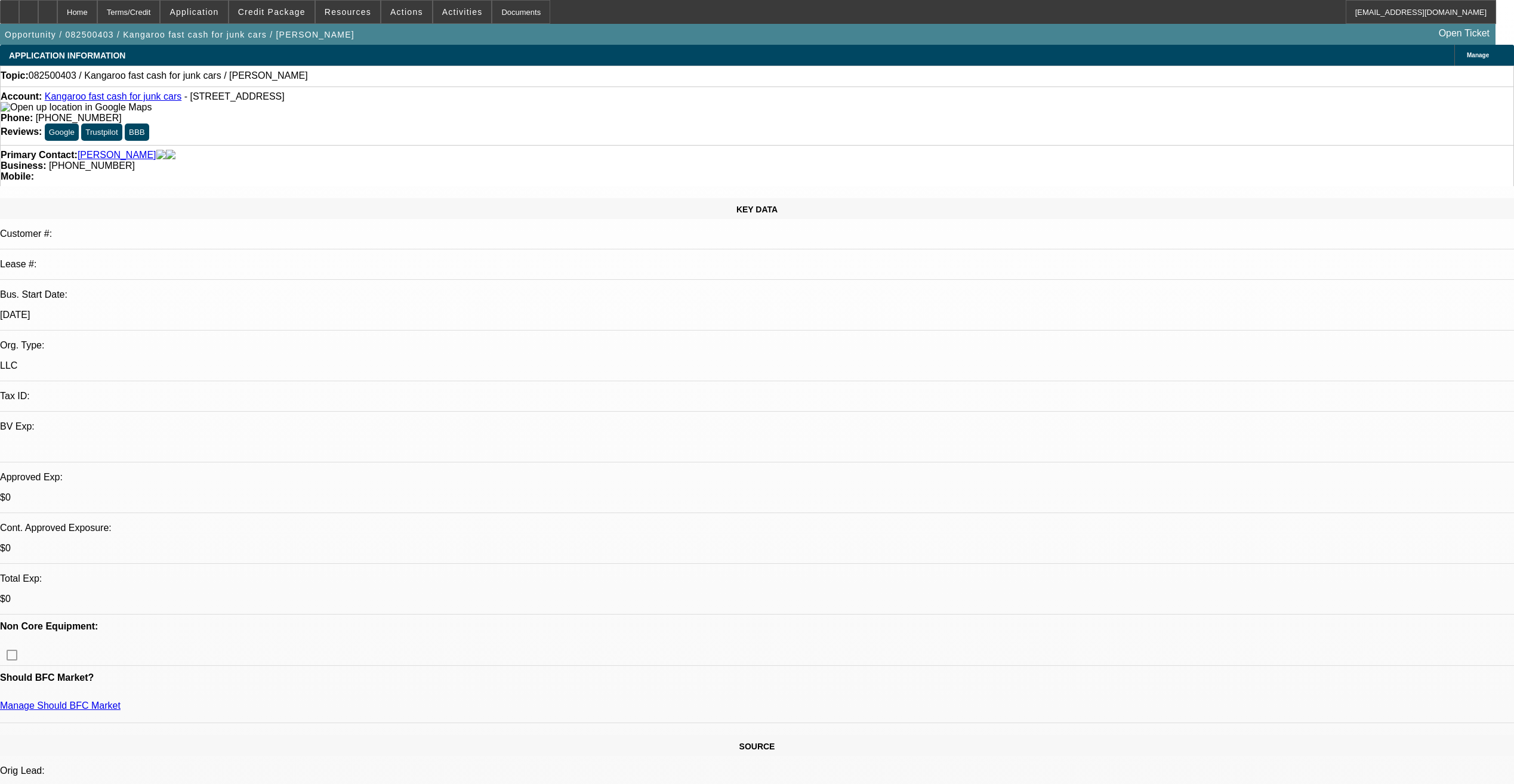
select select "0.1"
select select "1"
select select "2"
select select "4"
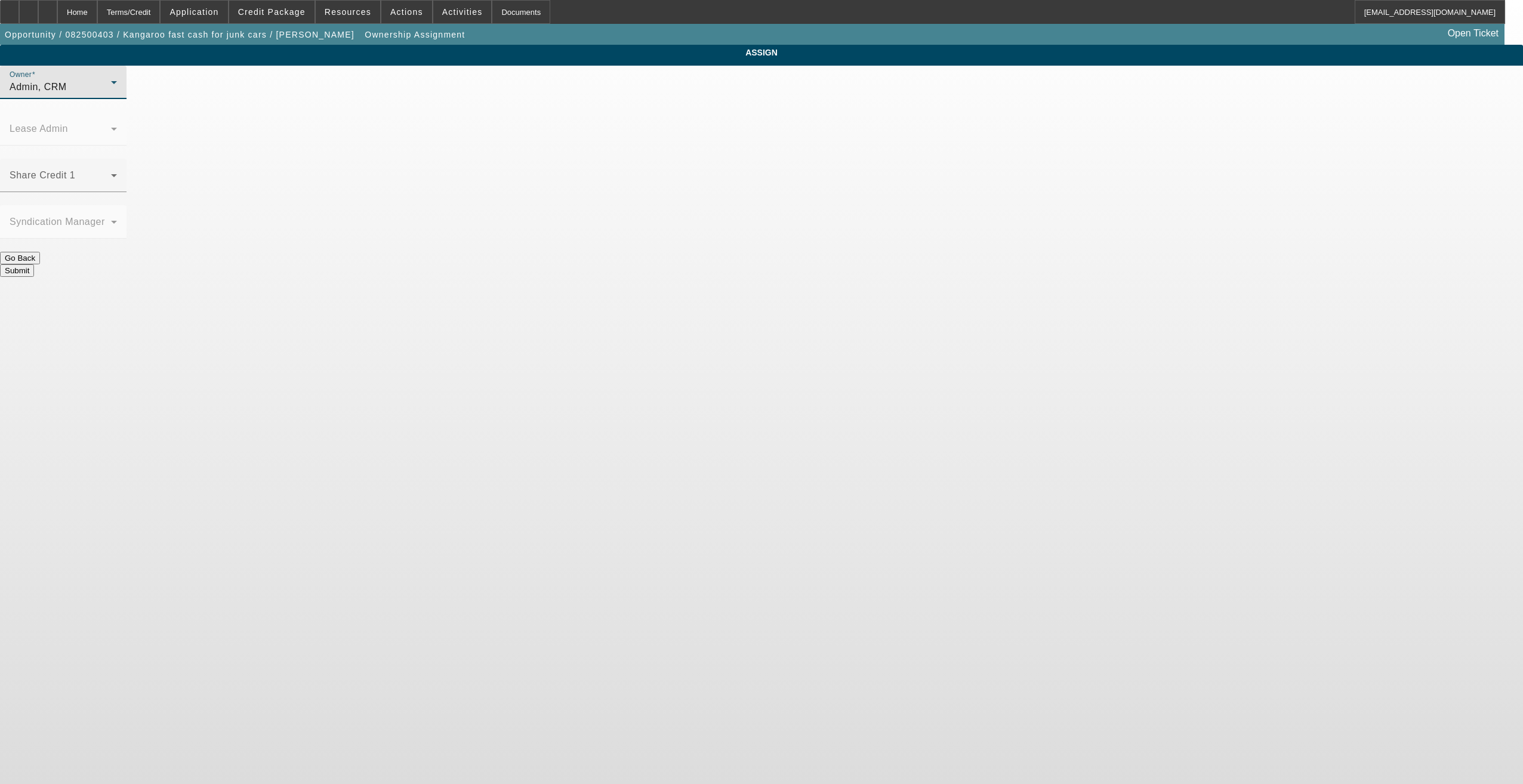
click at [111, 94] on div "Admin, CRM" at bounding box center [60, 87] width 101 height 14
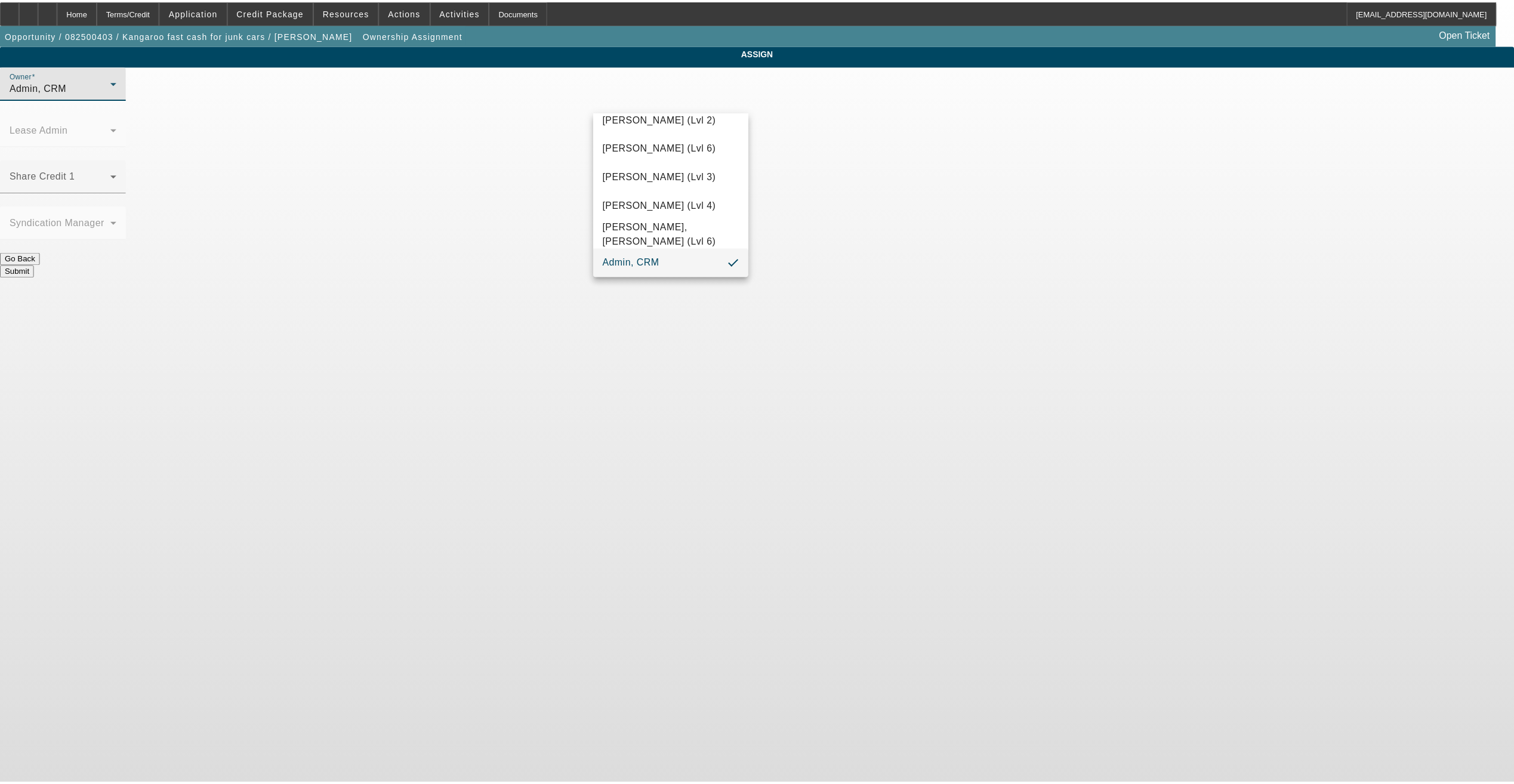
scroll to position [62, 0]
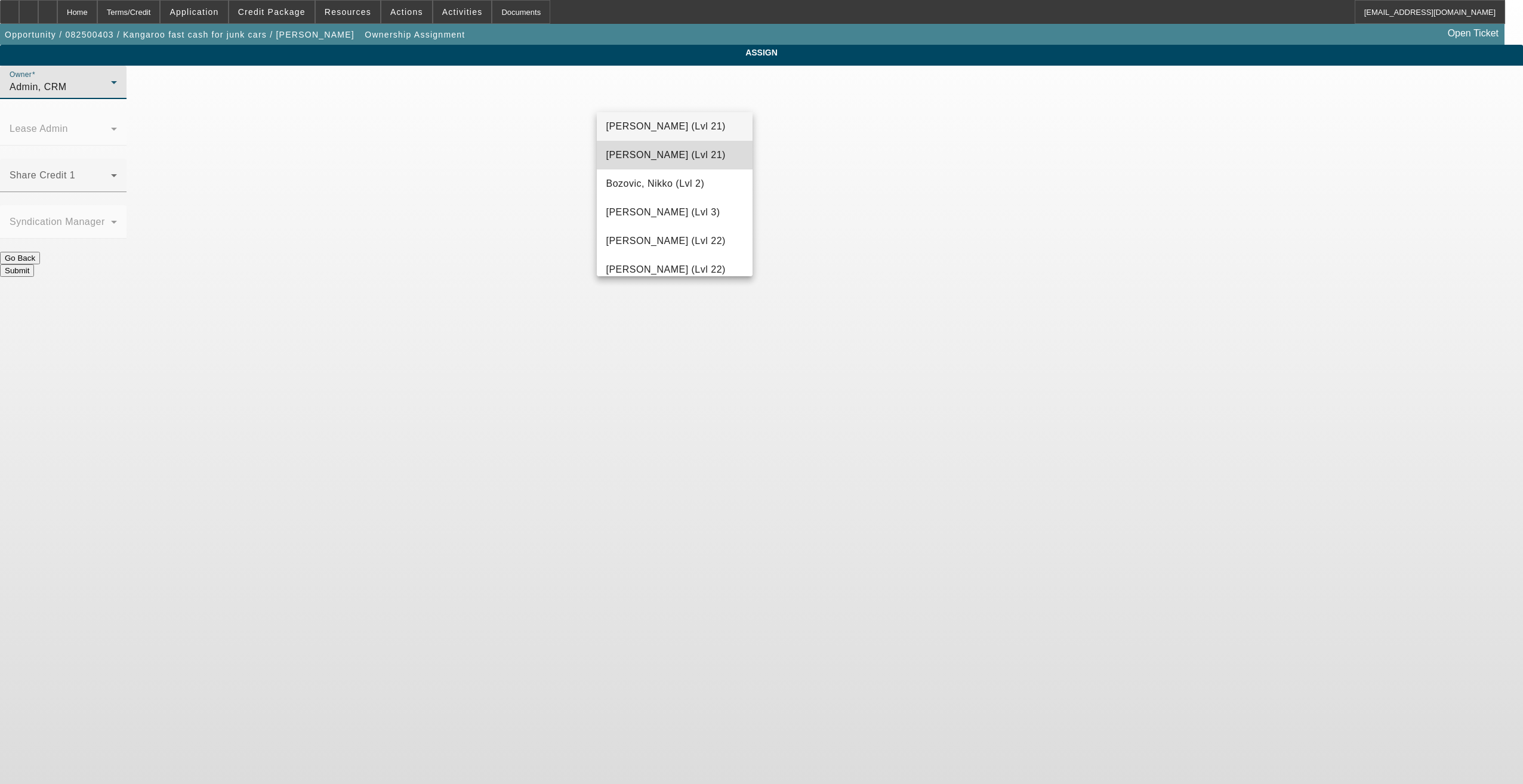
click at [692, 151] on span "Arida, Michael (Lvl 21)" at bounding box center [666, 155] width 119 height 14
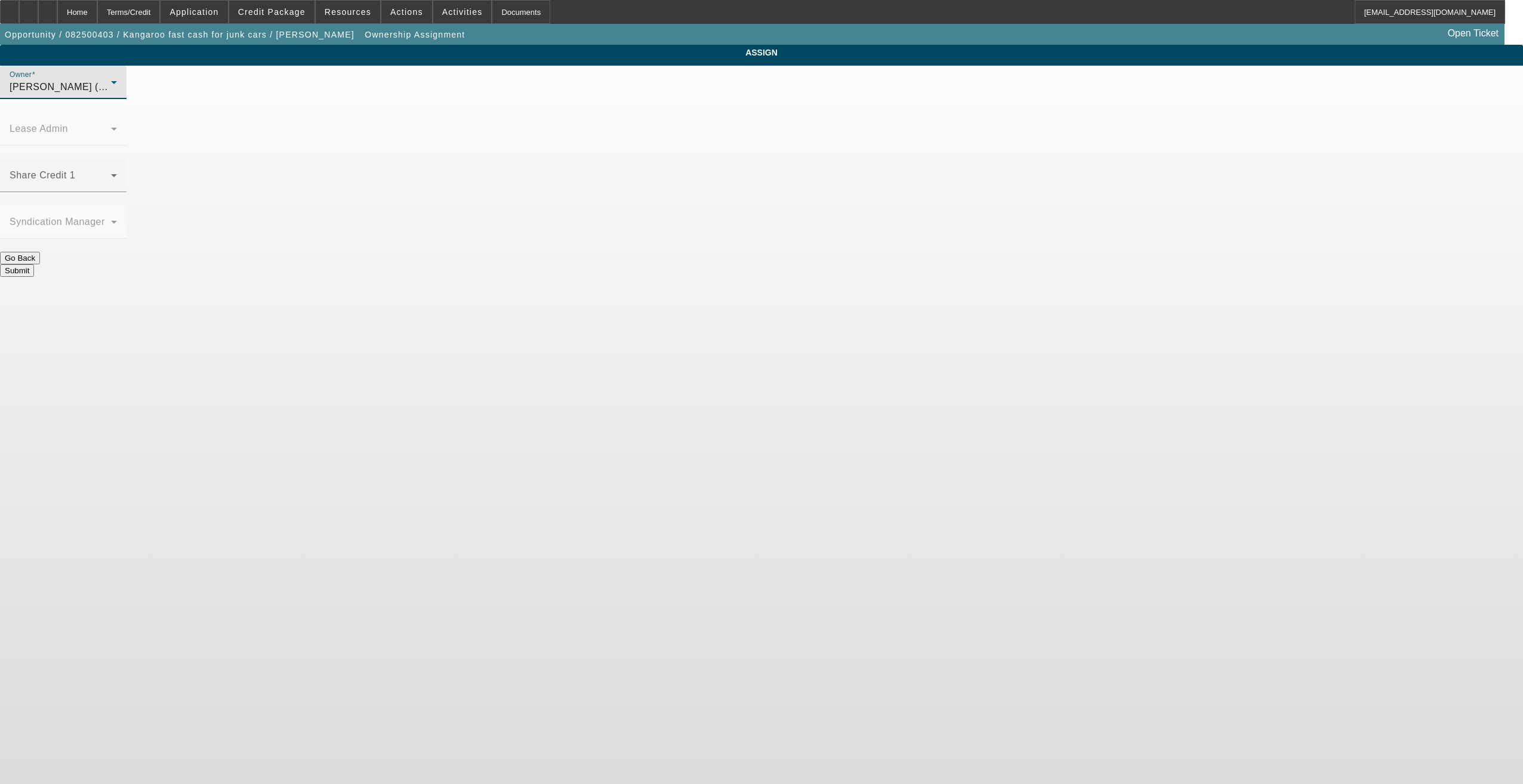
click at [34, 264] on button "Submit" at bounding box center [16, 270] width 34 height 13
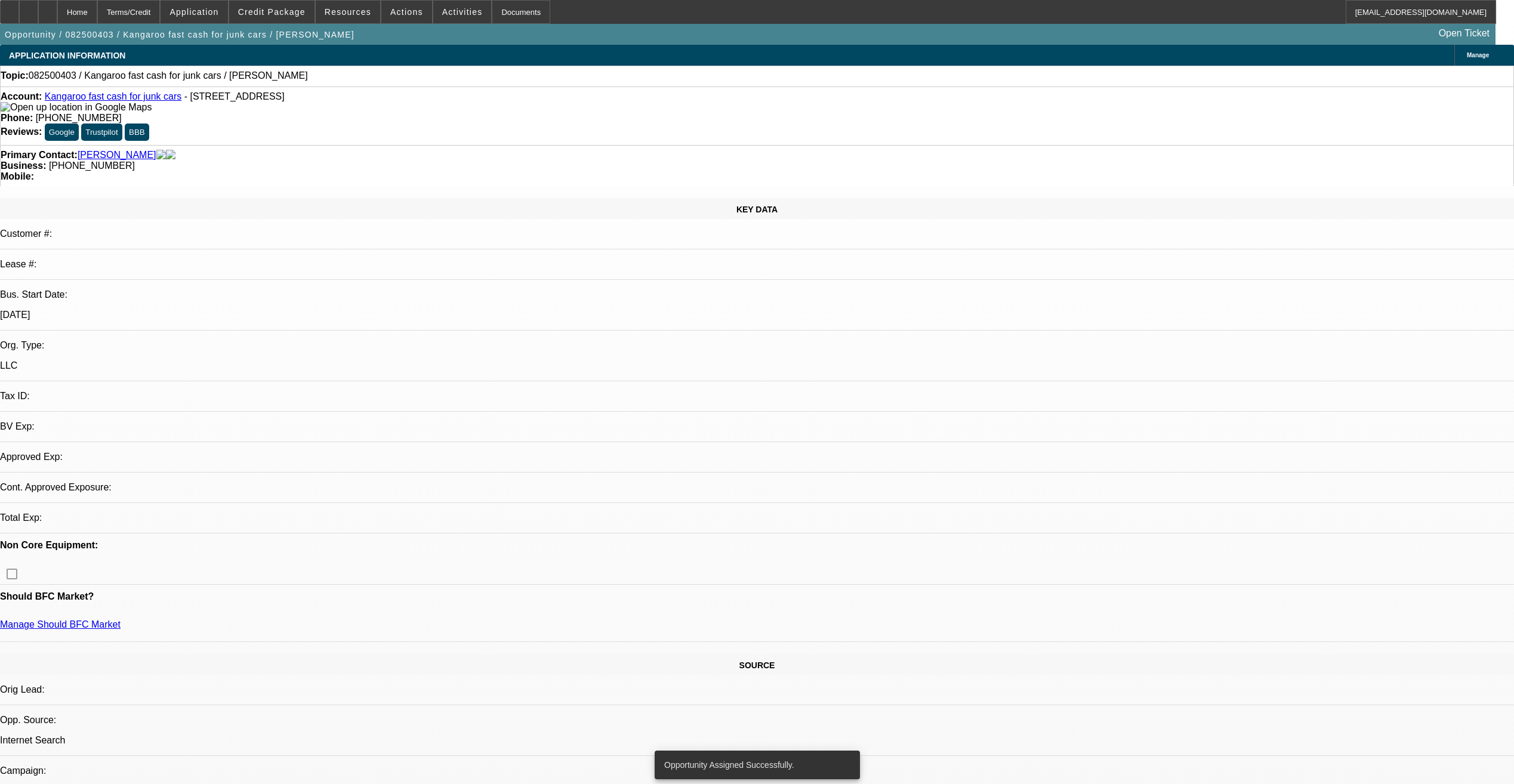
select select "0"
select select "2"
select select "0.1"
select select "4"
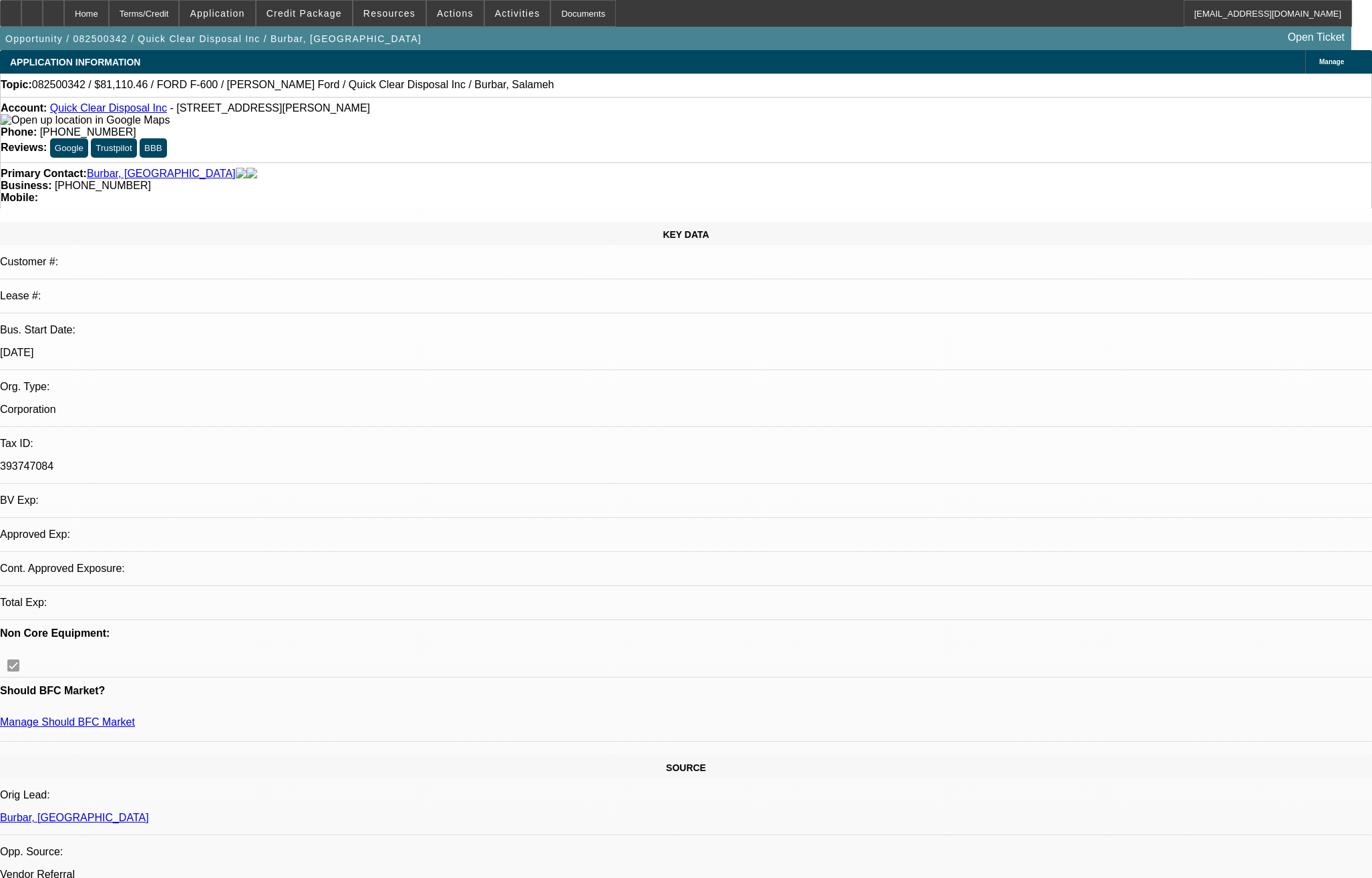
select select "0"
select select "2"
select select "0"
select select "21"
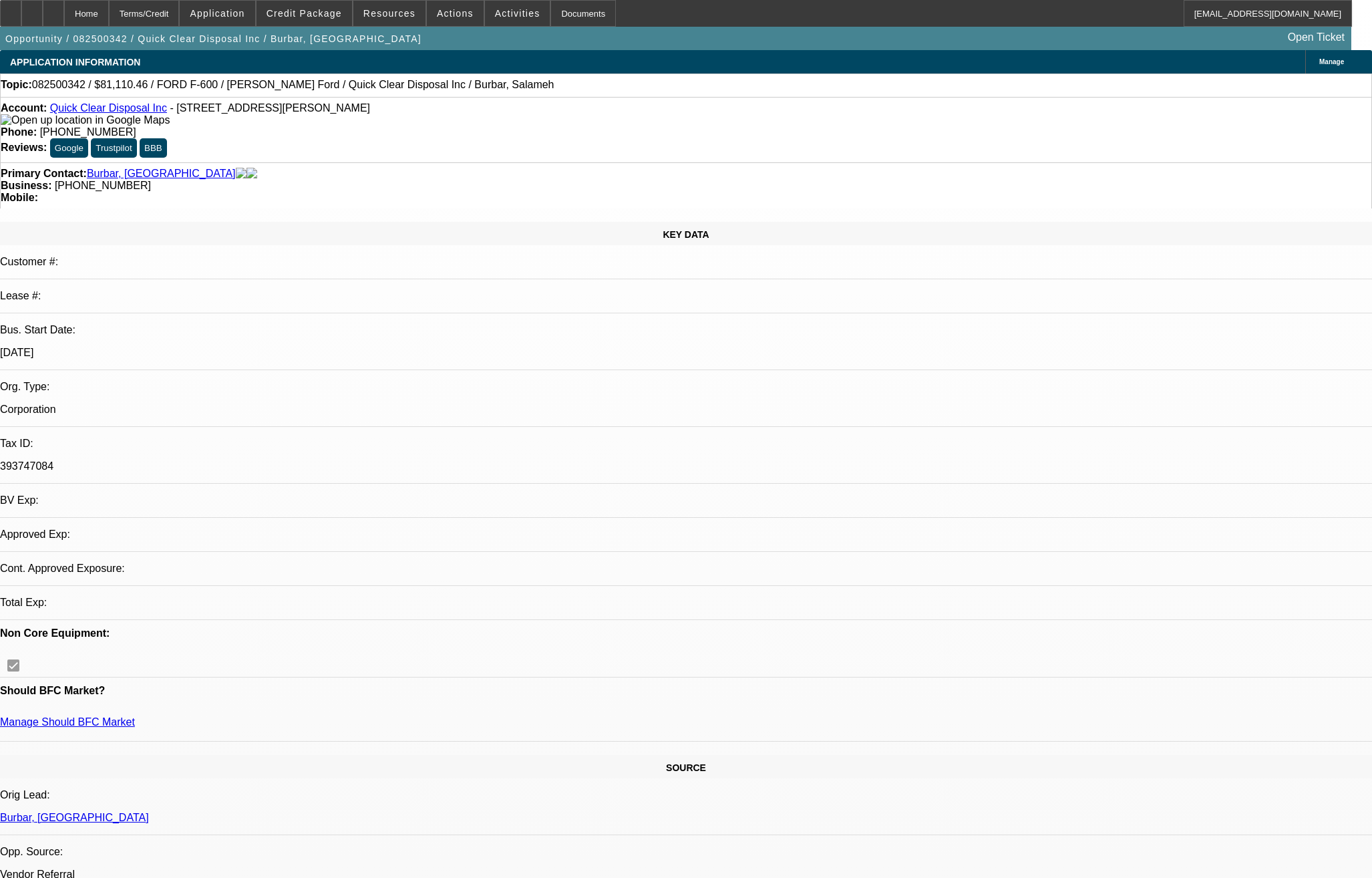
select select "0"
select select "2"
select select "0"
select select "21"
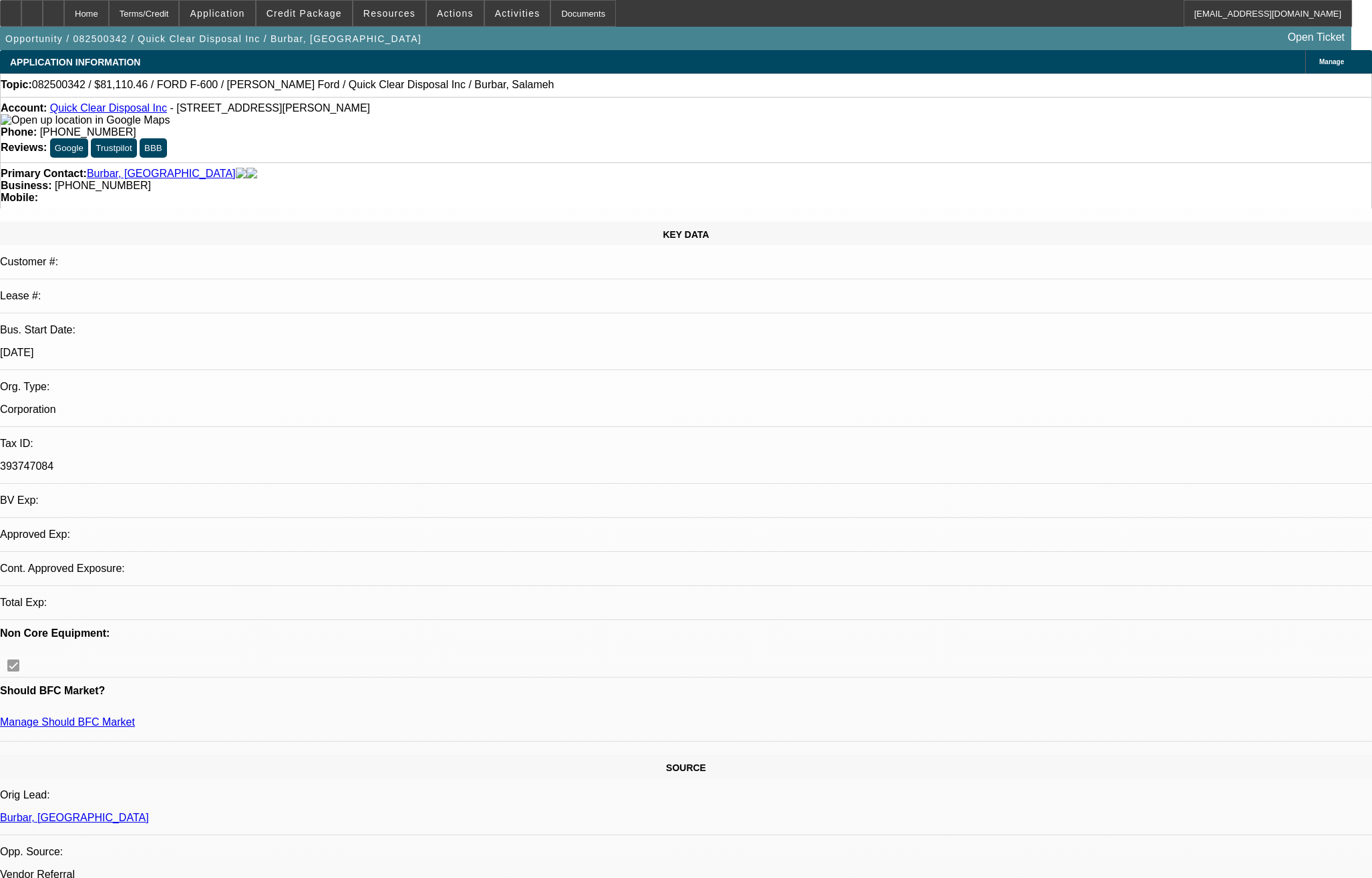
select select "0"
select select "2"
select select "0"
select select "21"
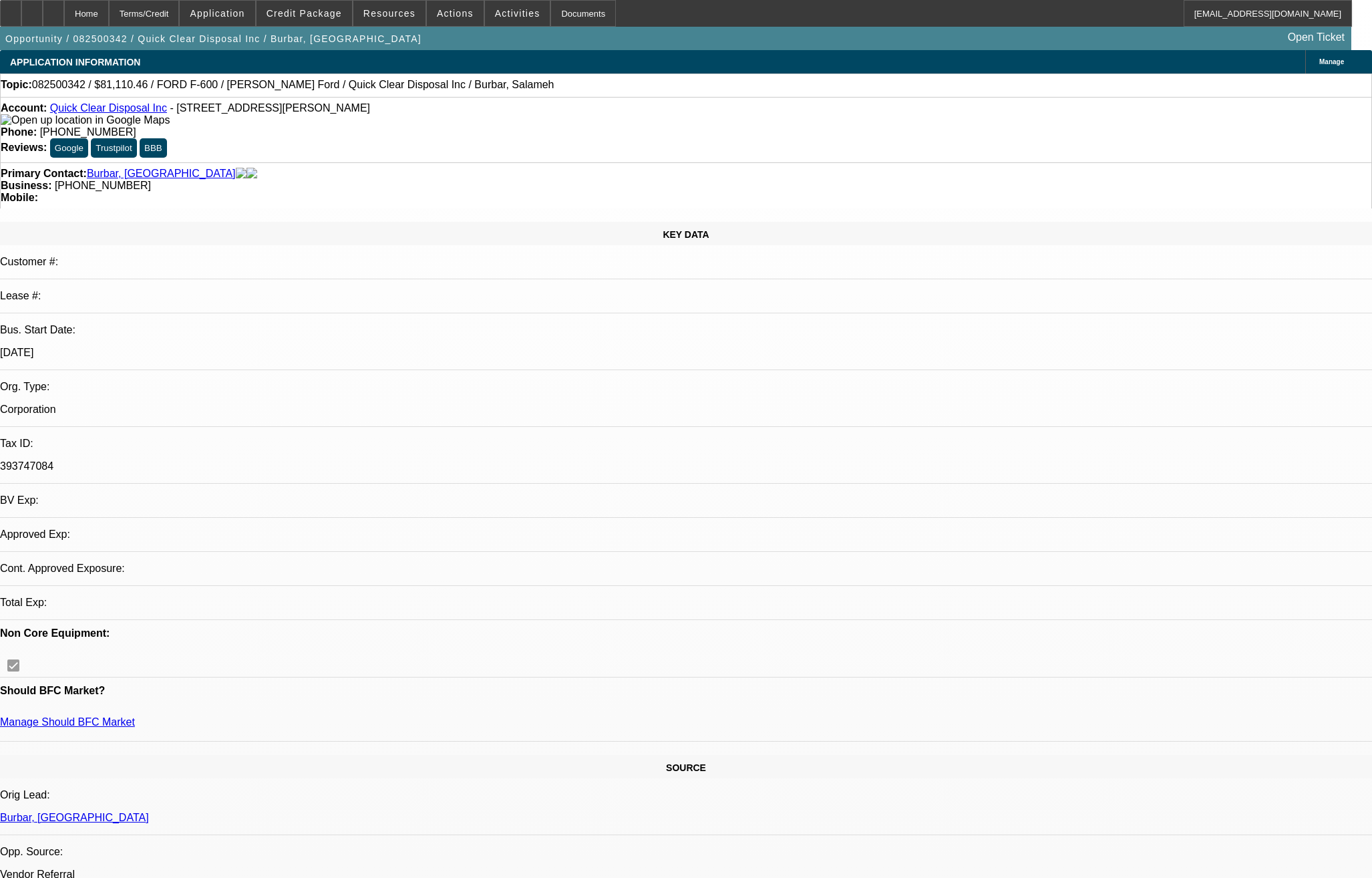
select select "0"
select select "2"
select select "0"
select select "19"
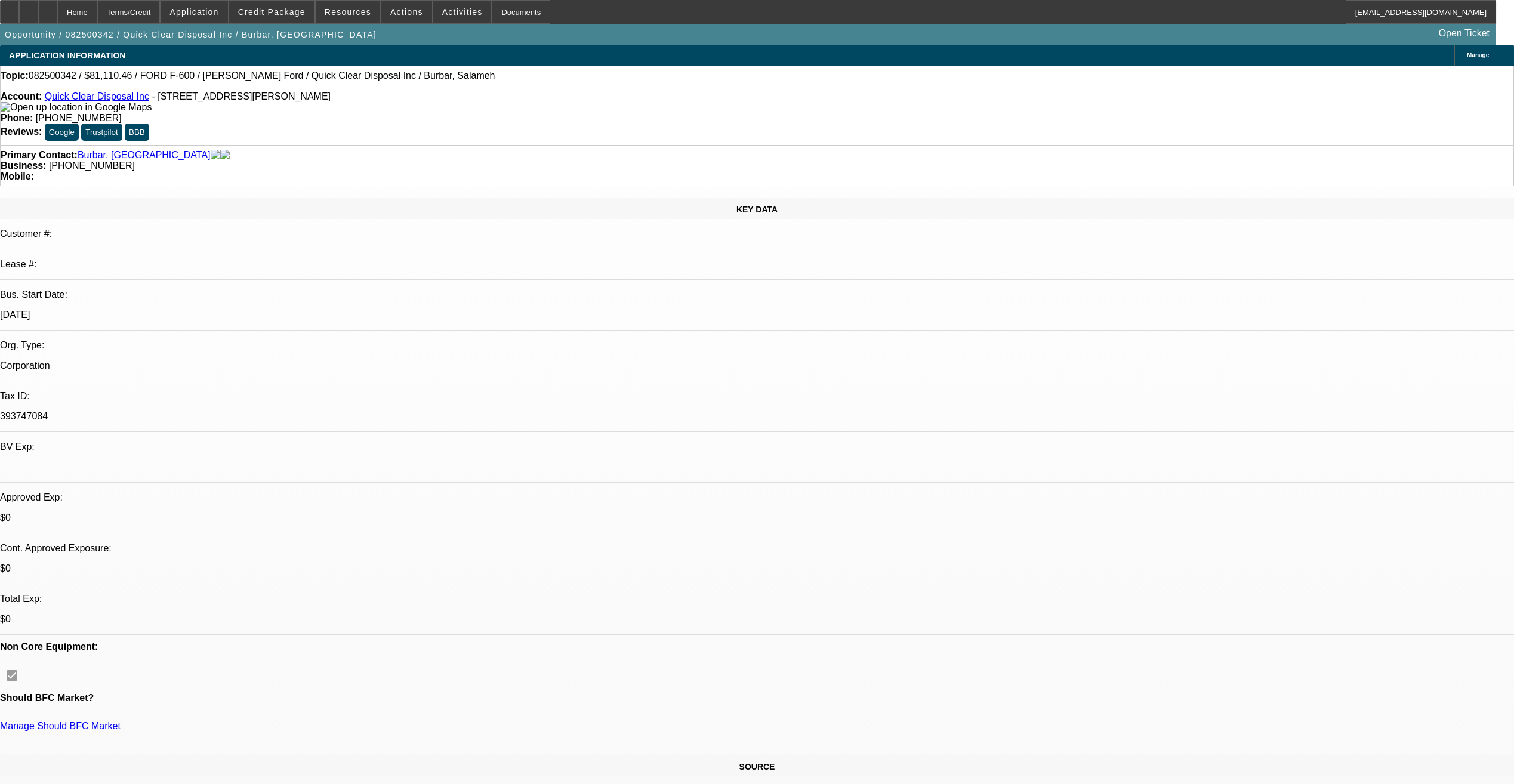
drag, startPoint x: 799, startPoint y: 663, endPoint x: 798, endPoint y: 656, distance: 7.1
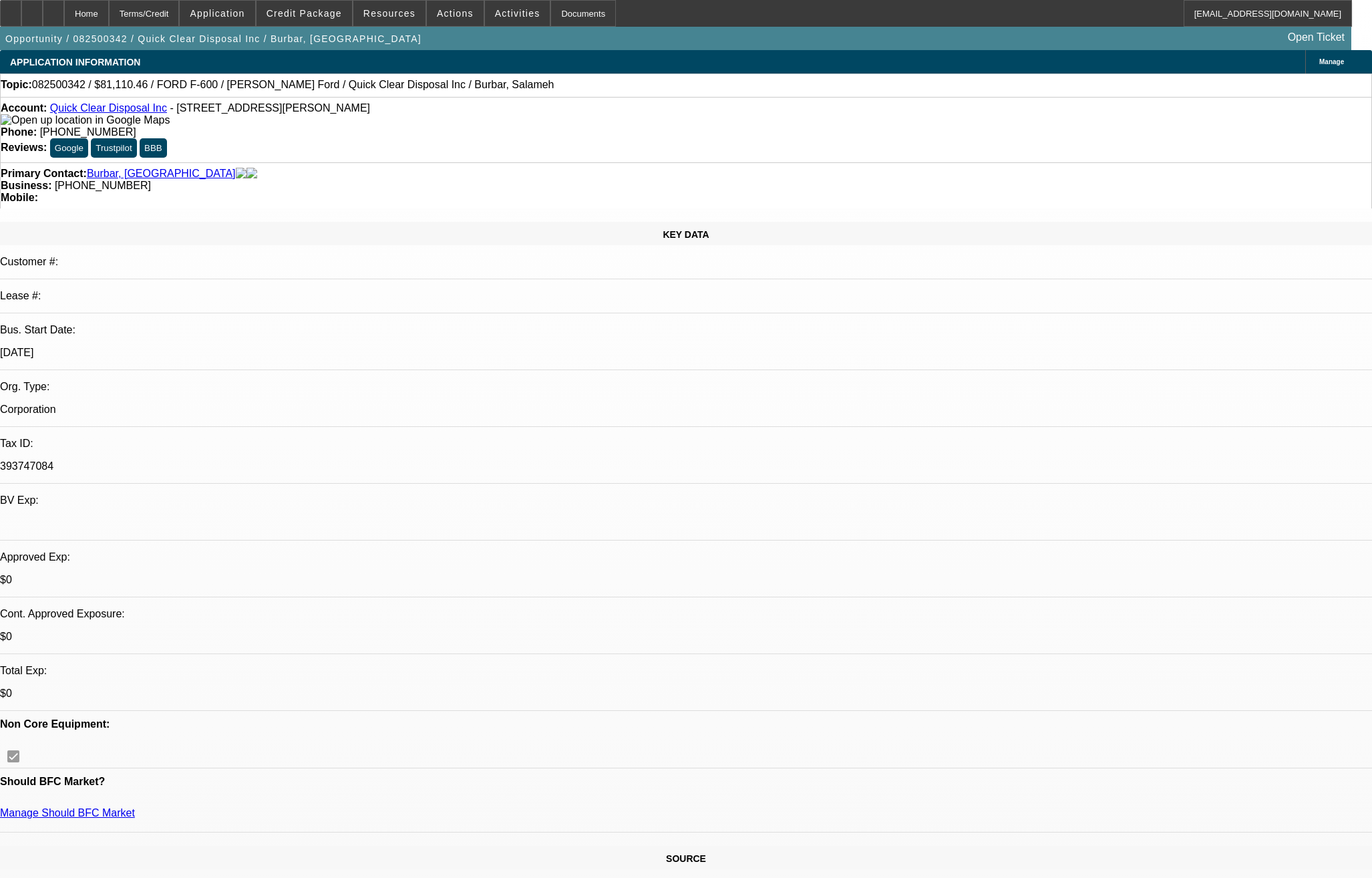
select select "0"
select select "2"
select select "0"
select select "21"
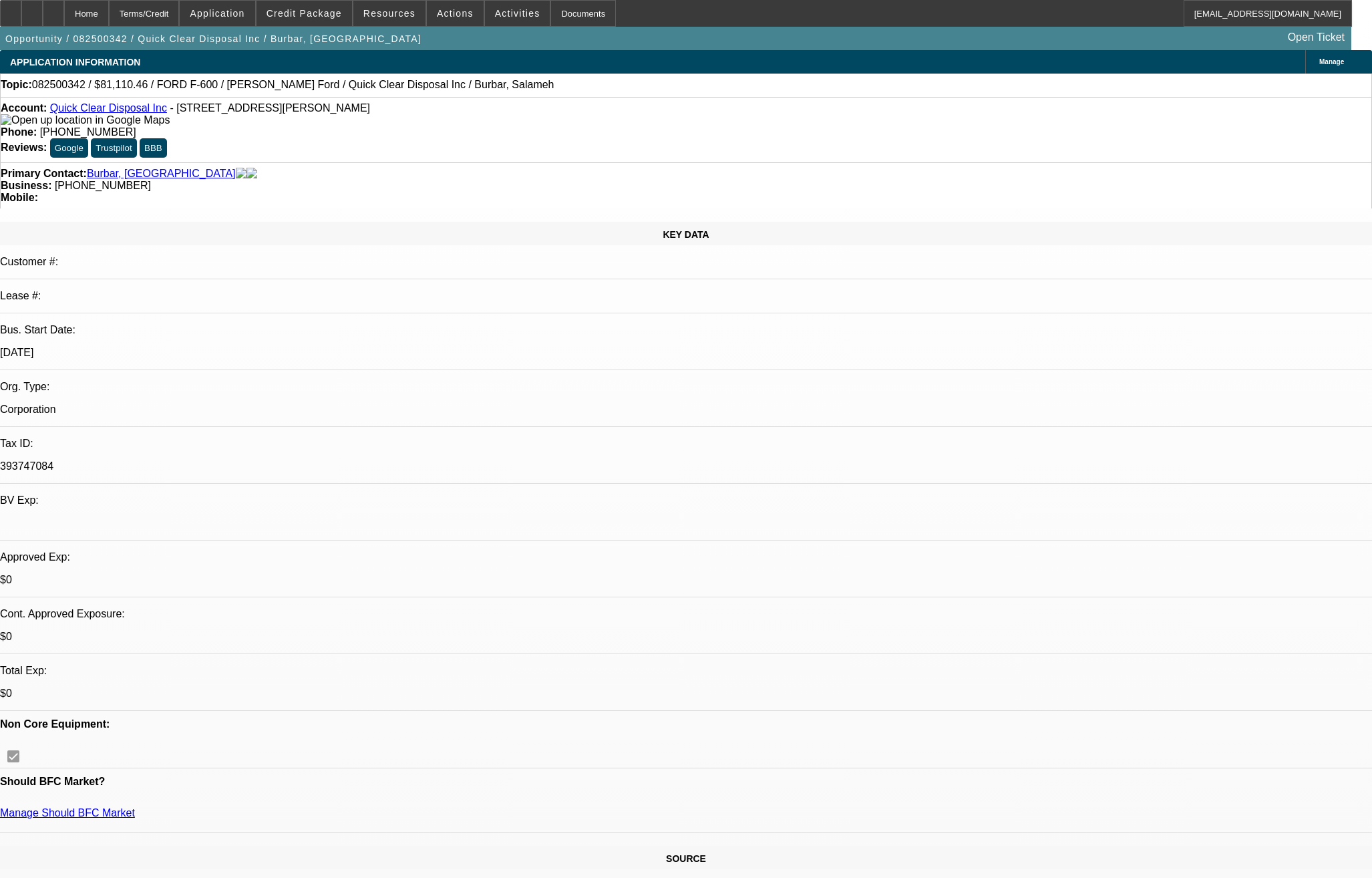
select select "0"
select select "2"
select select "0"
select select "21"
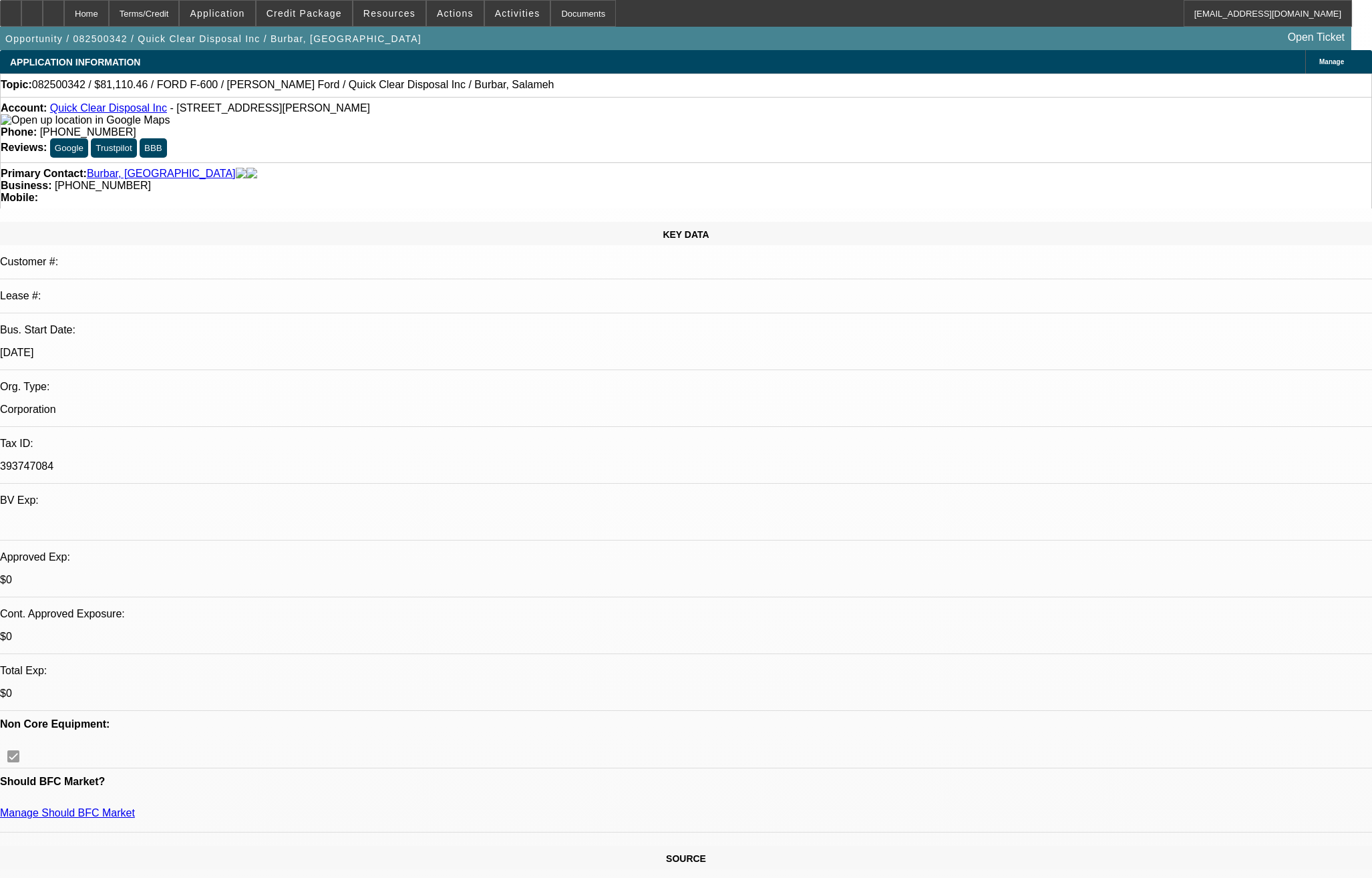
select select "0"
select select "2"
select select "0"
select select "21"
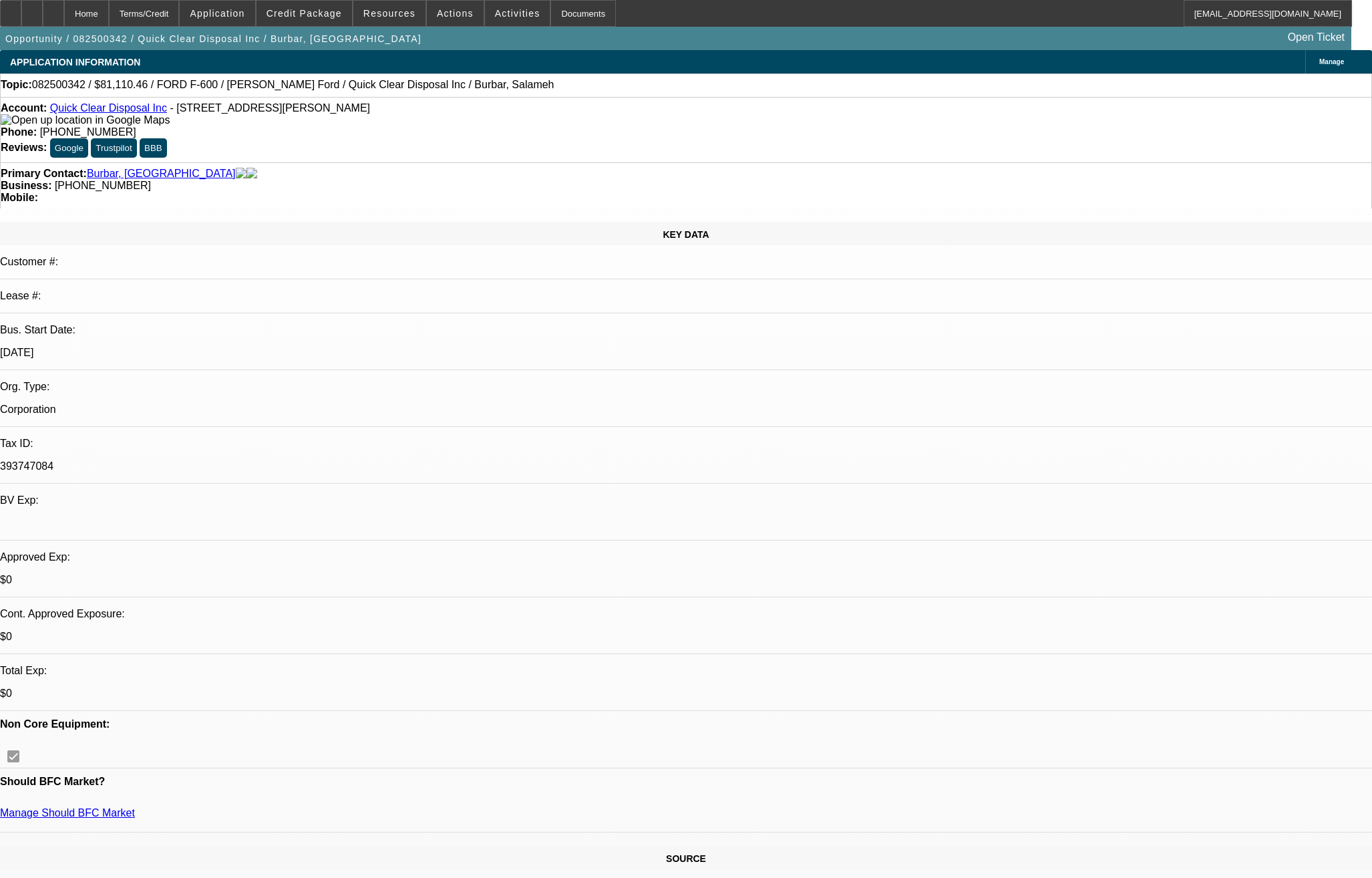
select select "0"
select select "2"
select select "0"
select select "19"
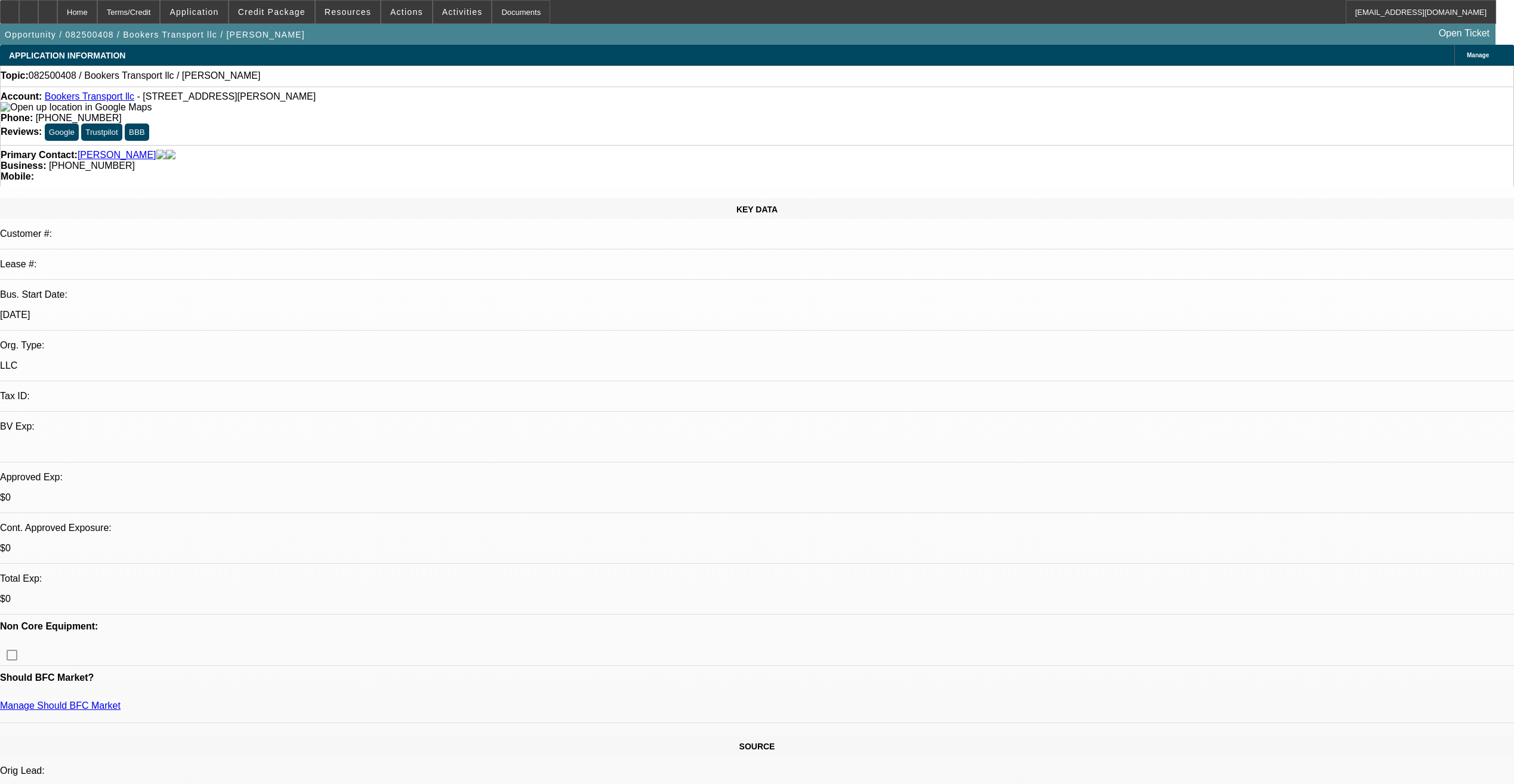
select select "0"
select select "2"
select select "0.1"
select select "4"
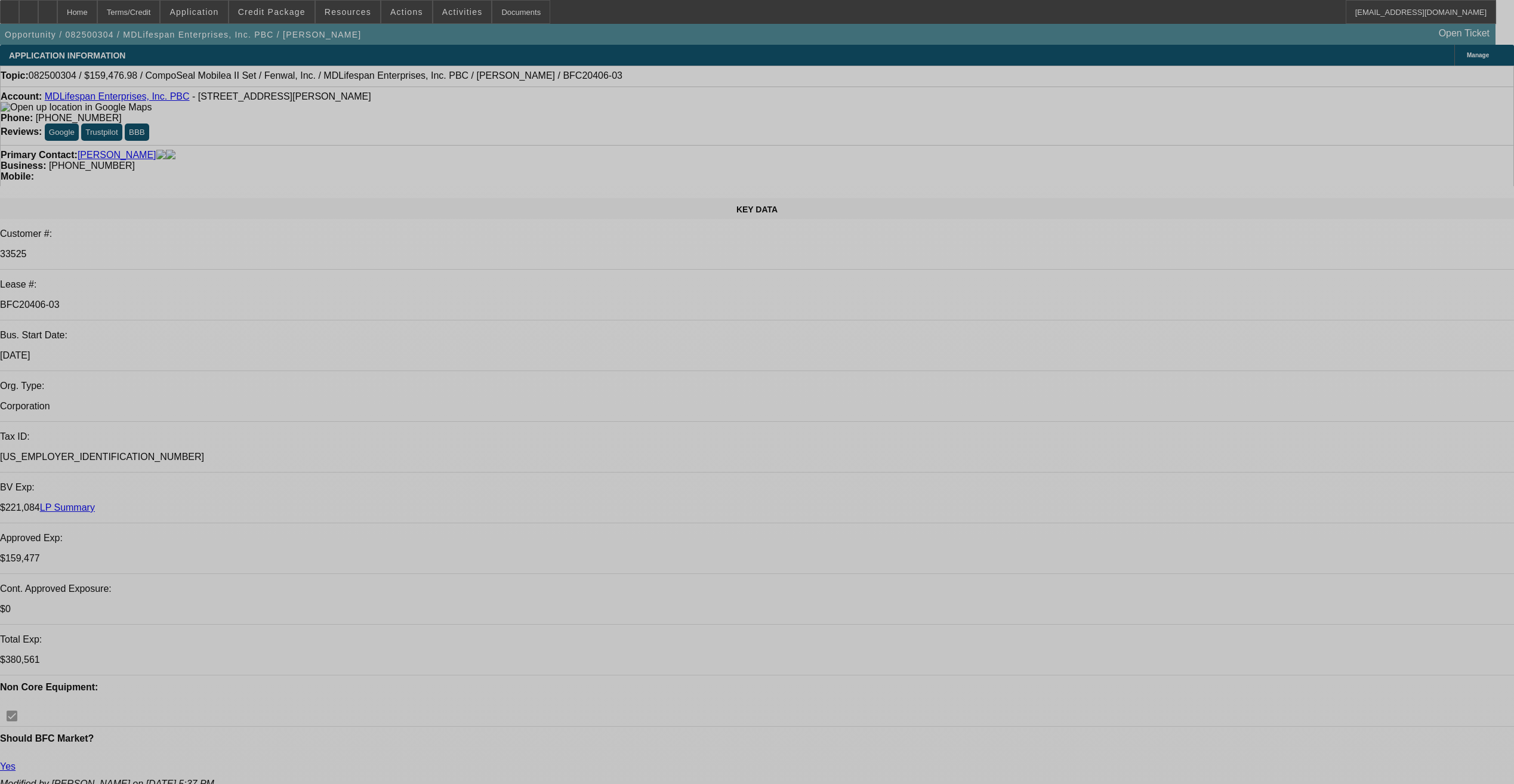
select select "0"
select select "2"
select select "0"
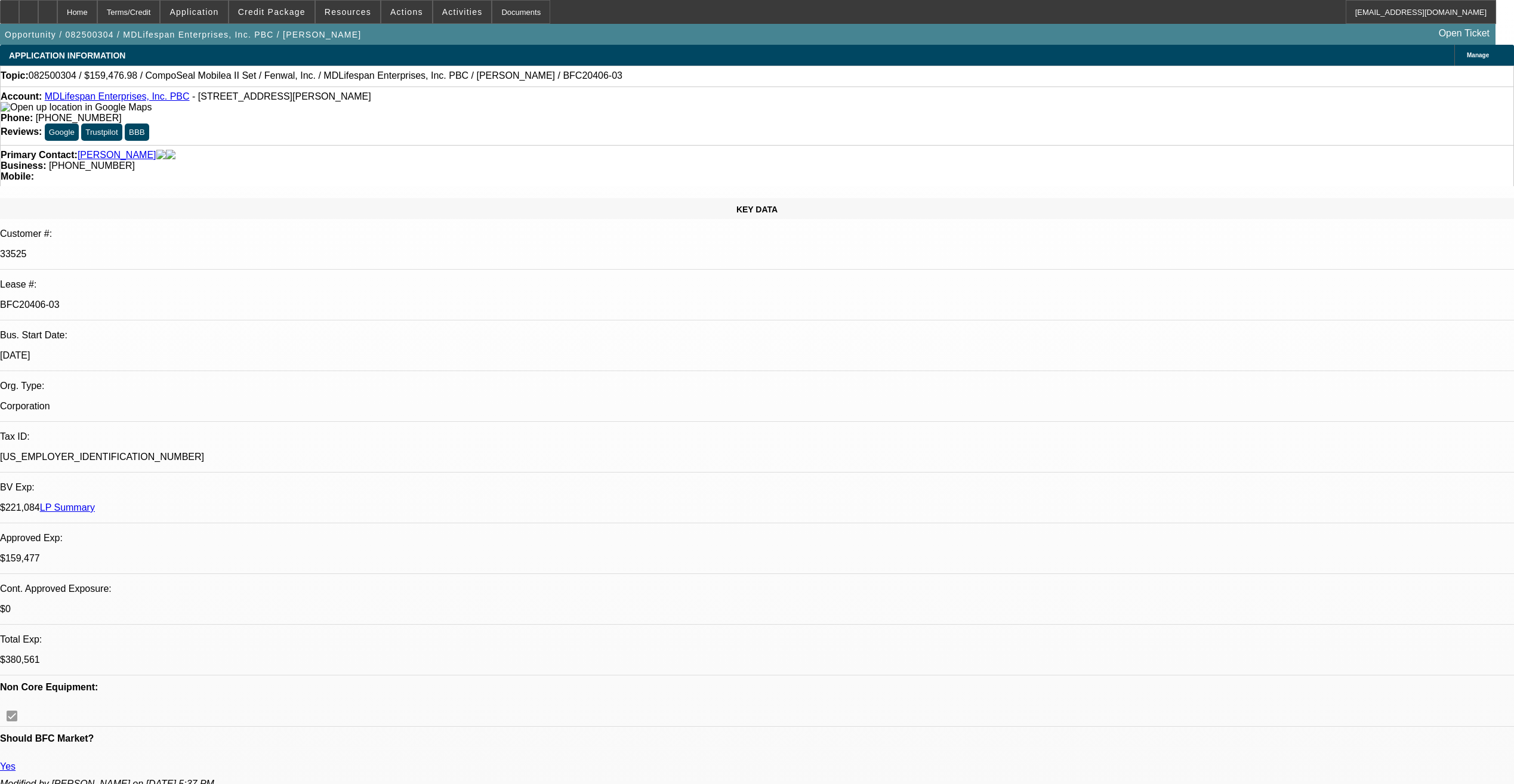
select select "0"
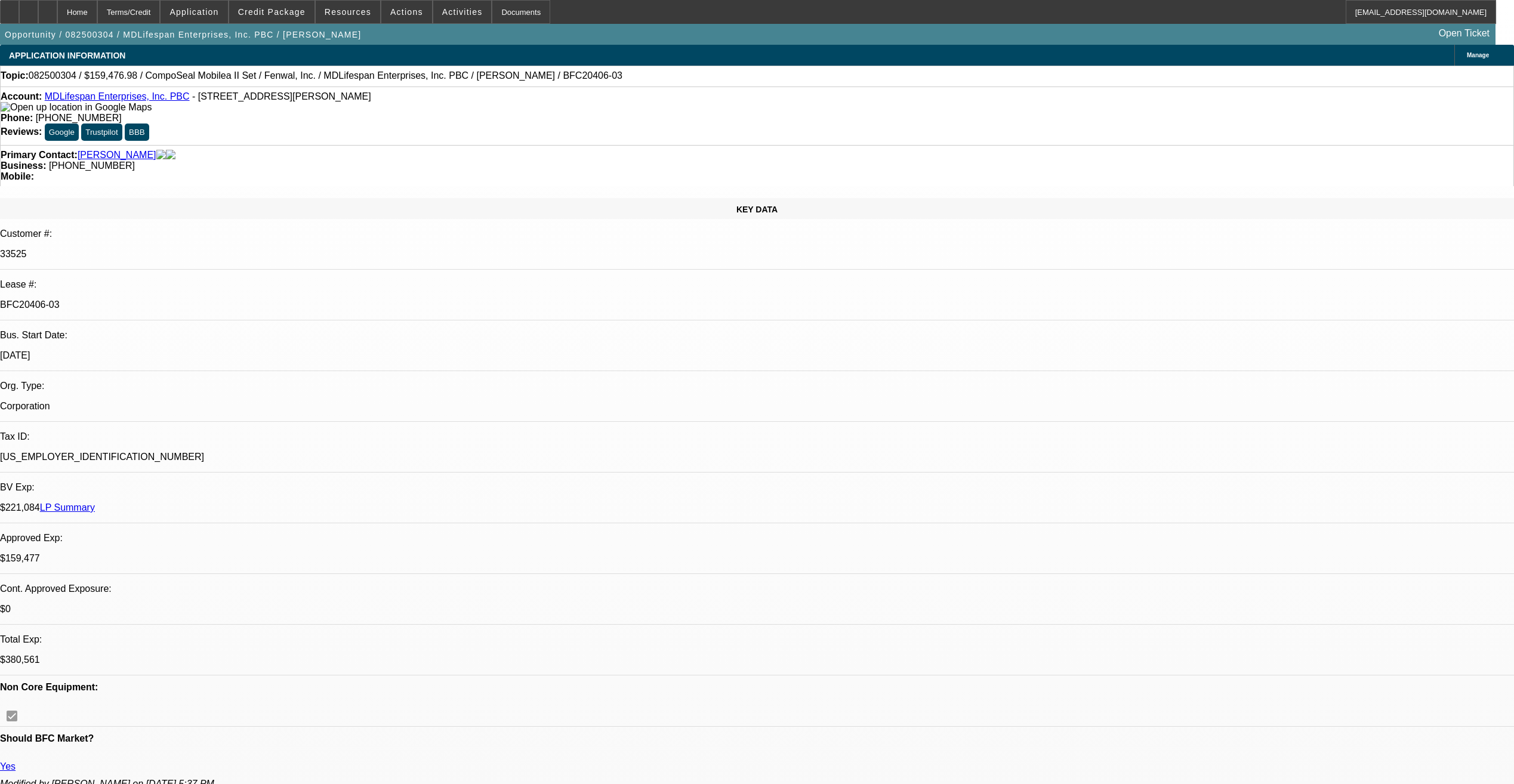
select select "0"
select select "2"
select select "0"
select select "1"
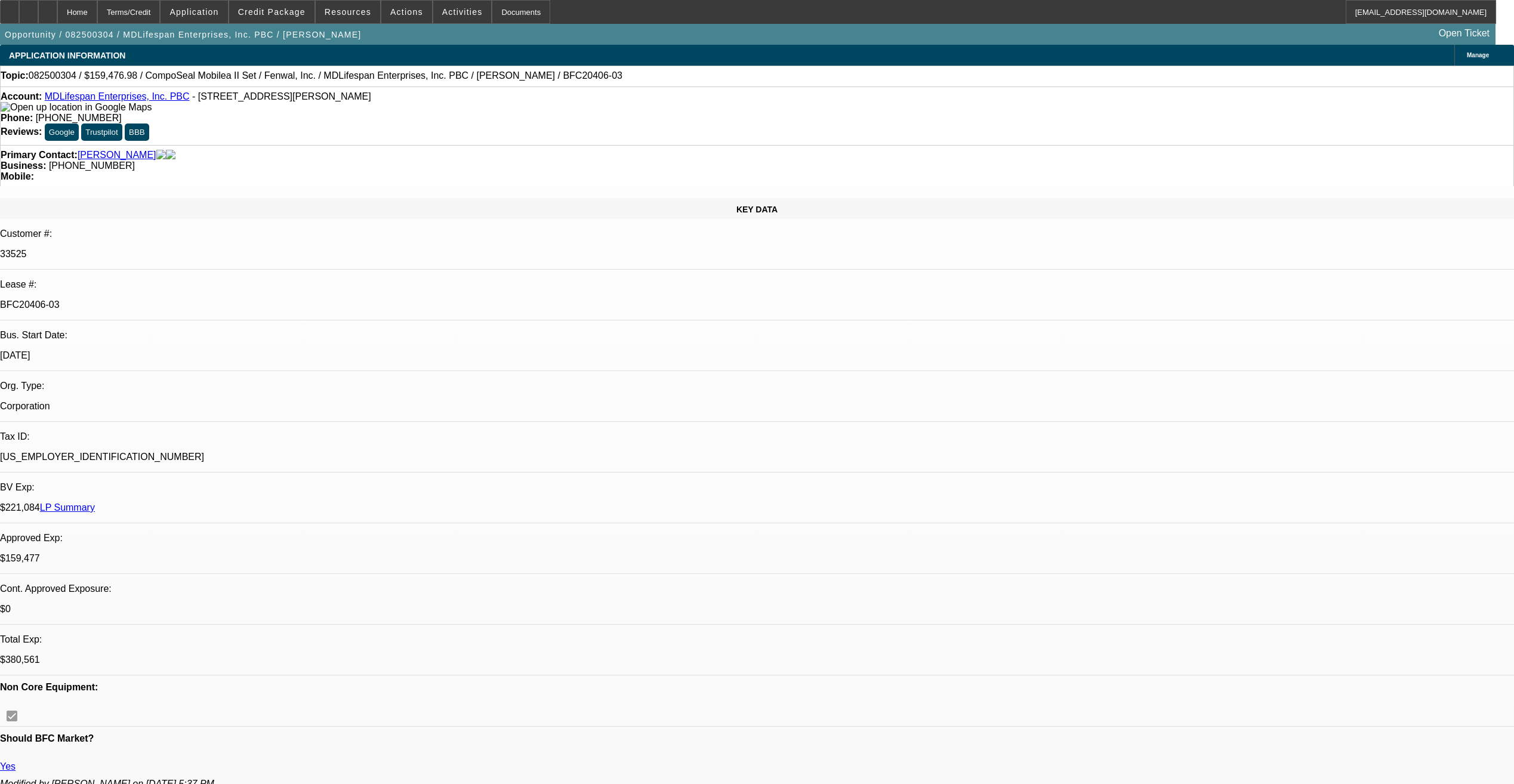
select select "2"
select select "6"
select select "1"
select select "6"
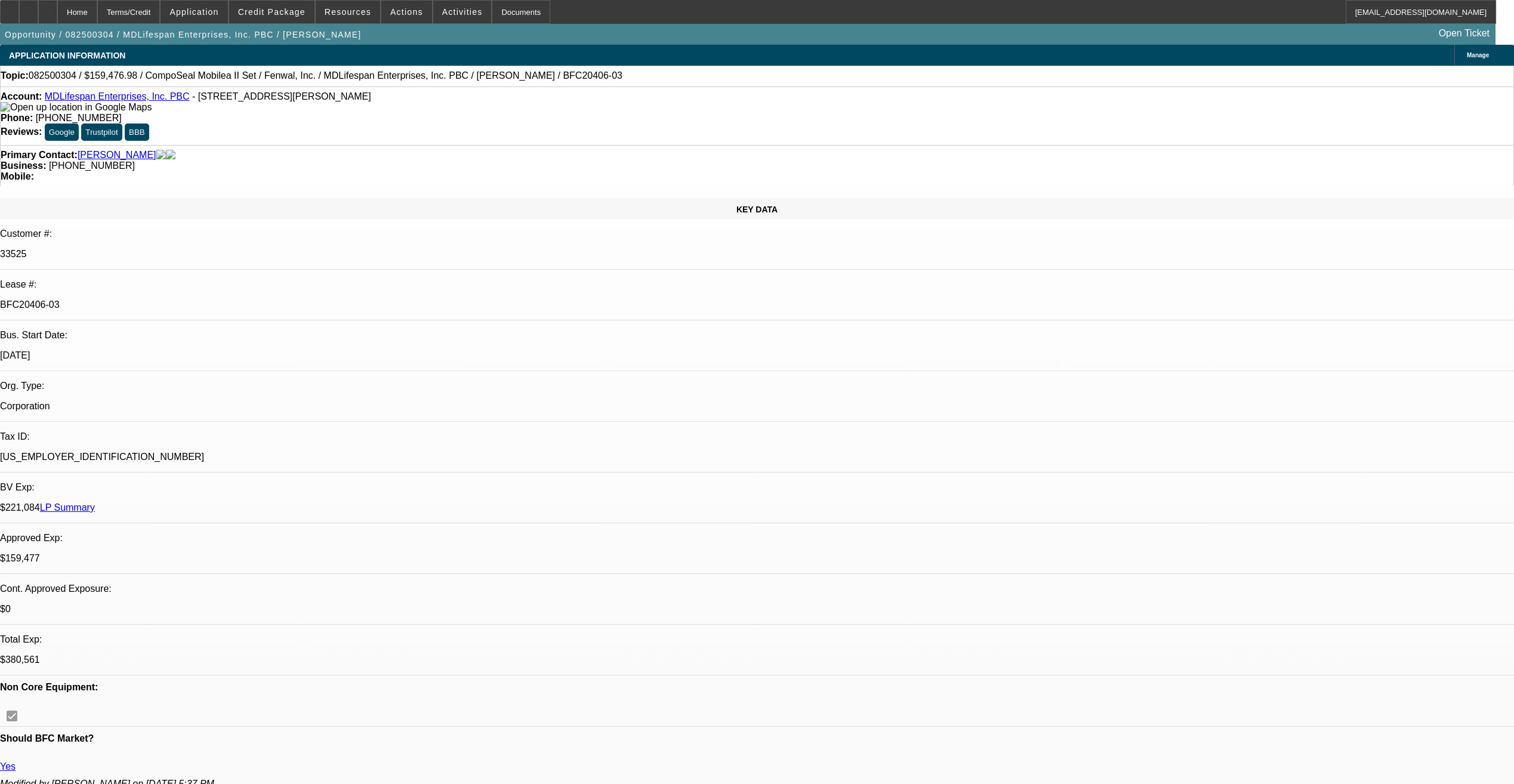
select select "1"
select select "3"
select select "6"
select select "1"
select select "2"
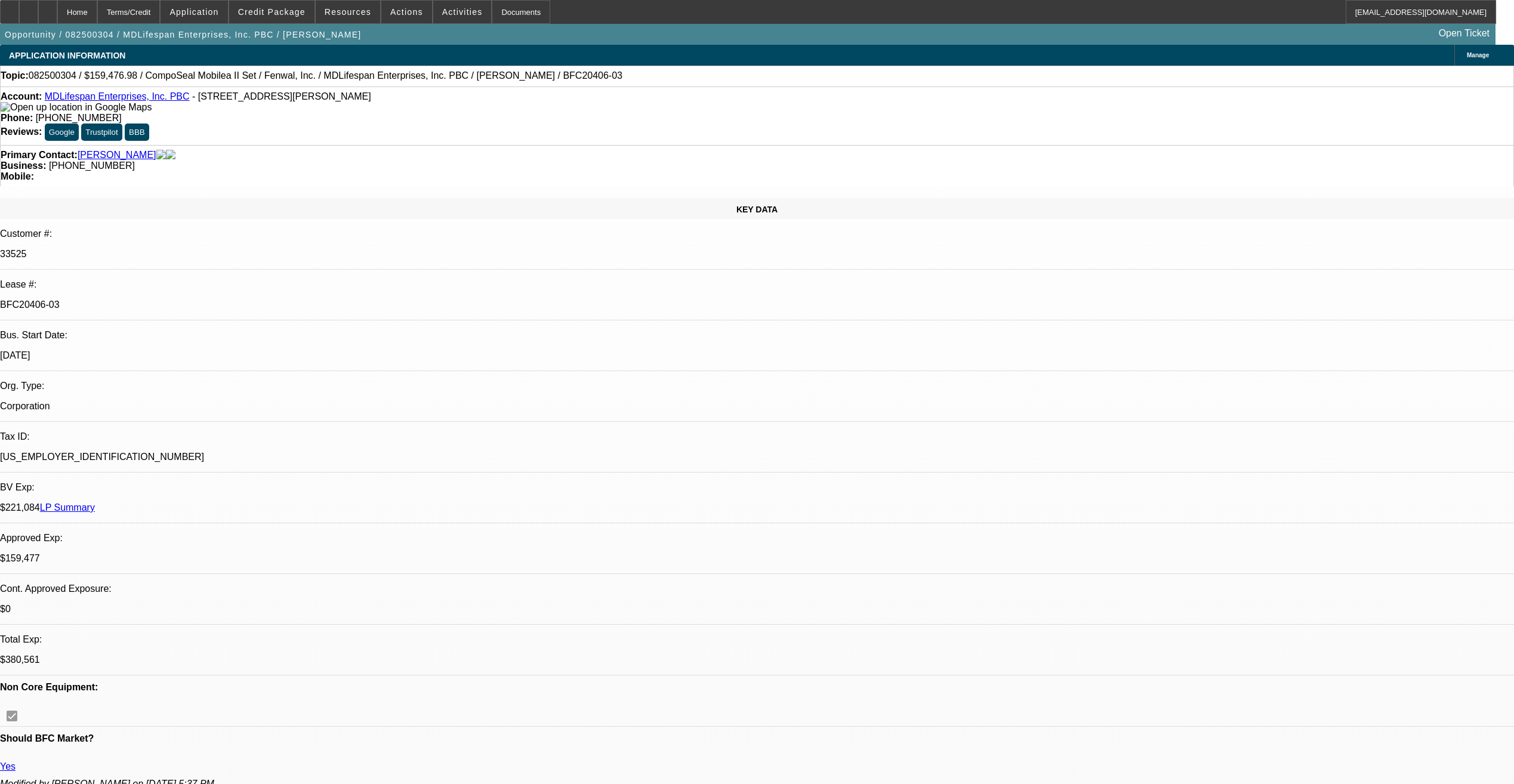
select select "6"
click at [19, 14] on div at bounding box center [9, 12] width 19 height 24
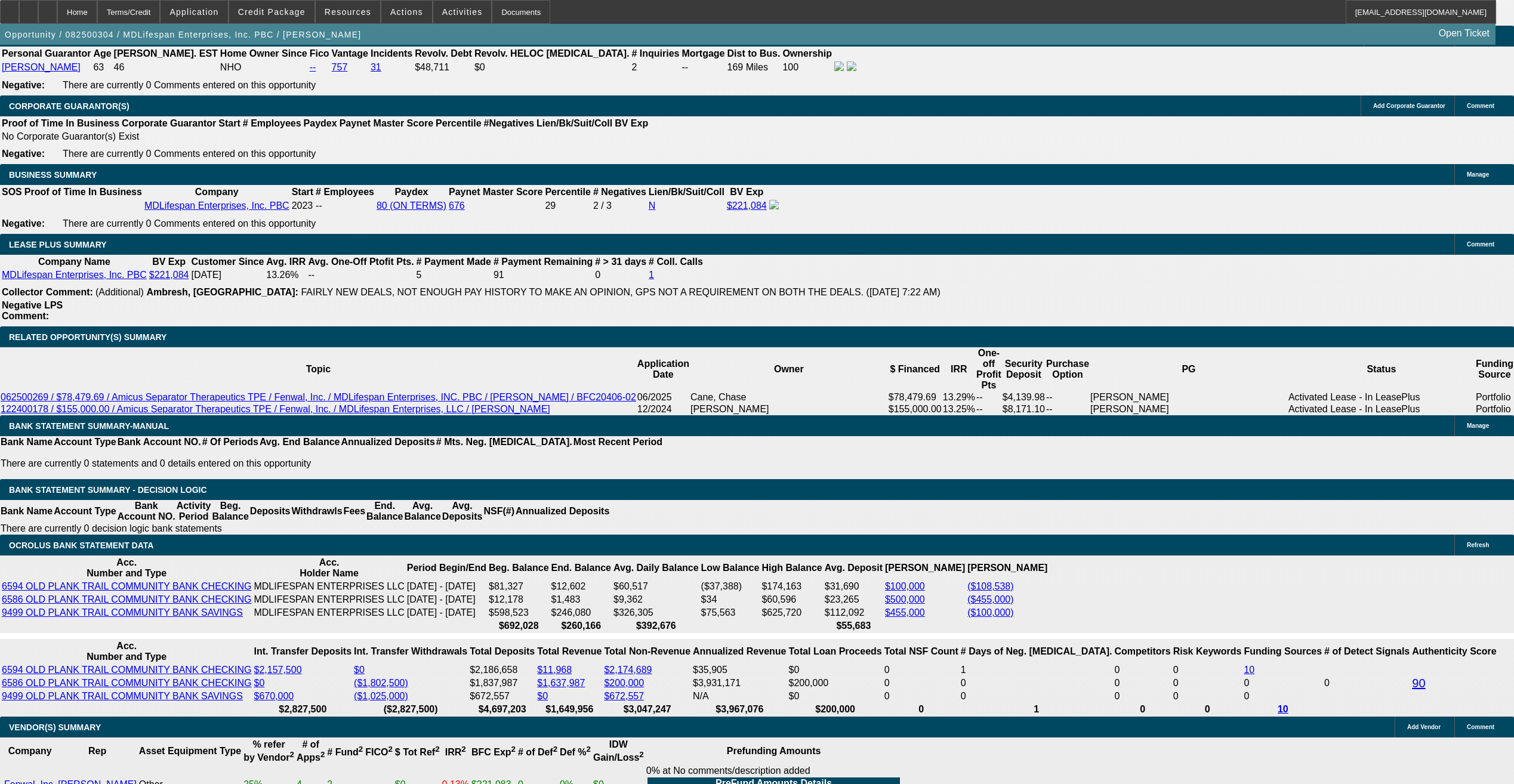
scroll to position [1909, 0]
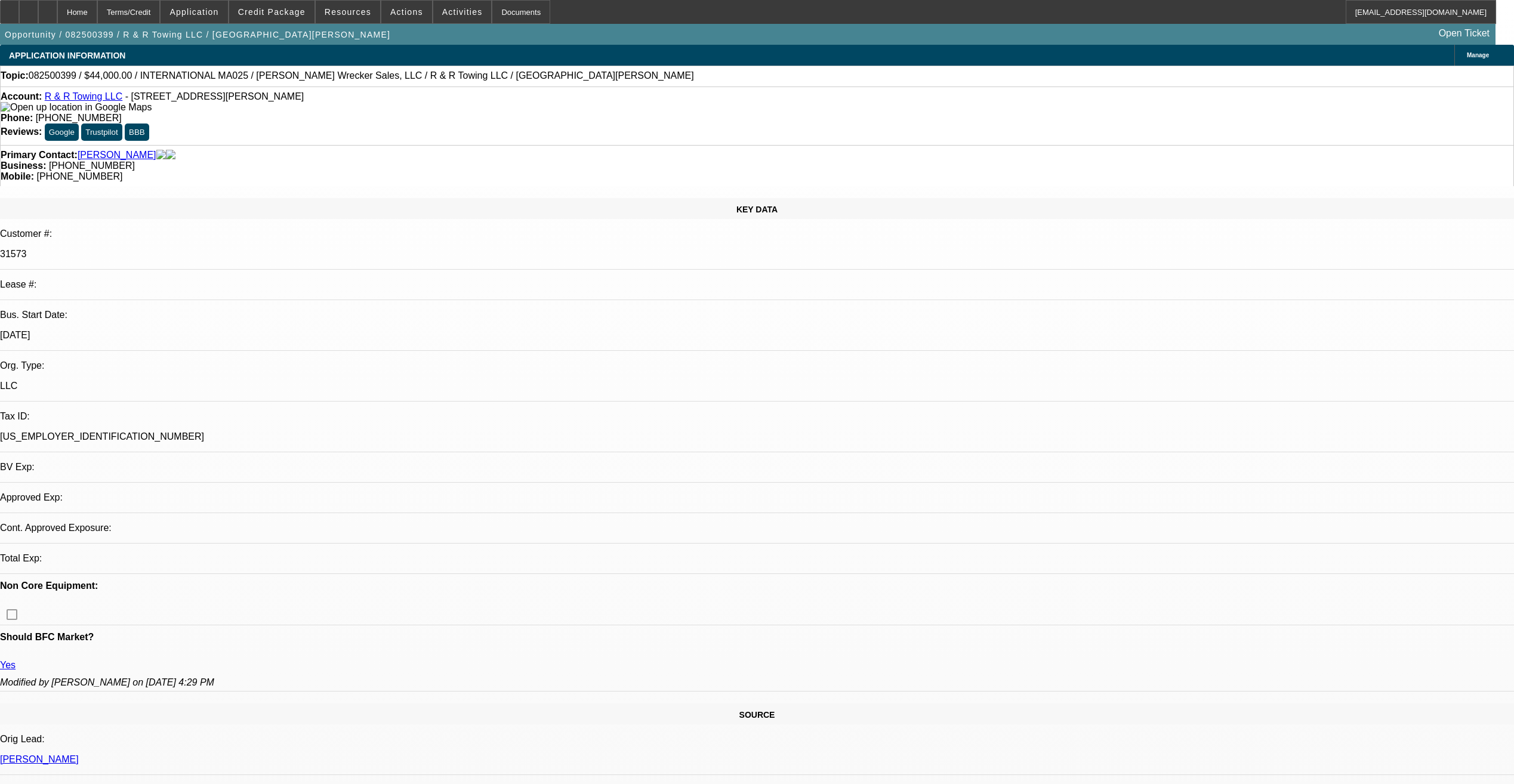
select select "0"
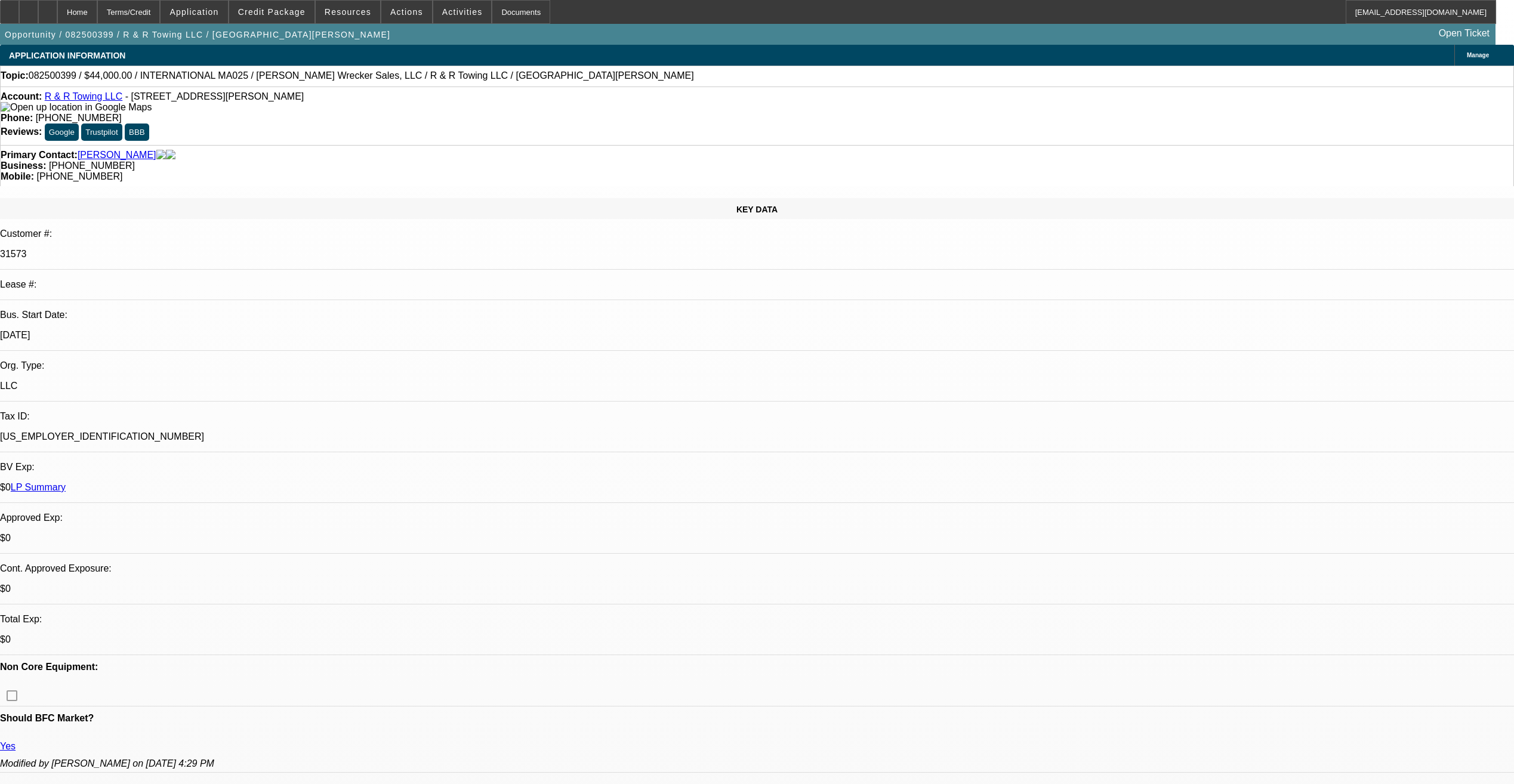
select select "1"
select select "2"
select select "6"
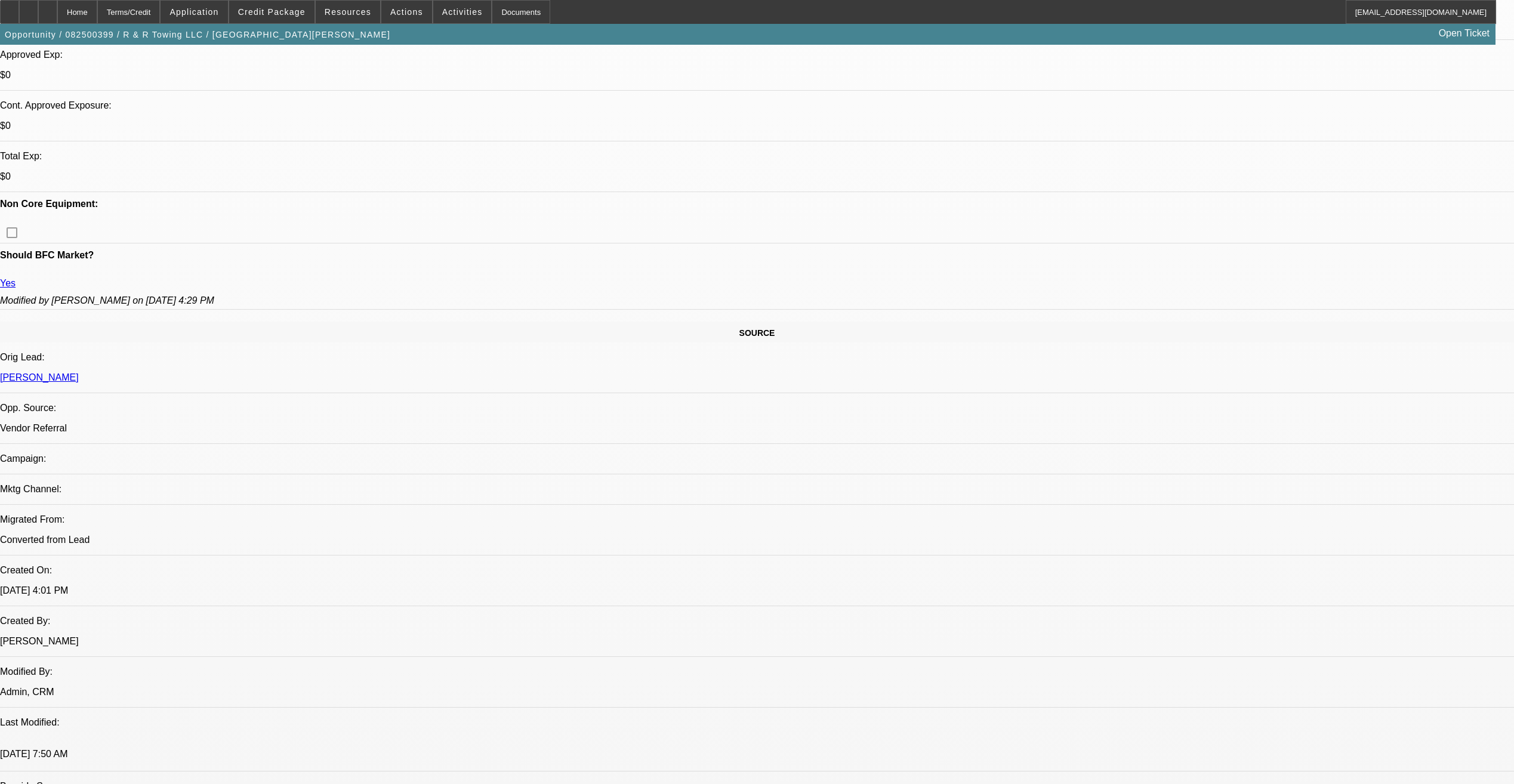
scroll to position [477, 0]
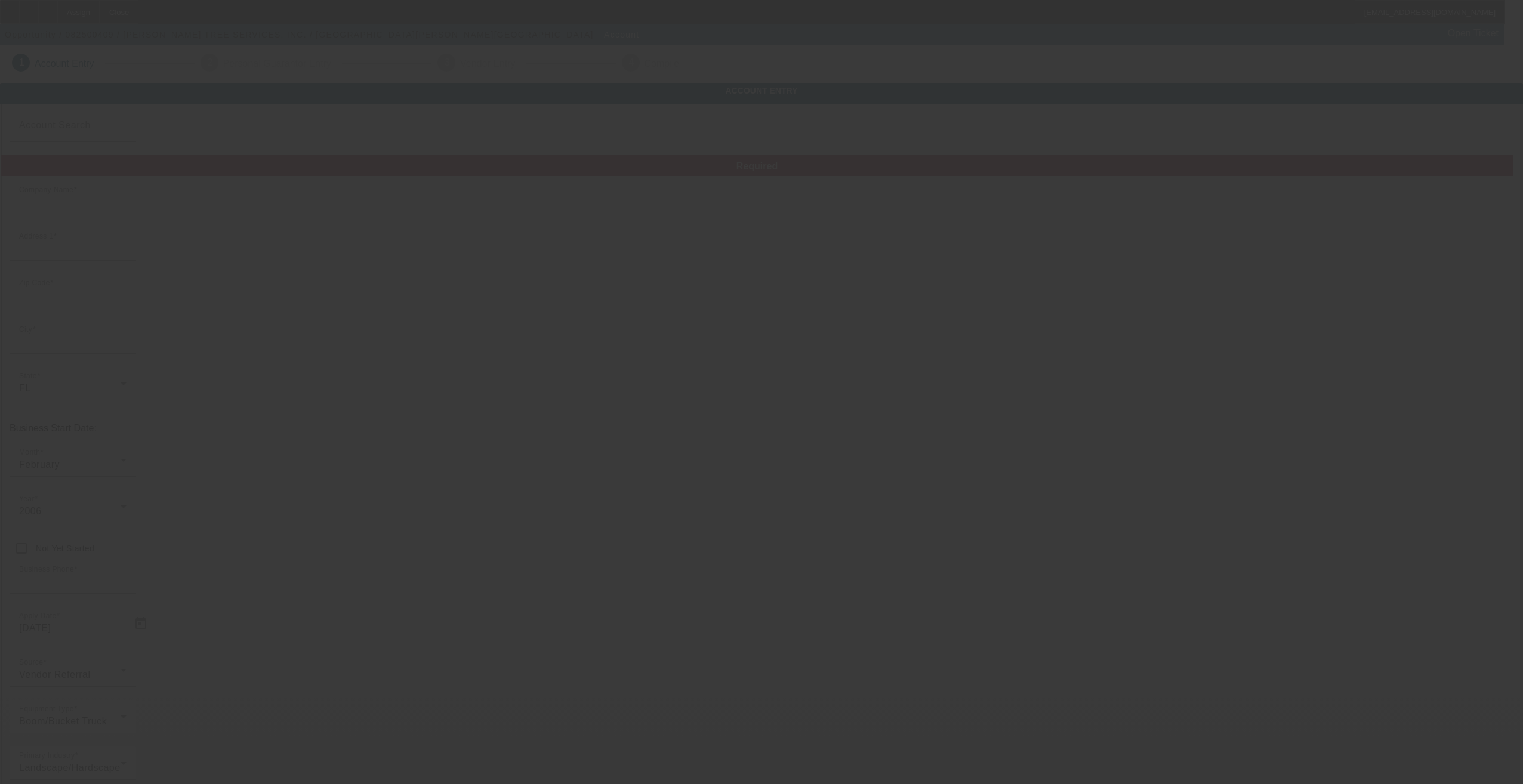
type input "[PERSON_NAME] TREE SERVICES, INC."
type input "[STREET_ADDRESS]"
type input "33015"
type input "Hialeah"
type input "[PHONE_NUMBER]"
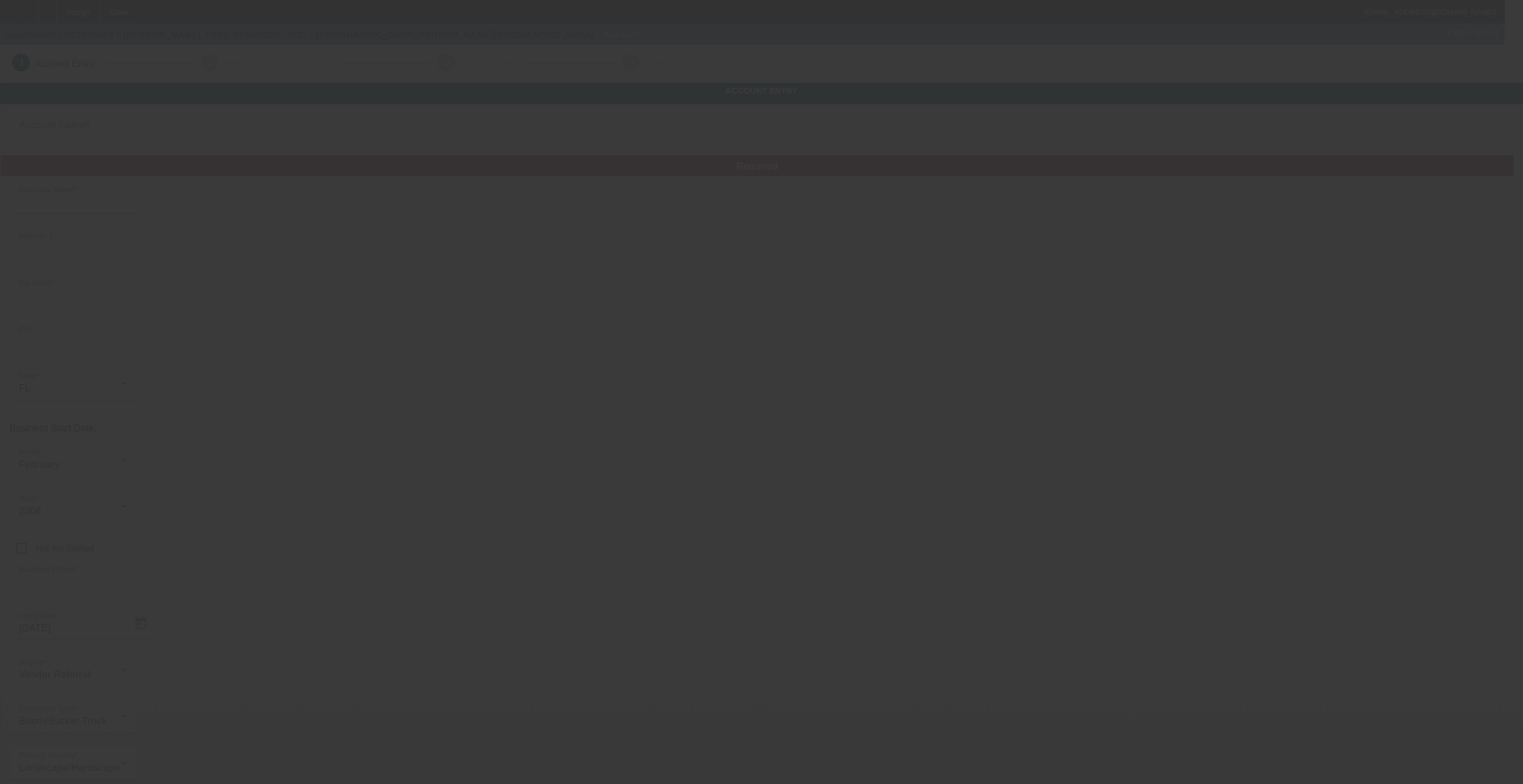
type input "[EMAIL_ADDRESS][DOMAIN_NAME]"
type input "[US_EMPLOYER_IDENTIFICATION_NUMBER]"
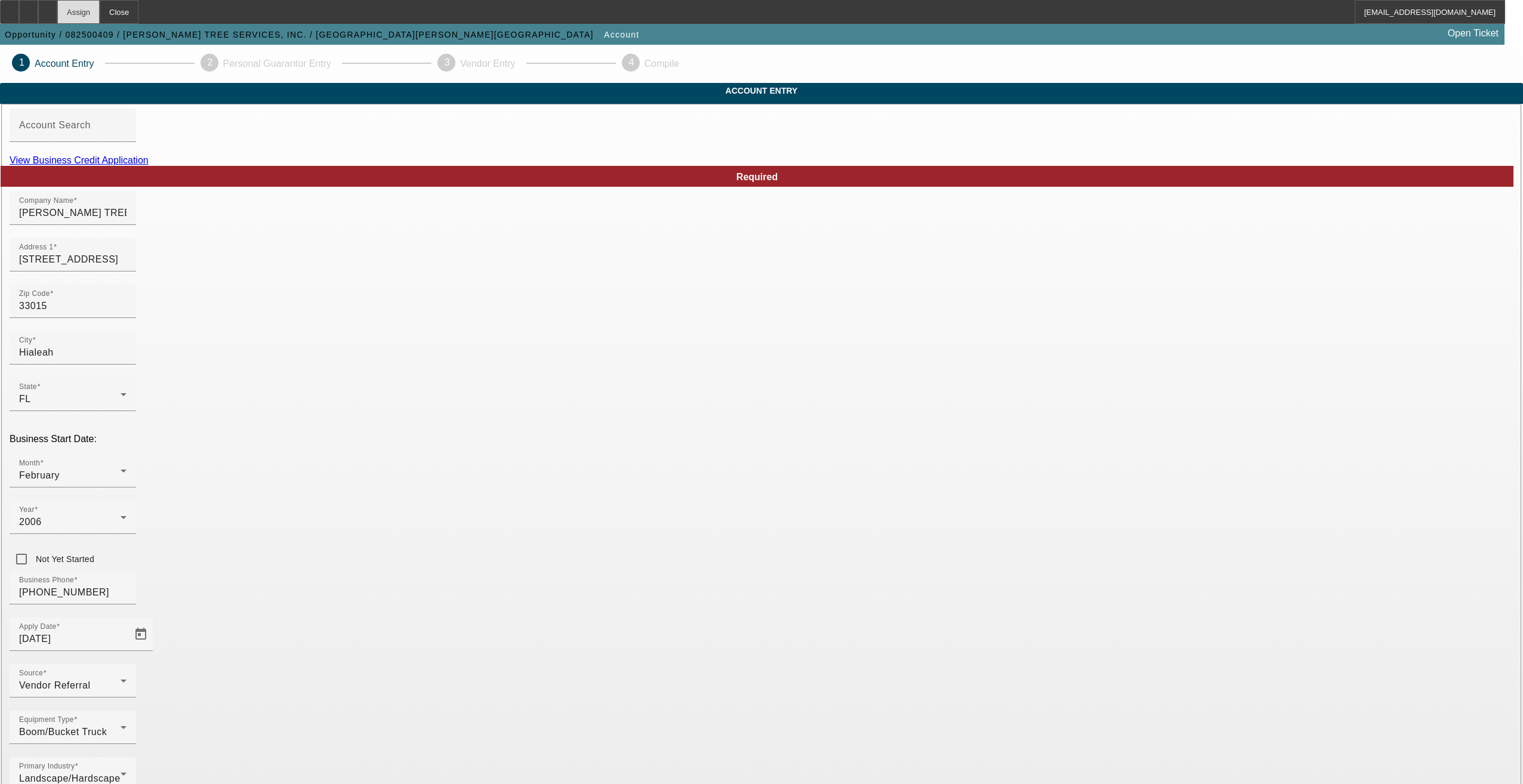
click at [100, 18] on div "Assign" at bounding box center [78, 12] width 42 height 24
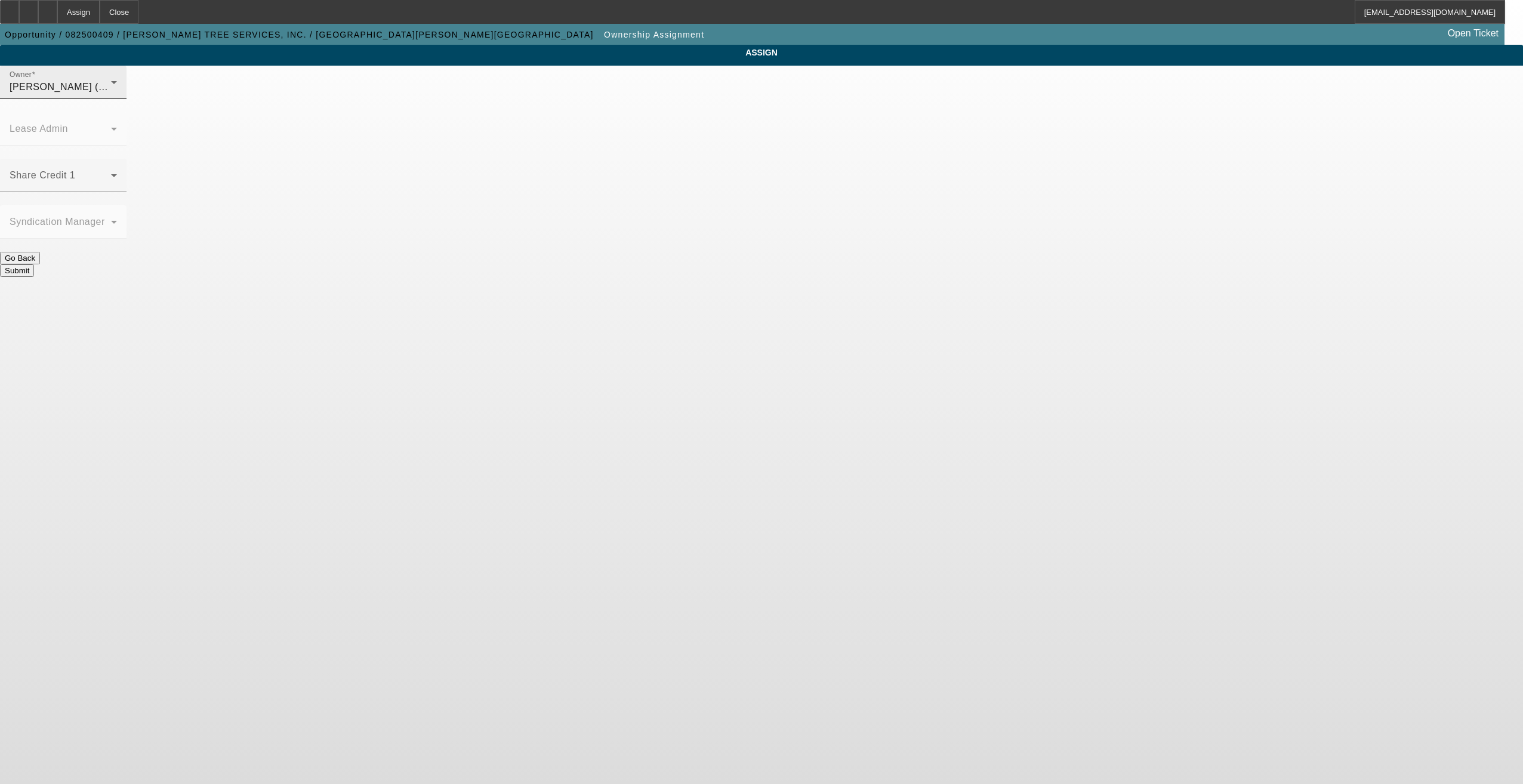
click at [31, 78] on mat-label "Owner" at bounding box center [20, 75] width 22 height 8
click at [662, 255] on mat-option "Zallik, Asher (Lvl 6)" at bounding box center [674, 262] width 156 height 29
click at [827, 264] on div "Submit" at bounding box center [762, 270] width 1523 height 13
click at [34, 264] on button "Submit" at bounding box center [16, 270] width 34 height 13
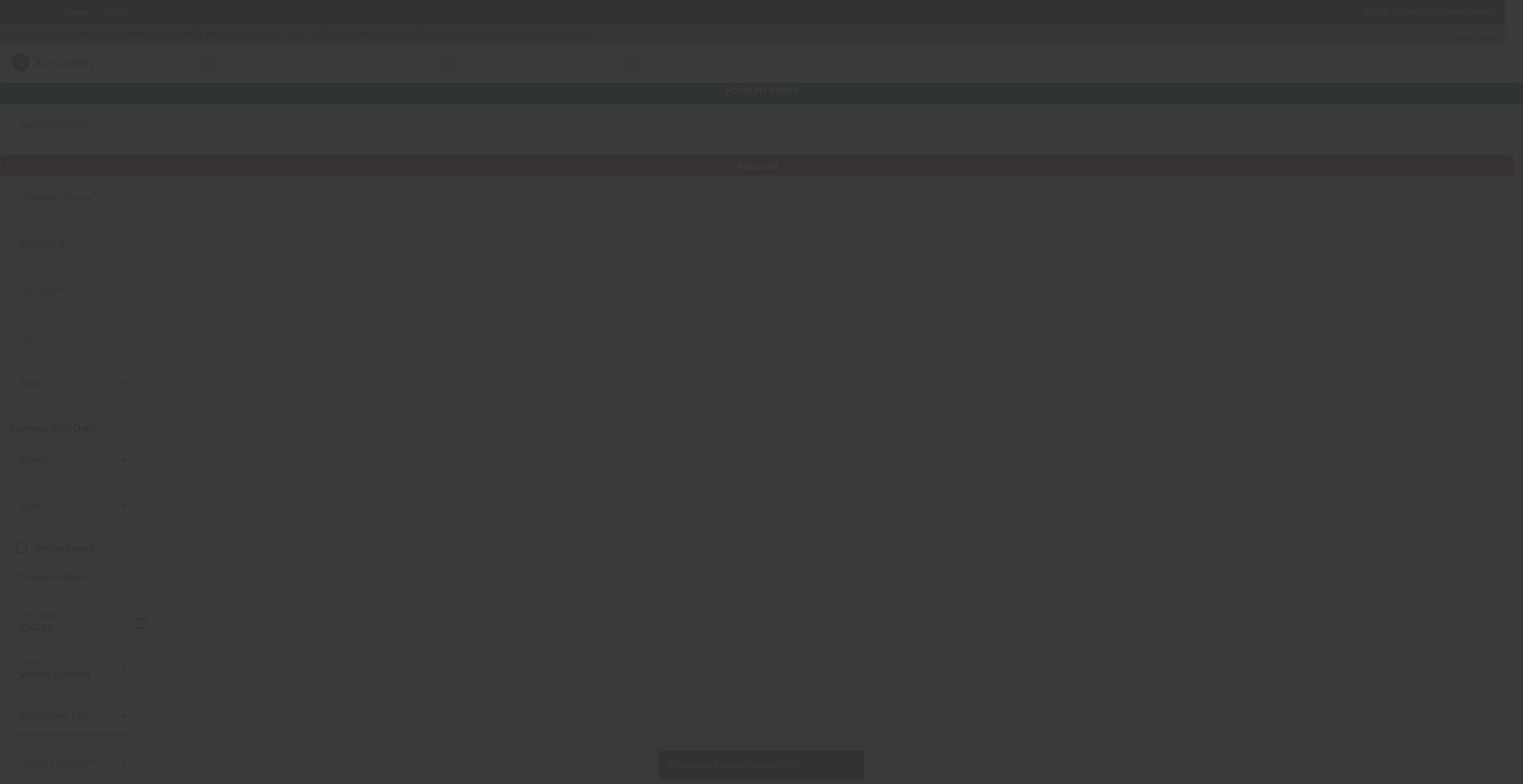
type input "CASTILLO RIVAS TREE SERVICES, INC."
type input "8565 Northwest 196th Terrace"
type input "33015"
type input "Hialeah"
type input "(786) 274-3082"
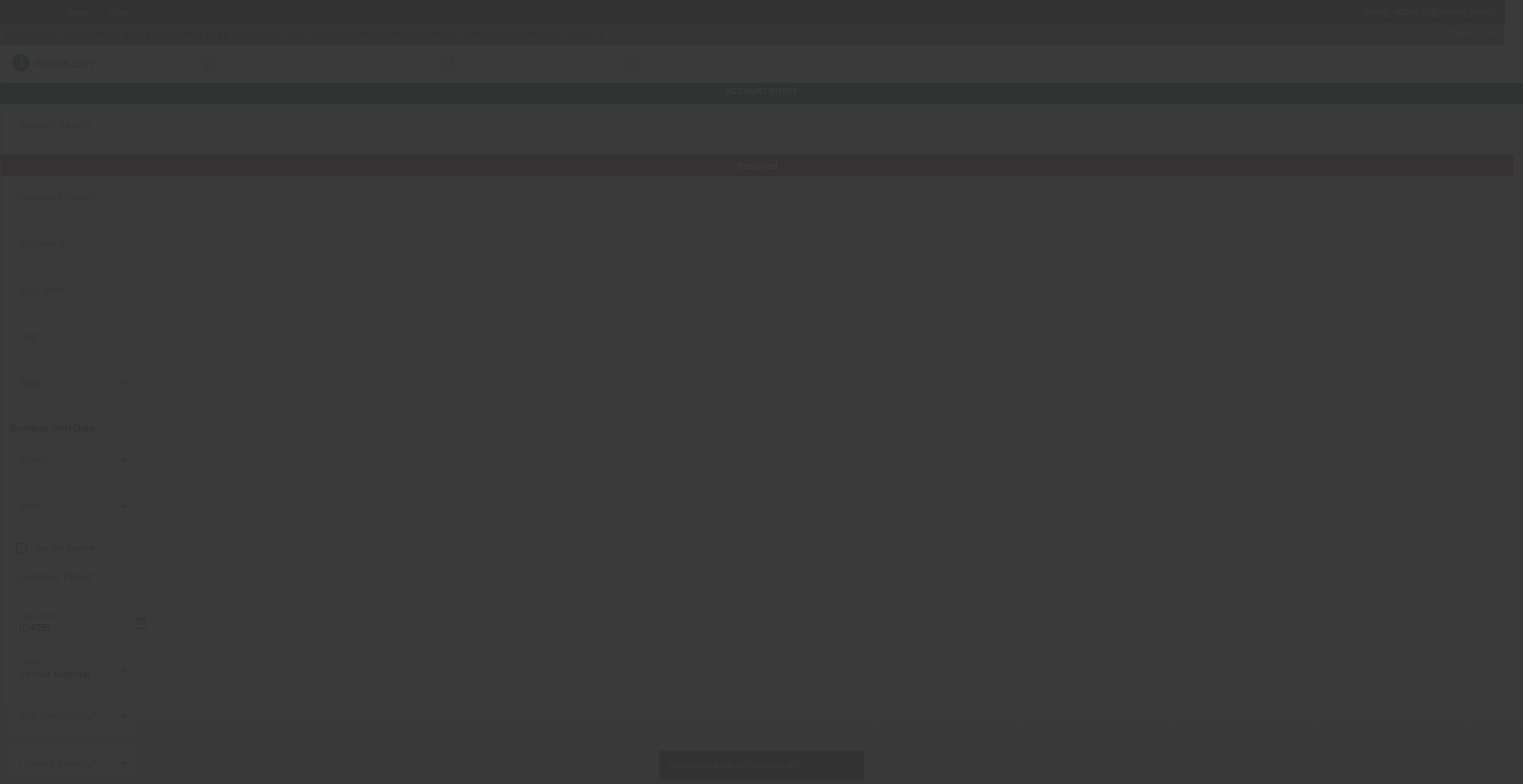
type input "abiezer22@gmail.com"
type input "20-4440007"
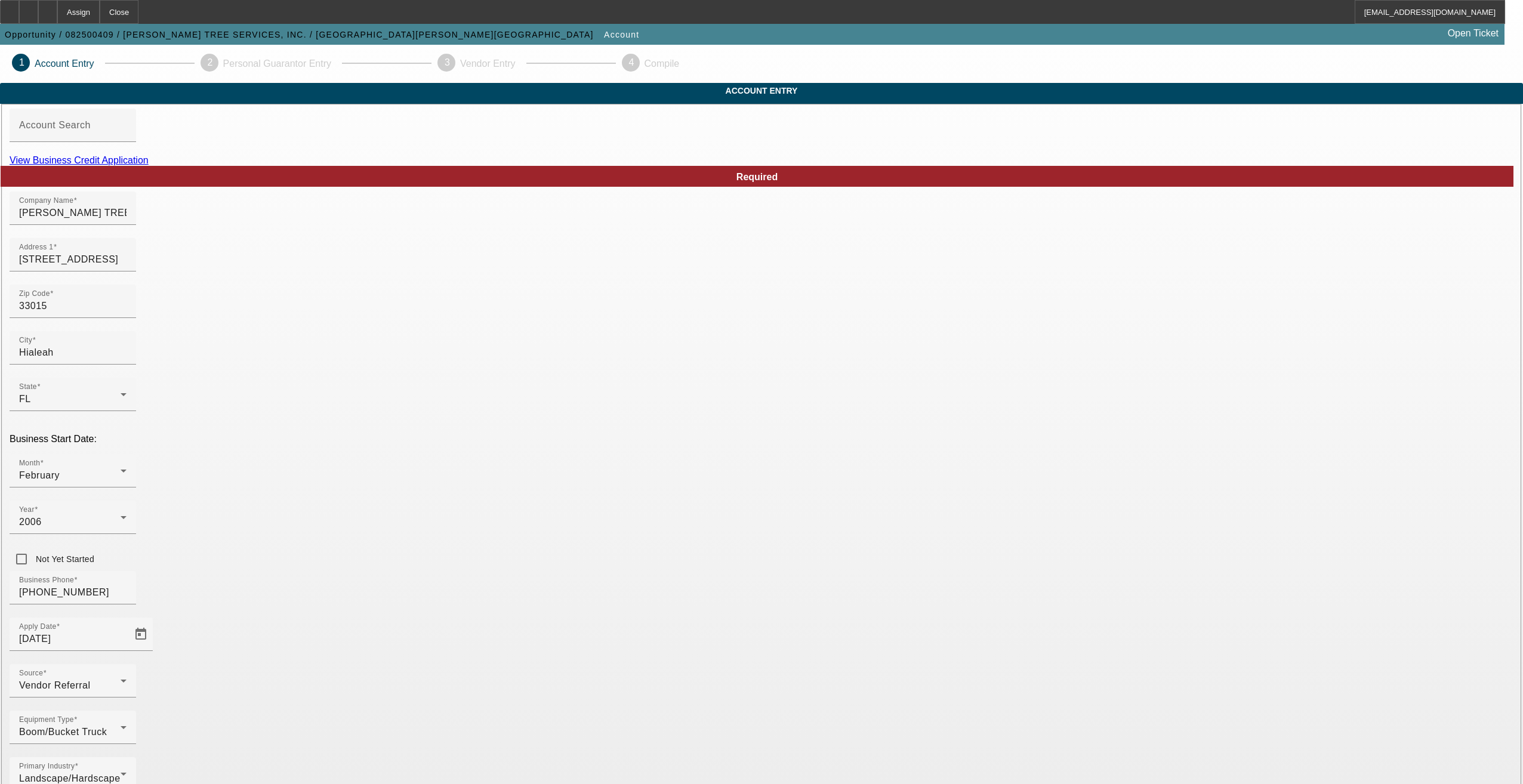
click at [9, 8] on icon at bounding box center [9, 8] width 0 height 0
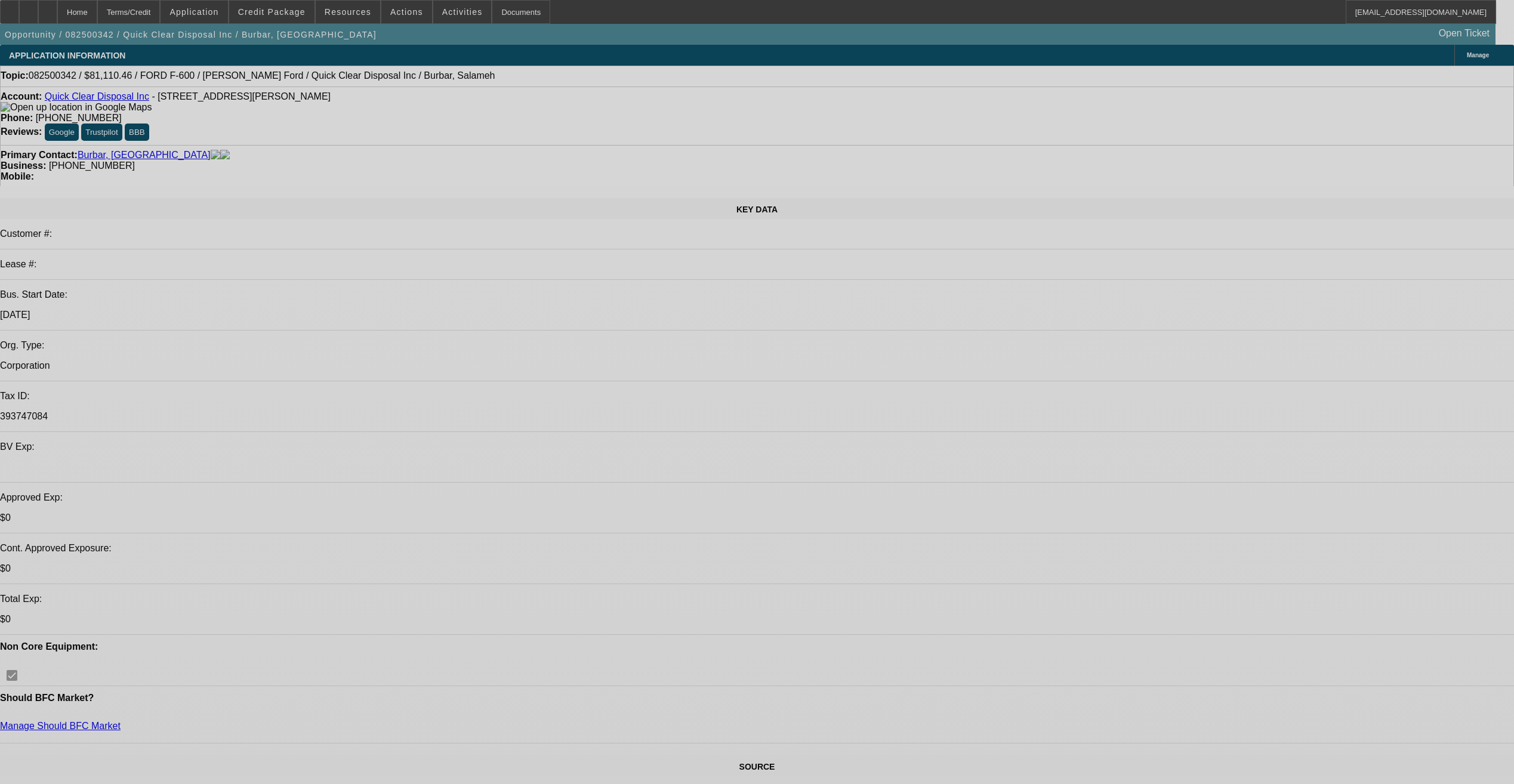
select select "0"
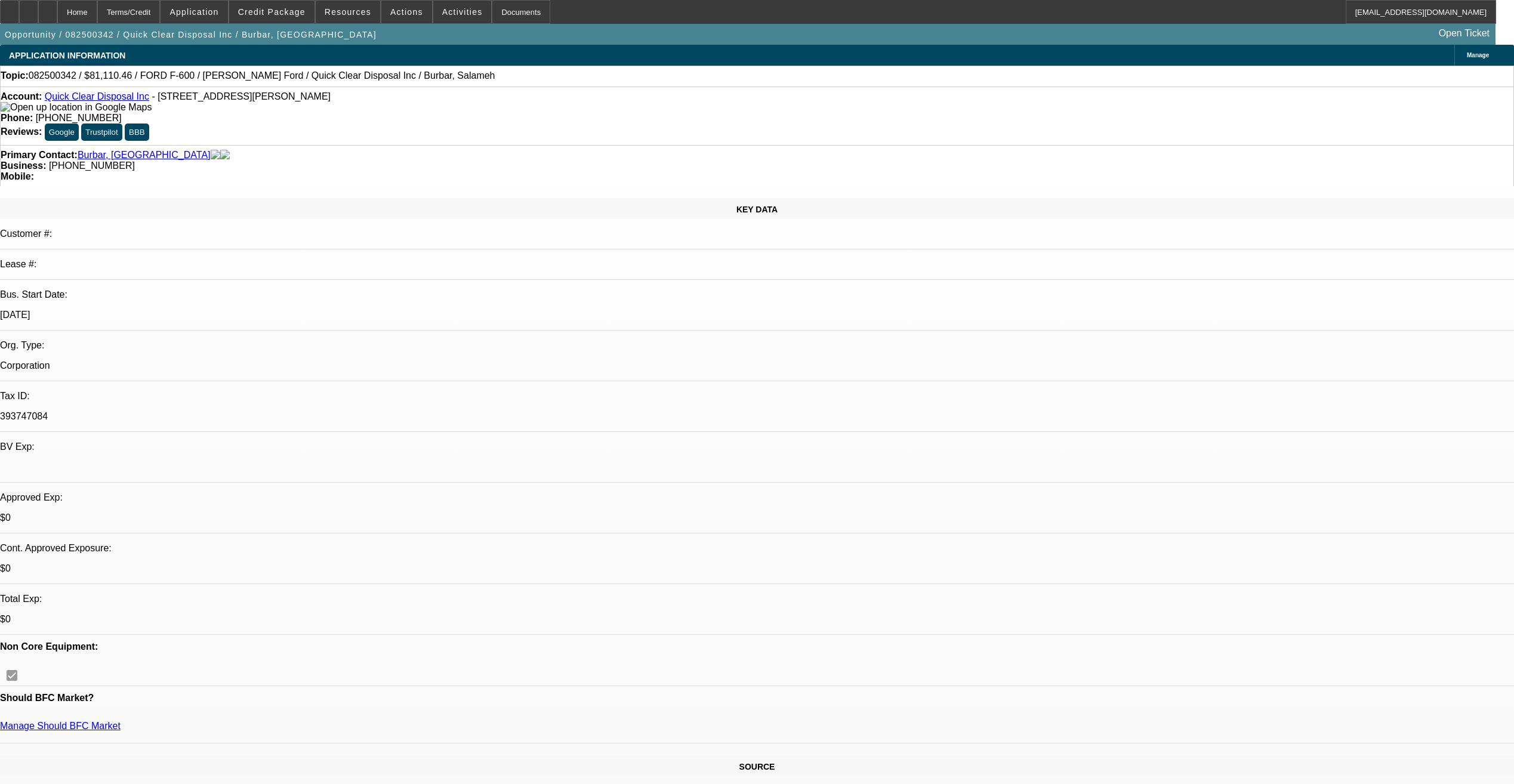
select select "0"
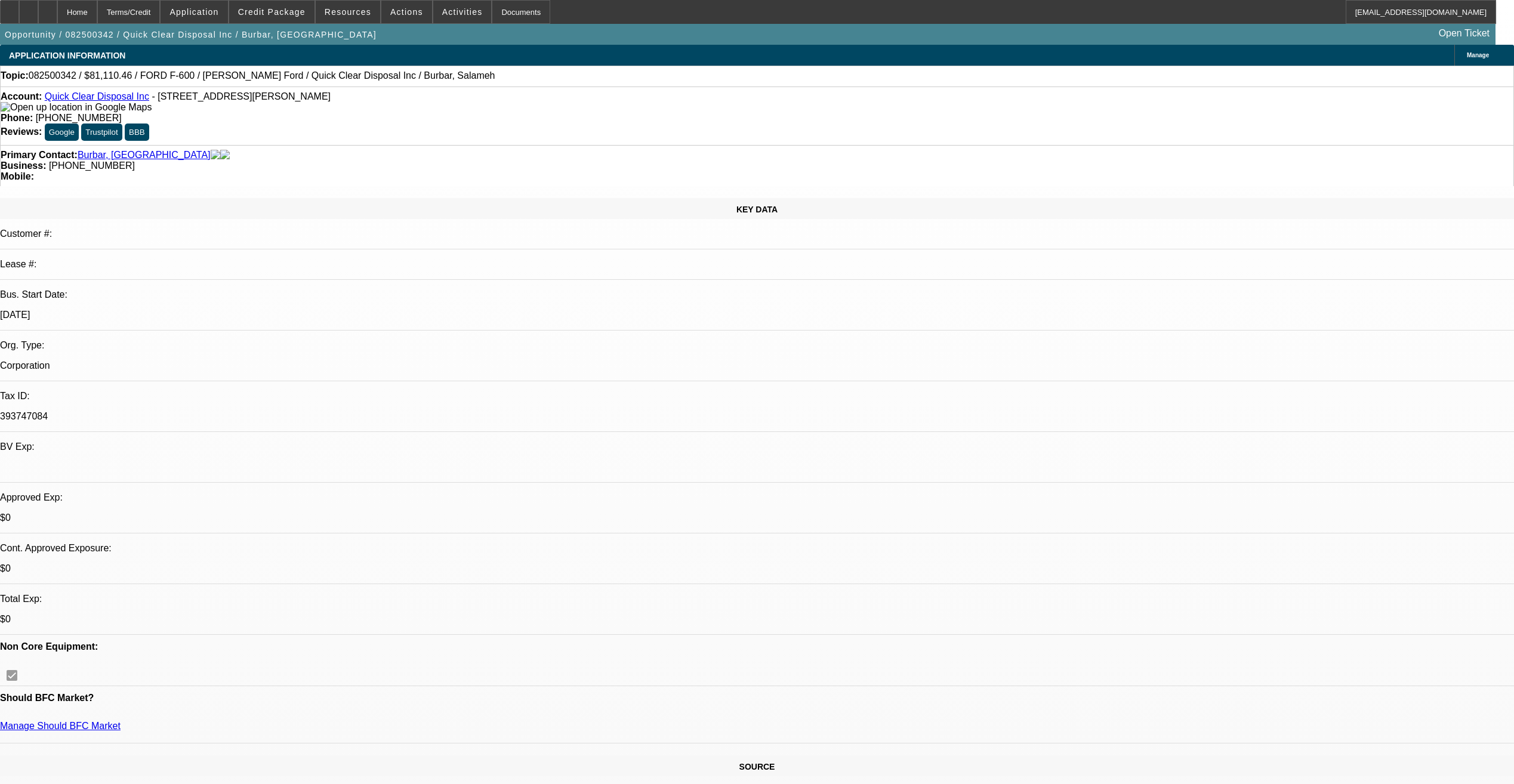
select select "0"
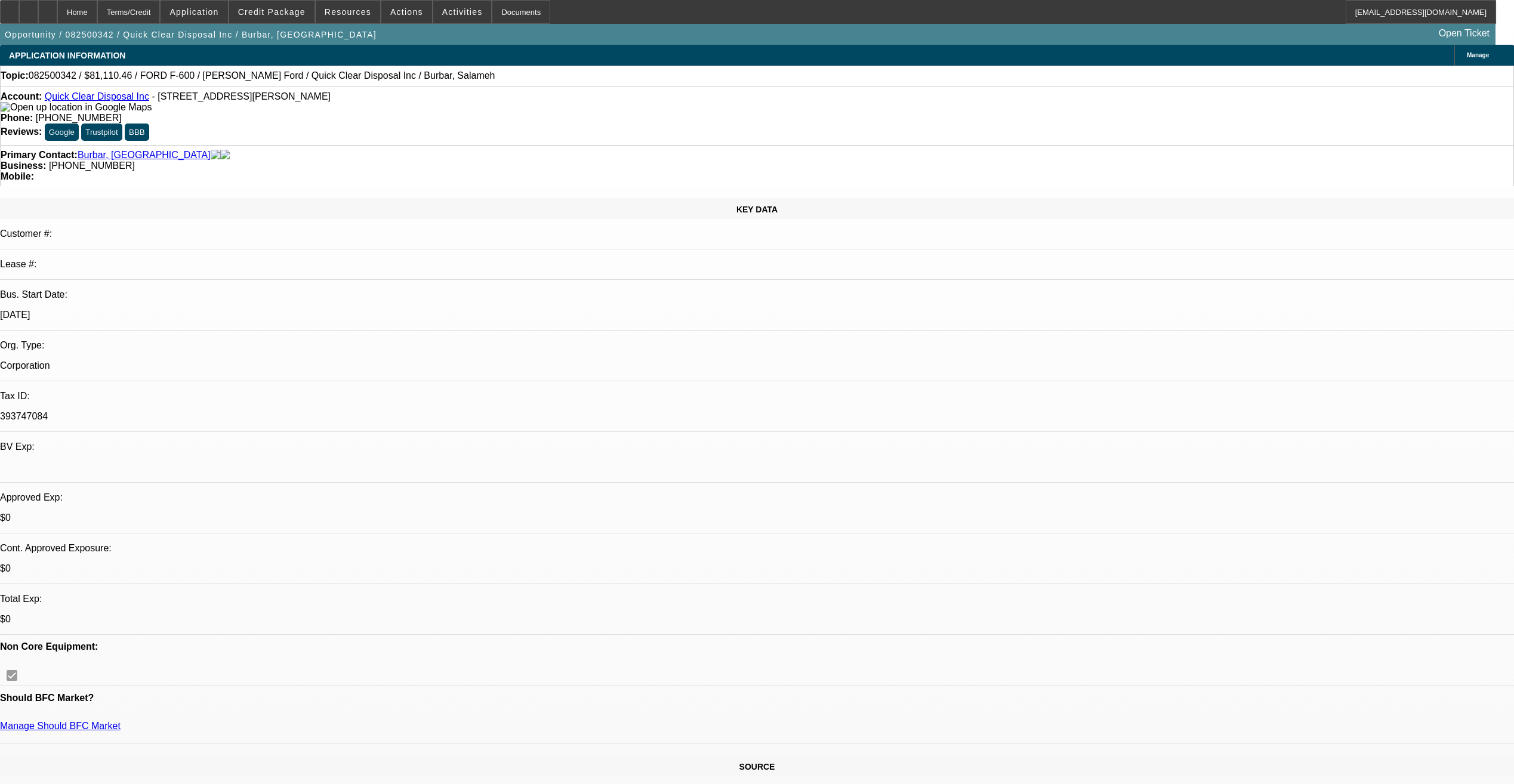
select select "0"
select select "1"
select select "2"
select select "21"
select select "1"
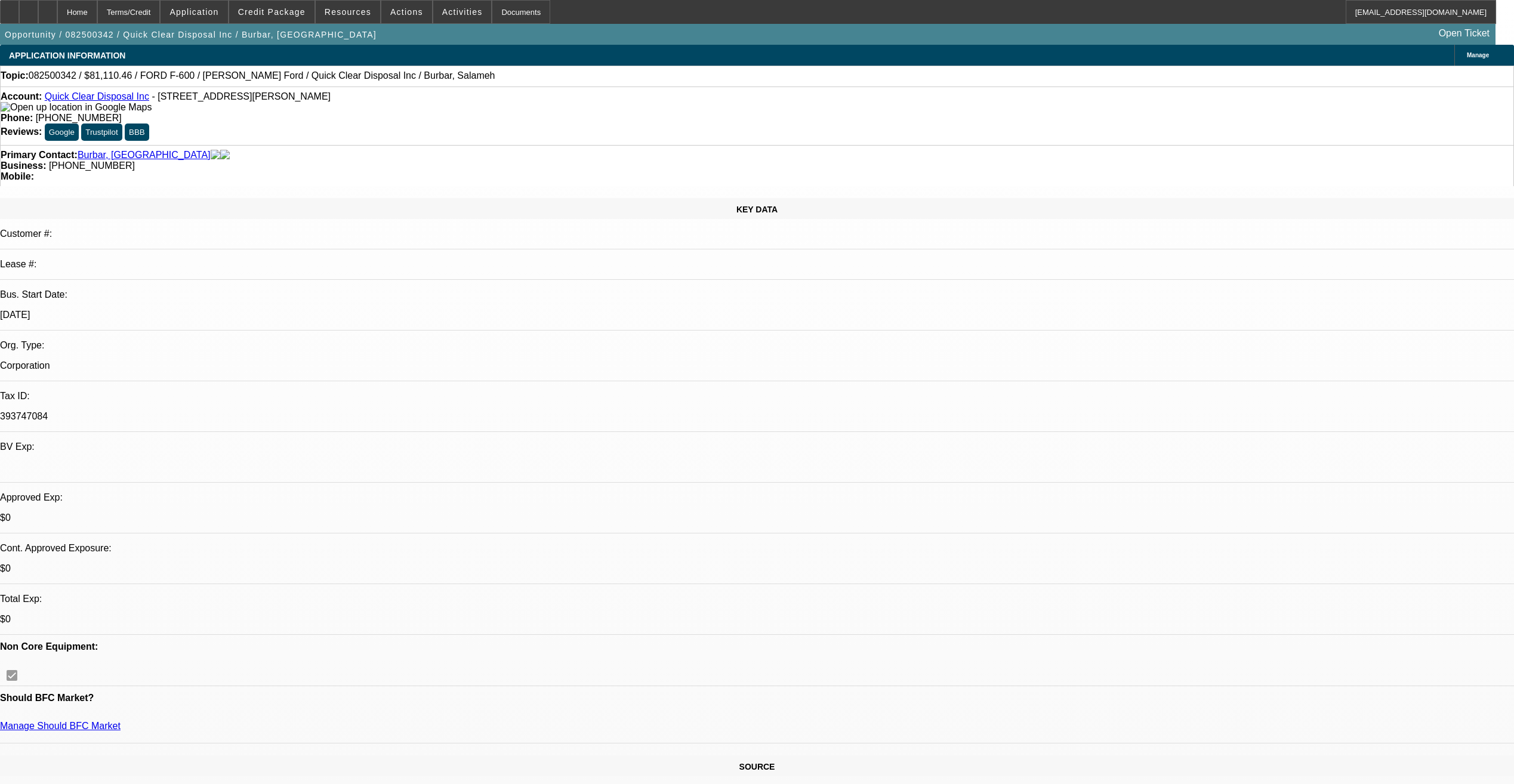
select select "2"
select select "21"
select select "1"
select select "2"
select select "21"
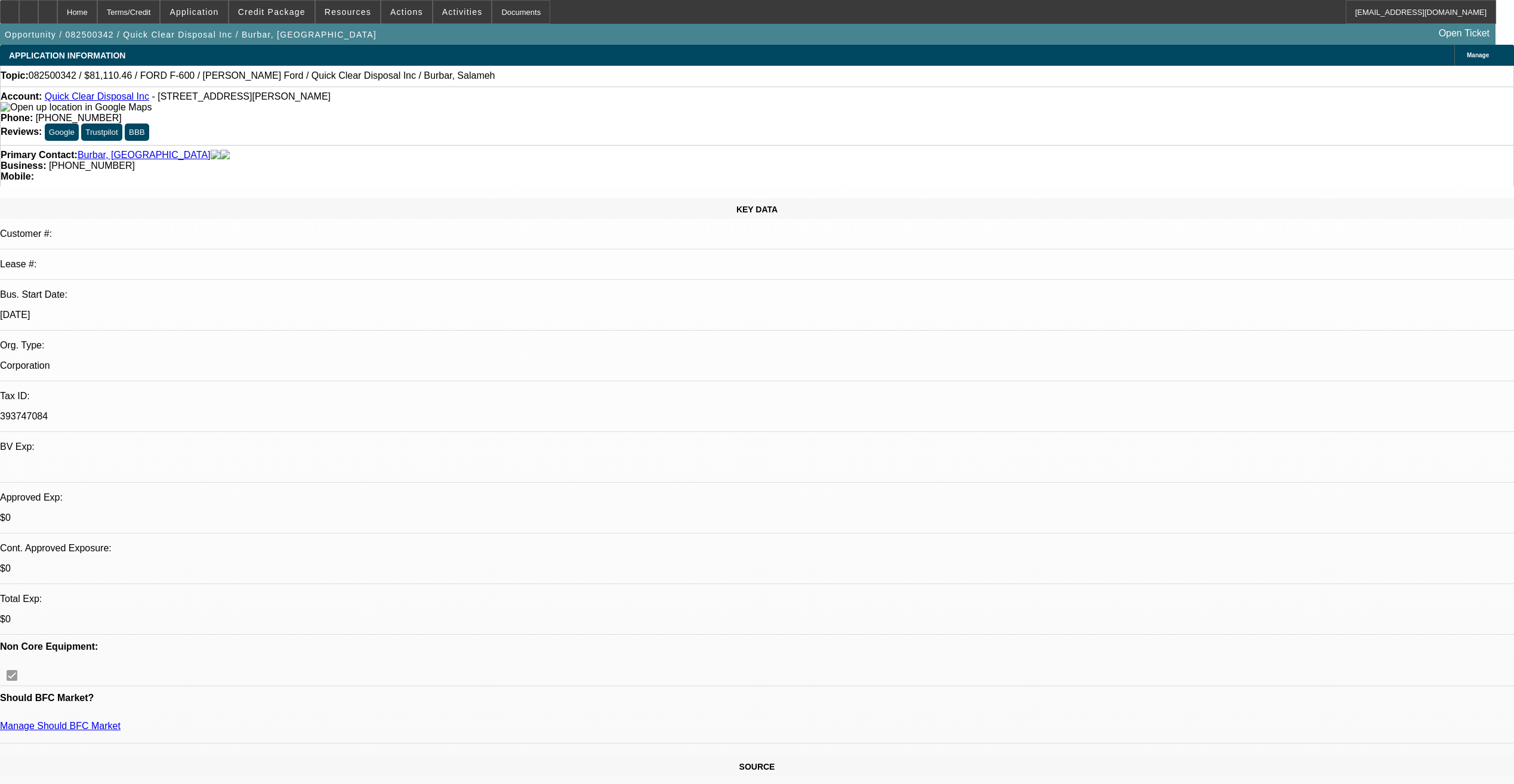
select select "1"
select select "2"
select select "19"
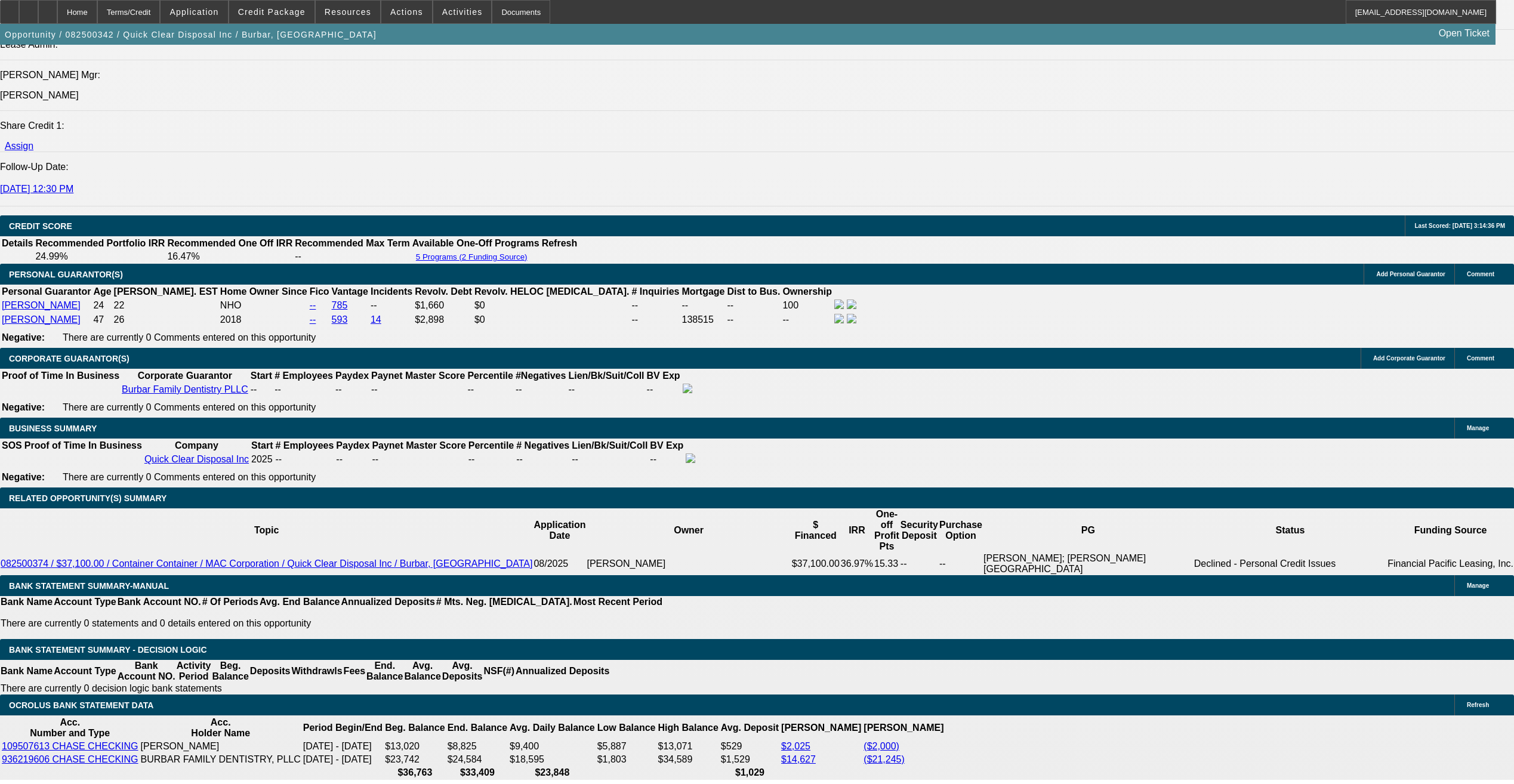
scroll to position [1610, 0]
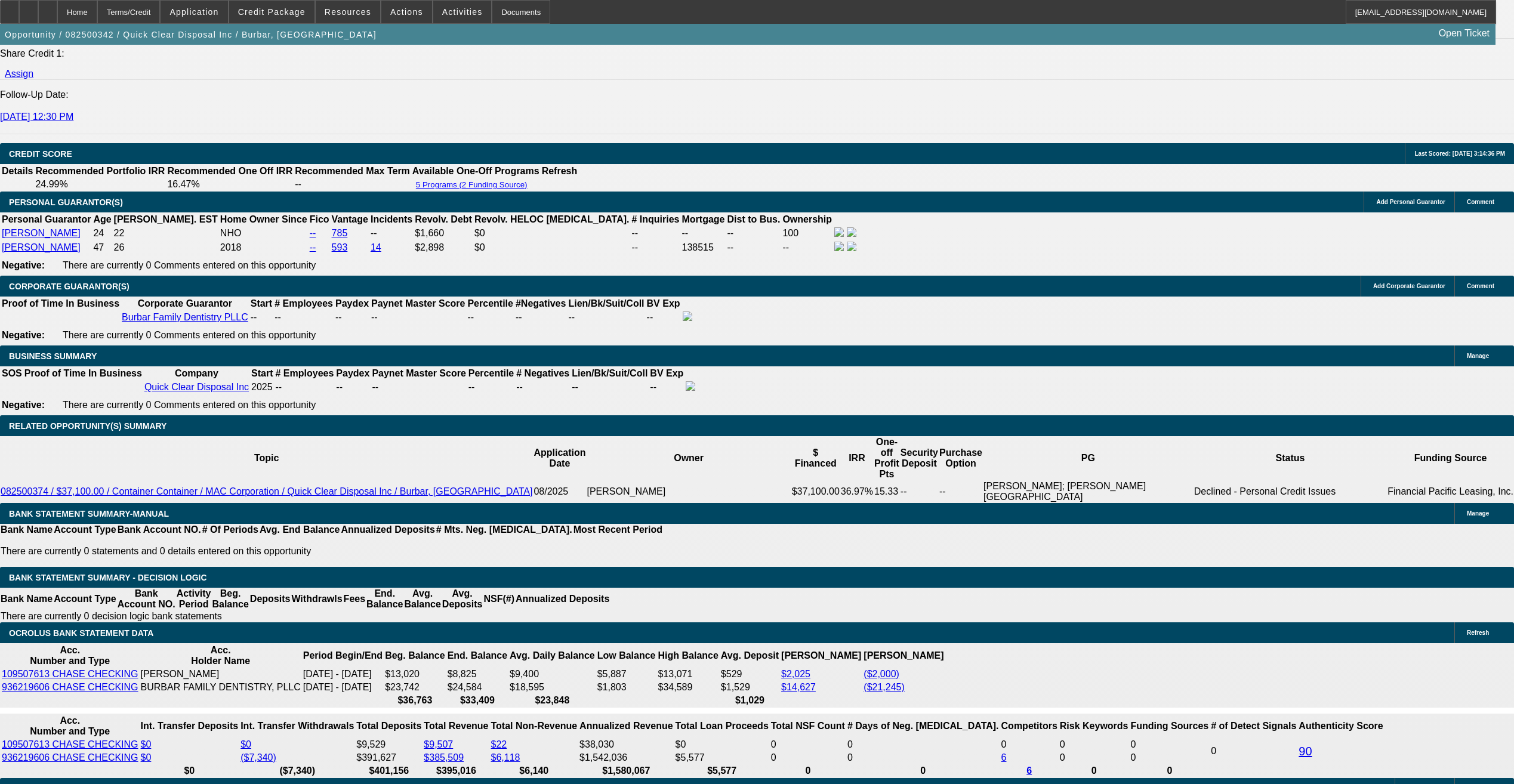
drag, startPoint x: 441, startPoint y: 355, endPoint x: 465, endPoint y: 353, distance: 24.1
type input "$54,073.64"
drag, startPoint x: 455, startPoint y: 377, endPoint x: 492, endPoint y: 378, distance: 37.0
